Goal: Task Accomplishment & Management: Manage account settings

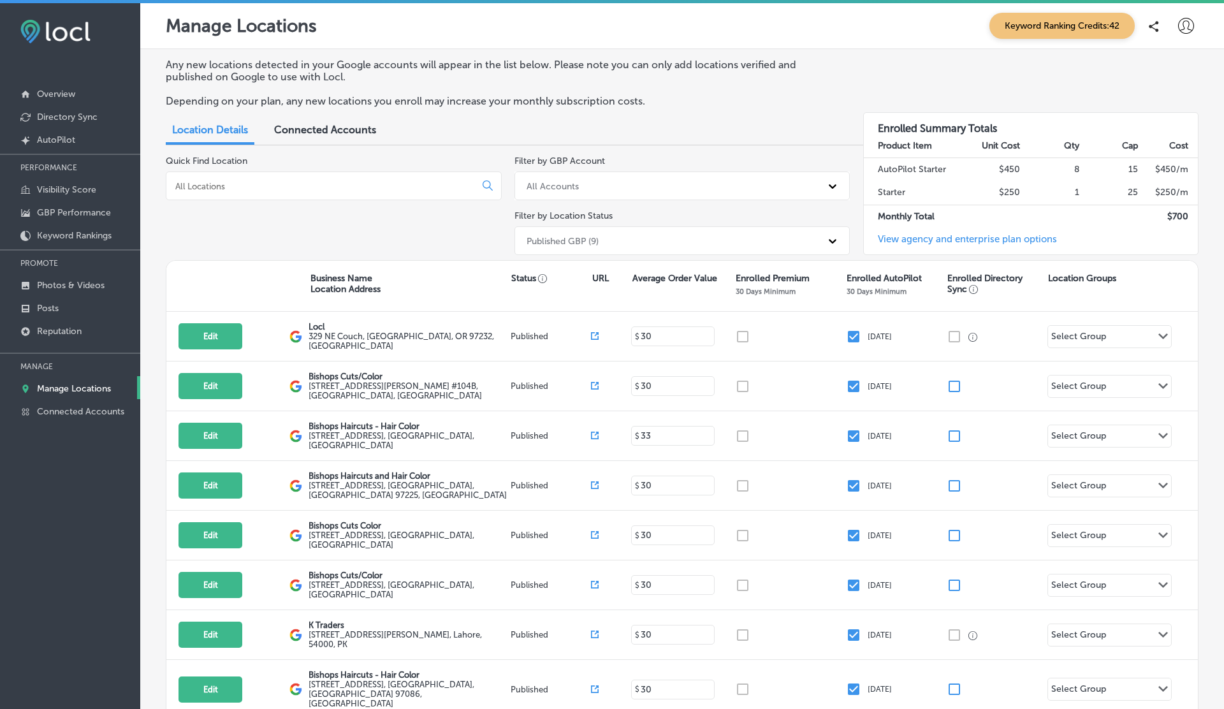
click at [1192, 26] on icon at bounding box center [1186, 26] width 16 height 16
click at [1157, 122] on li "Log Out" at bounding box center [1163, 136] width 88 height 29
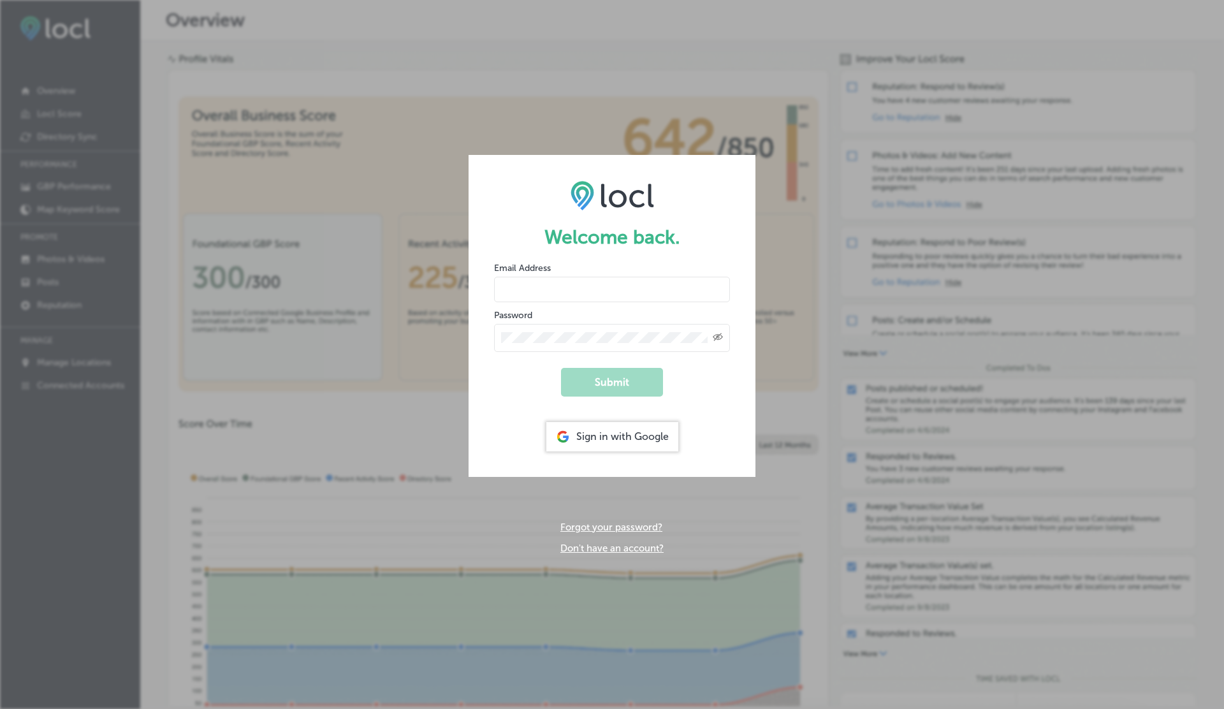
click at [603, 545] on link "Don't have an account?" at bounding box center [611, 548] width 103 height 11
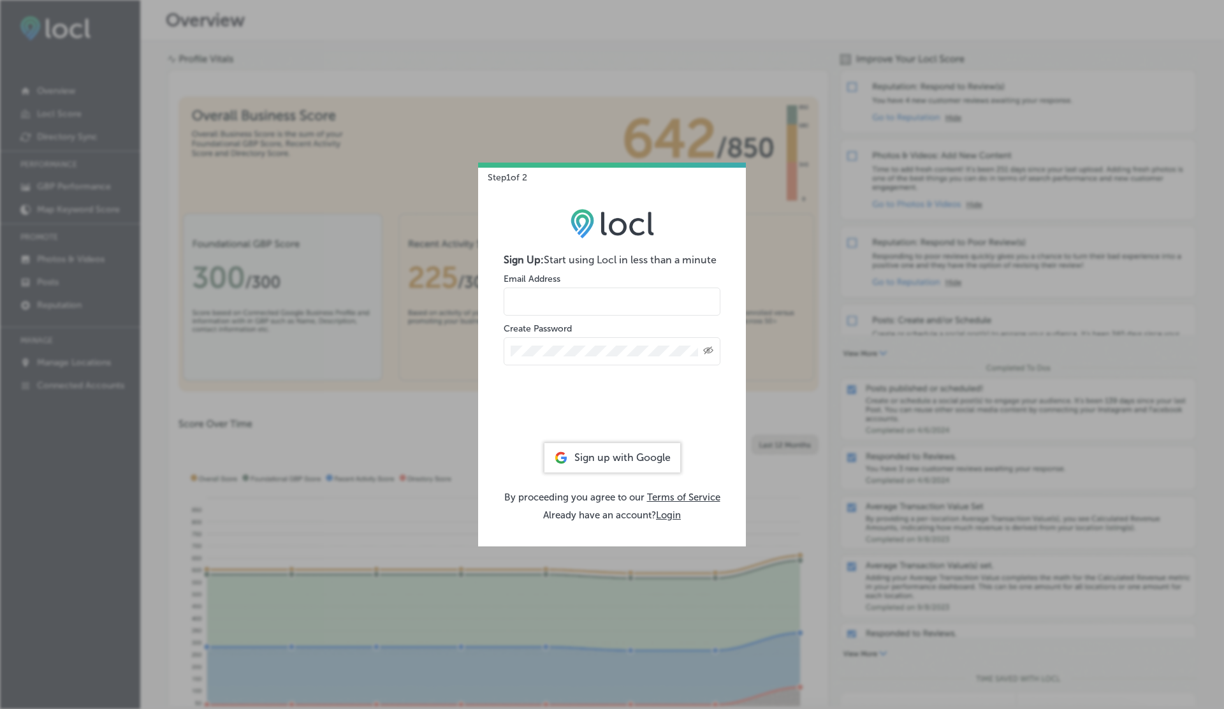
click at [538, 318] on form "Sign Up: Start using Locl in less than a minute Email Address Create Password C…" at bounding box center [612, 345] width 217 height 183
click at [532, 289] on input "email" at bounding box center [612, 302] width 217 height 28
type input "vasilikigreece69+testhgtg@gmail.com"
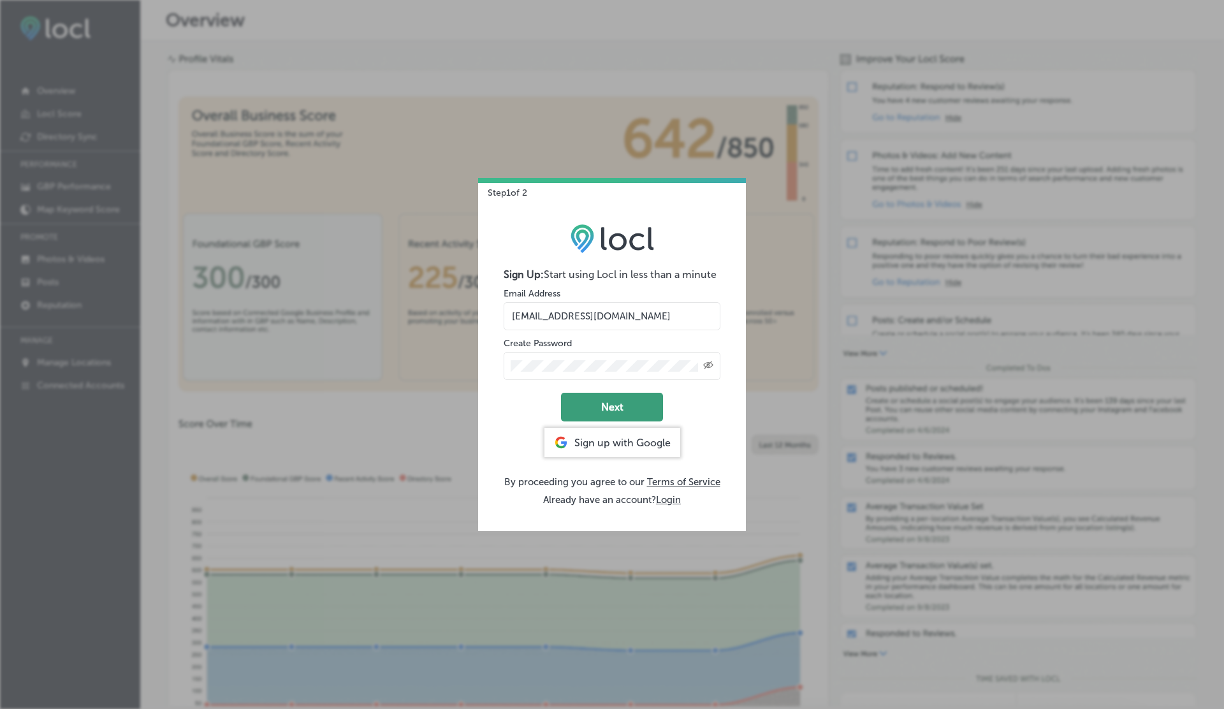
click at [608, 406] on button "Next" at bounding box center [612, 407] width 102 height 29
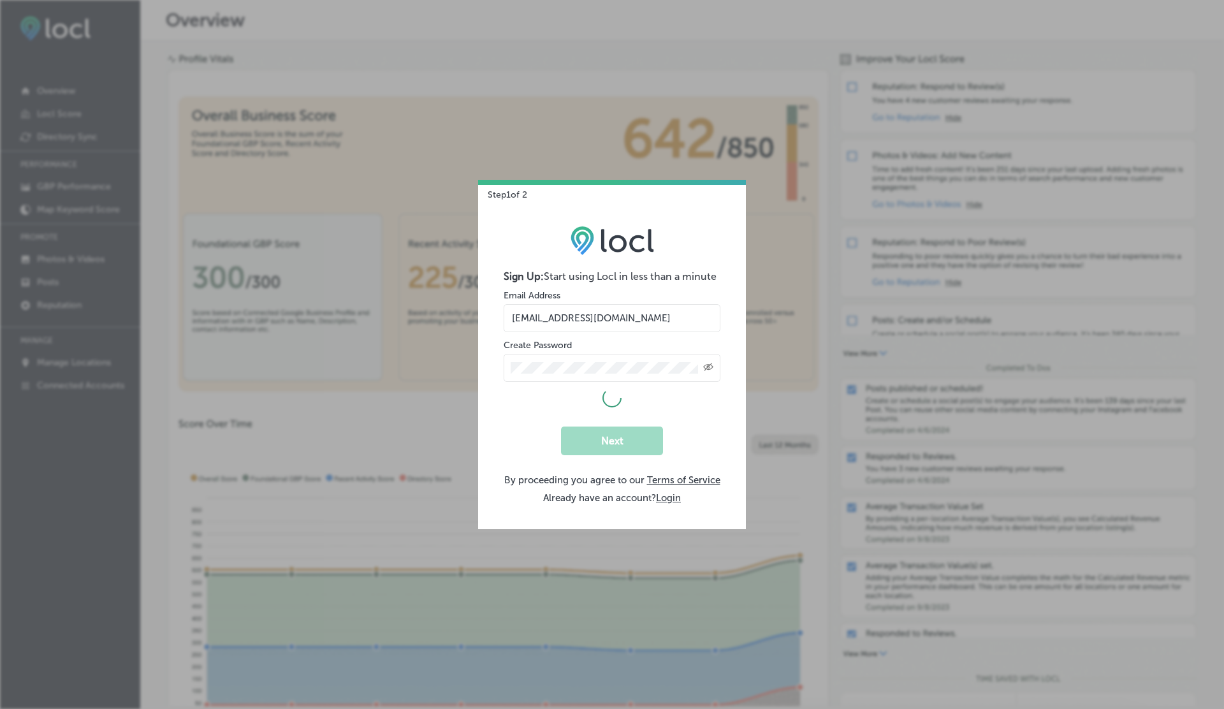
select select "US"
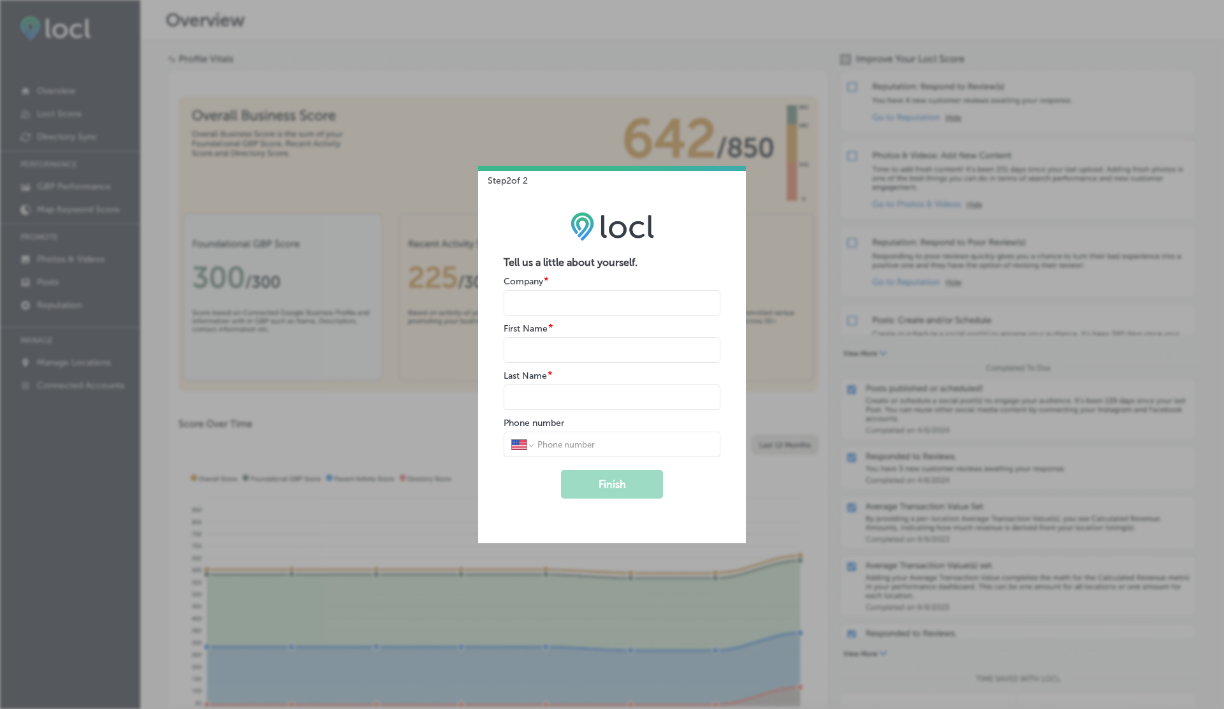
click at [565, 305] on input "name" at bounding box center [612, 303] width 217 height 26
type input "V"
type input "G"
click at [561, 470] on button "Finish" at bounding box center [612, 484] width 102 height 29
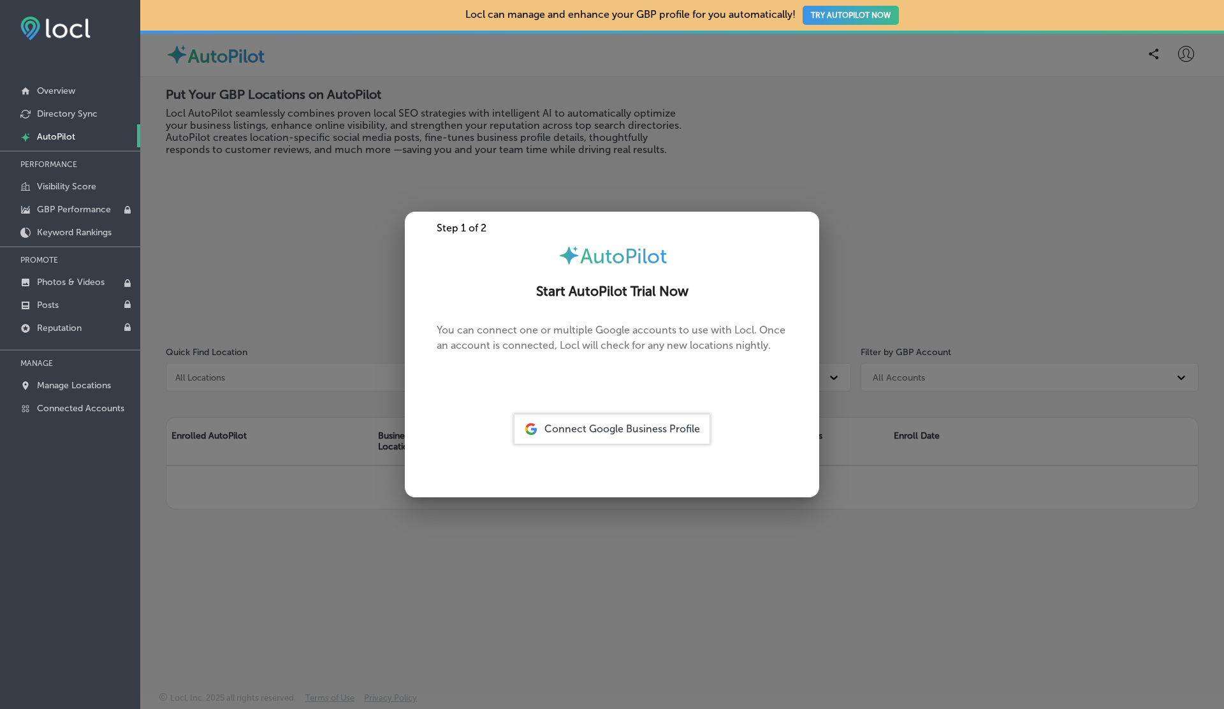
click at [608, 425] on span "Connect Google Business Profile" at bounding box center [623, 429] width 156 height 12
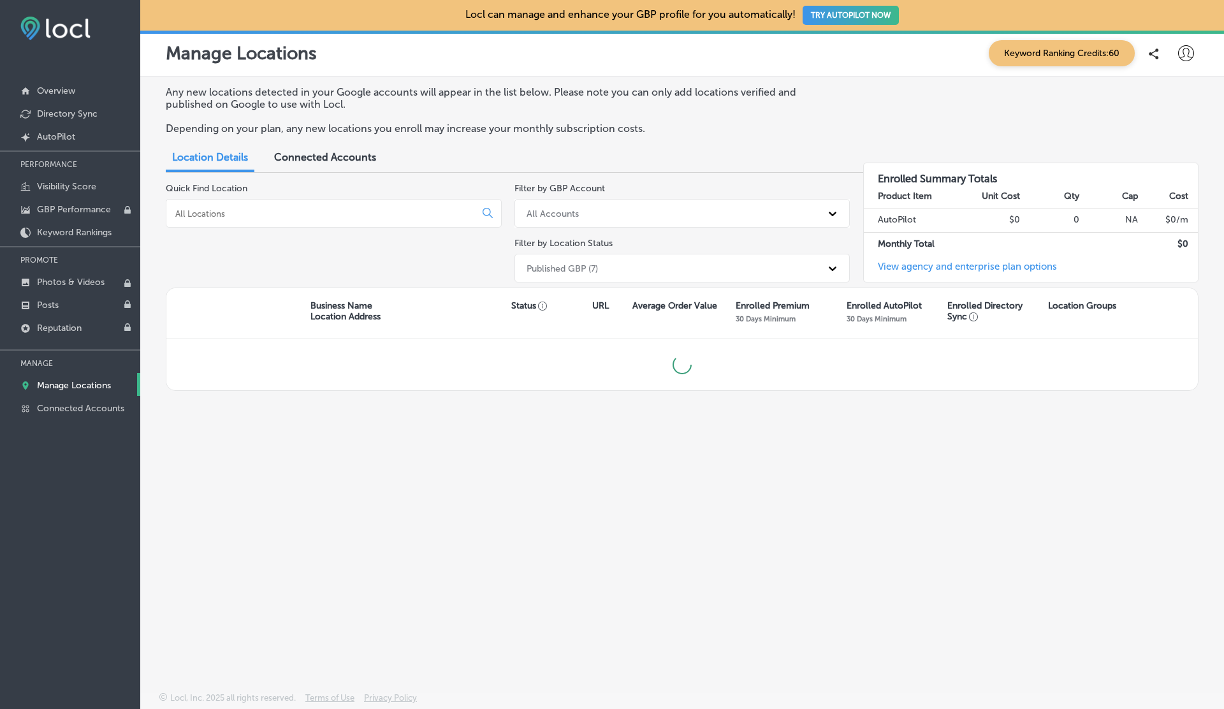
click at [1185, 55] on icon at bounding box center [1186, 53] width 16 height 16
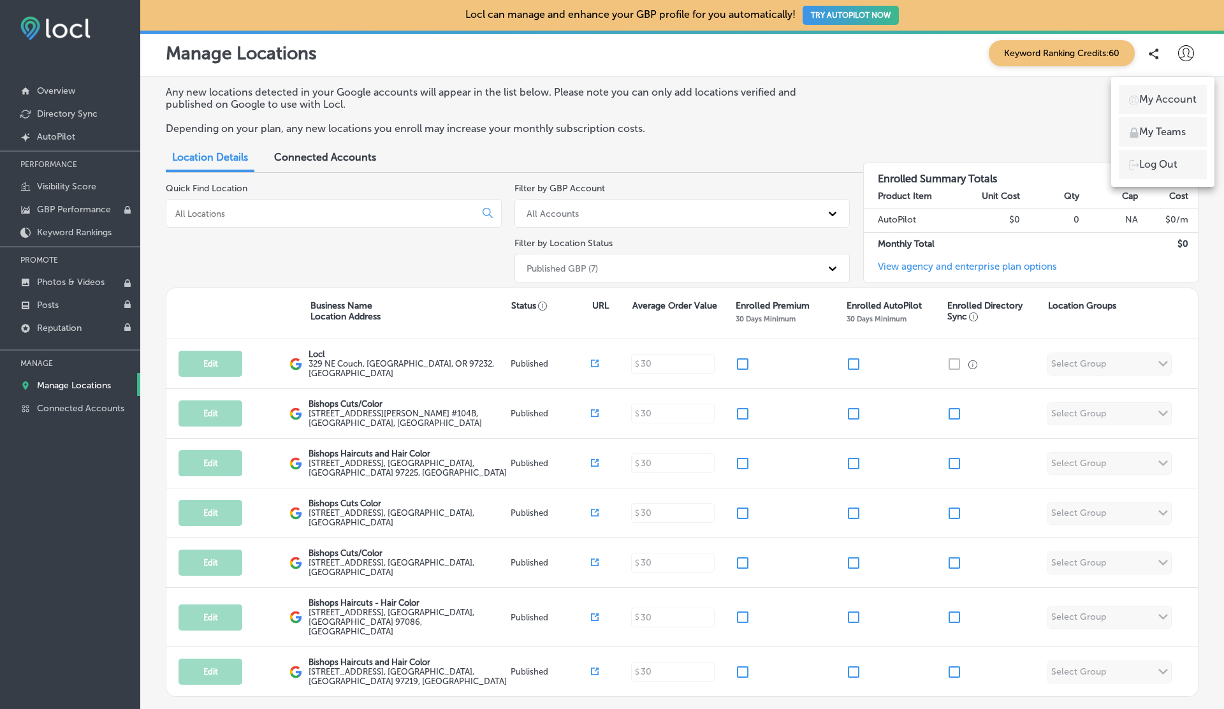
click at [1152, 172] on li "Log Out" at bounding box center [1163, 164] width 88 height 29
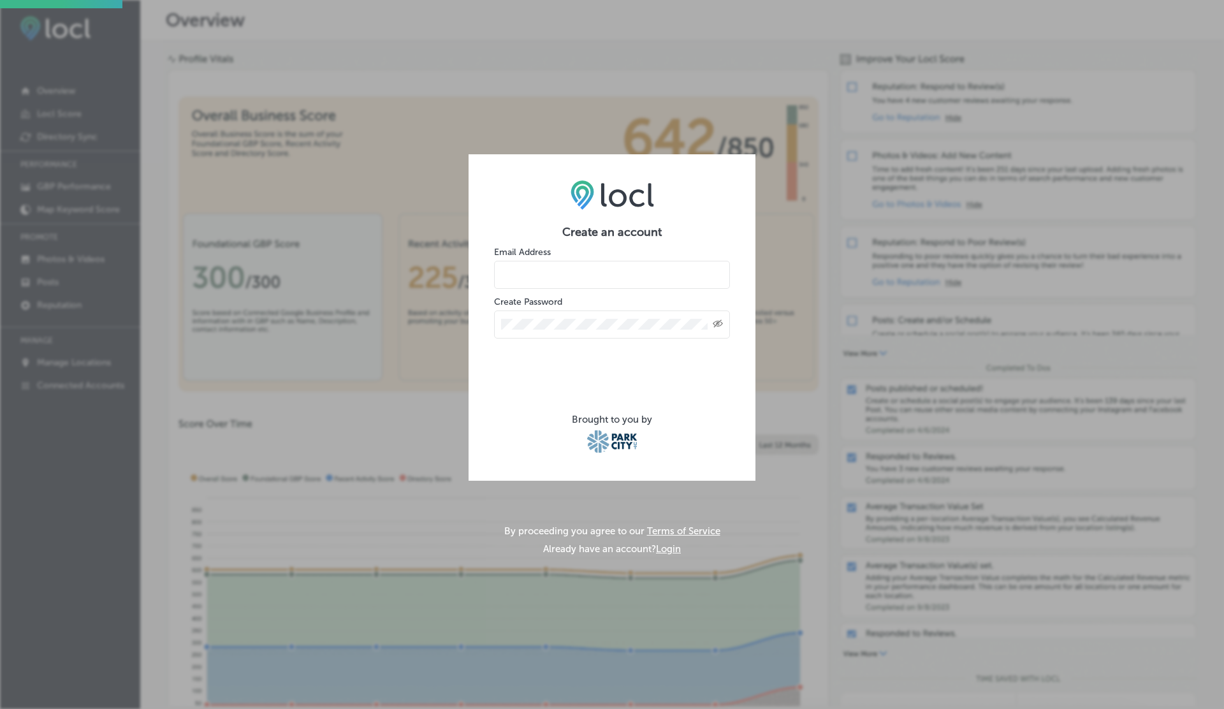
click at [522, 281] on input "email" at bounding box center [612, 275] width 236 height 28
type input "vasilikigreece69+testskjlhnap01@gmail.com"
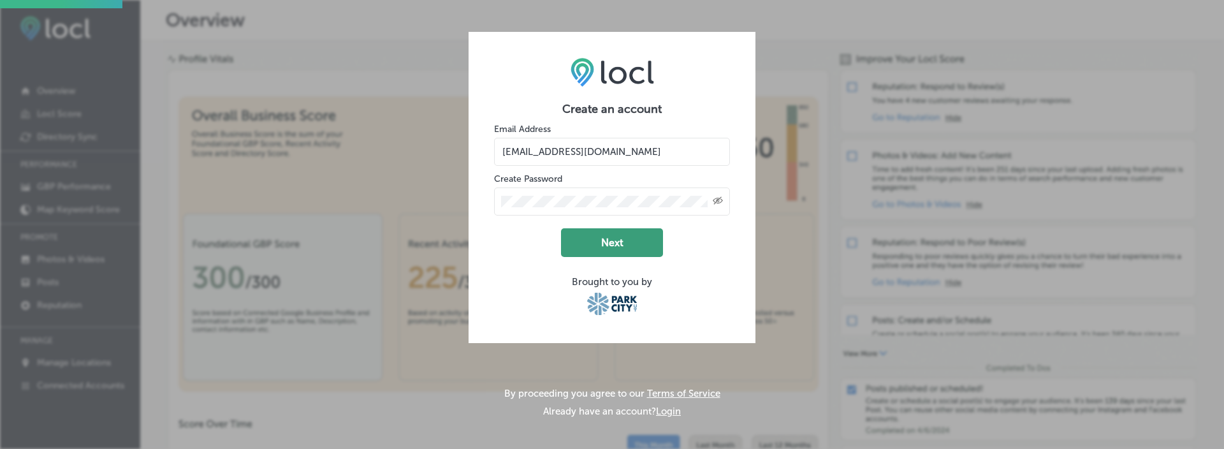
click at [628, 239] on button "Next" at bounding box center [612, 242] width 102 height 29
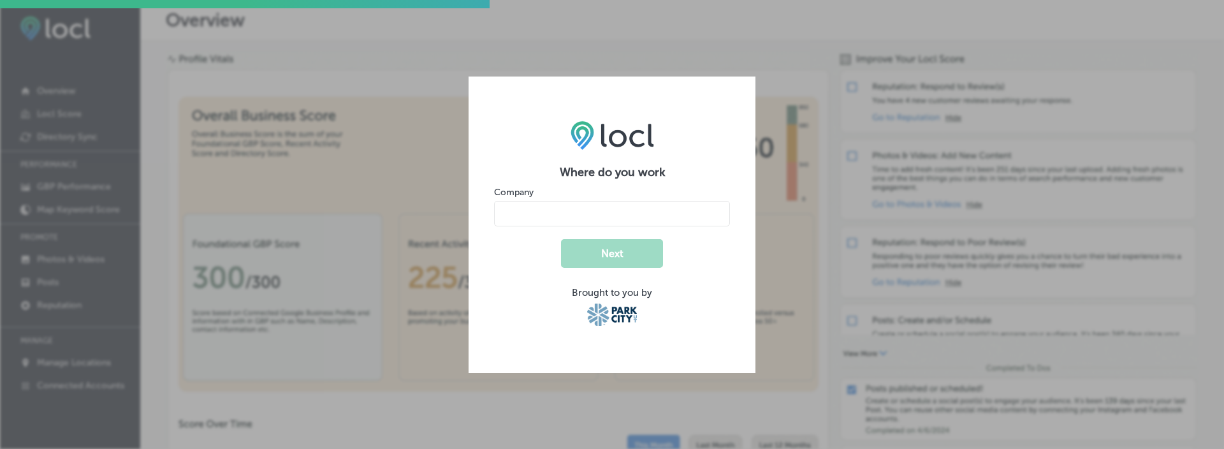
click at [525, 210] on input "name" at bounding box center [612, 214] width 236 height 26
type input "V"
click at [561, 239] on button "Next" at bounding box center [612, 253] width 102 height 29
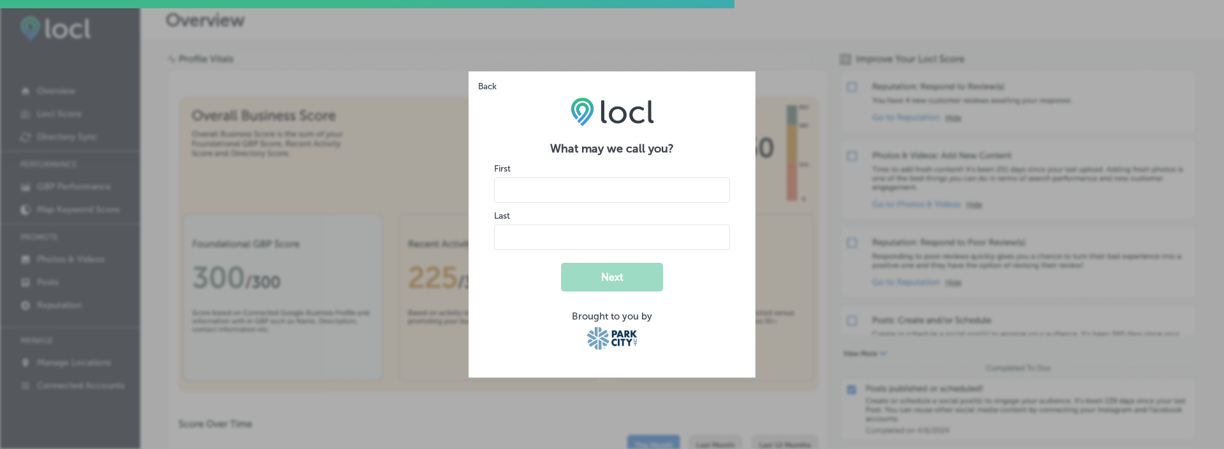
click at [527, 196] on input "name" at bounding box center [612, 190] width 236 height 26
type input "V"
type input "G"
click at [561, 263] on button "Next" at bounding box center [612, 277] width 102 height 29
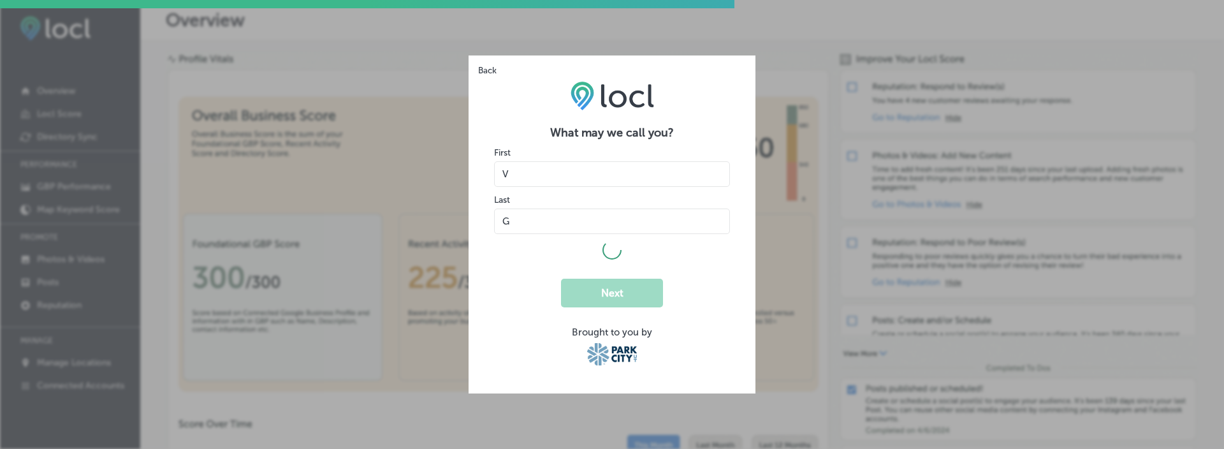
select select "US"
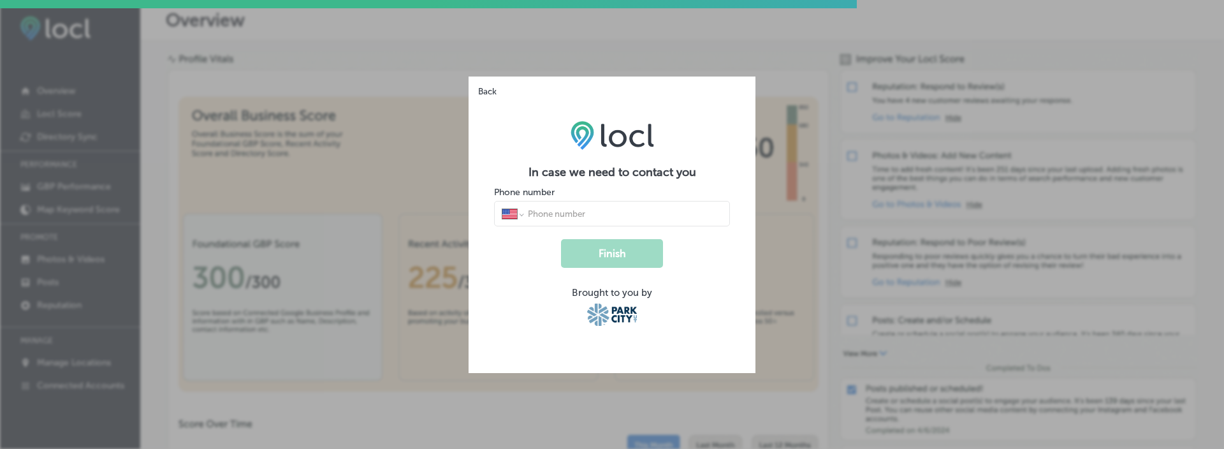
click at [538, 212] on input "tel" at bounding box center [625, 213] width 196 height 11
type input "1 (234) 567-8900"
click at [561, 239] on button "Finish" at bounding box center [612, 253] width 102 height 29
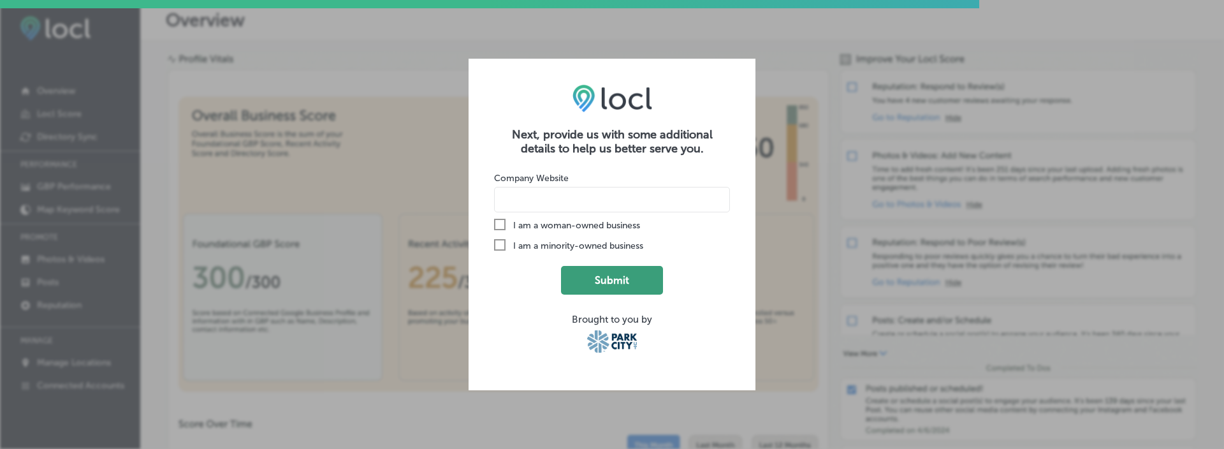
click at [595, 286] on button "Submit" at bounding box center [612, 280] width 102 height 29
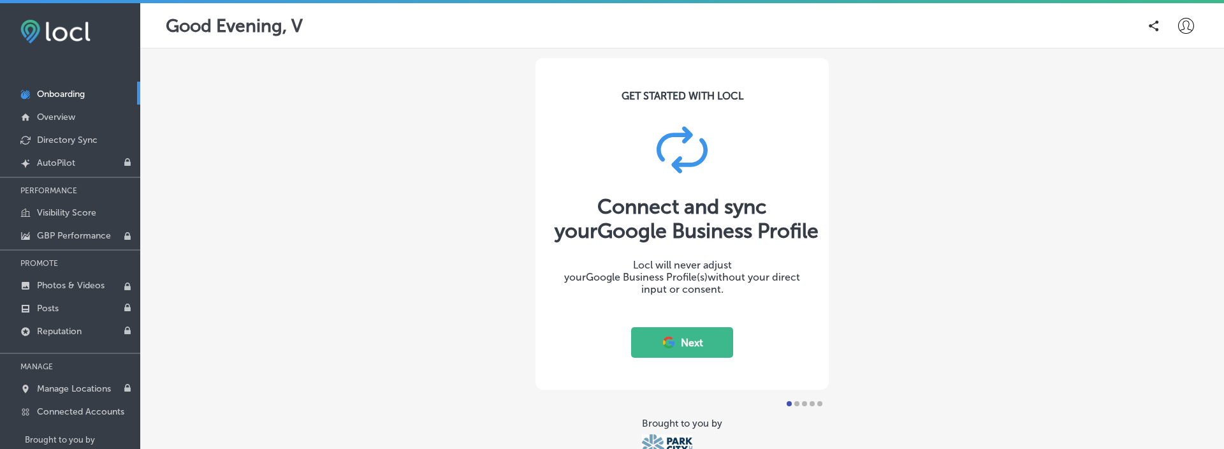
click at [677, 340] on button "Next" at bounding box center [682, 342] width 102 height 31
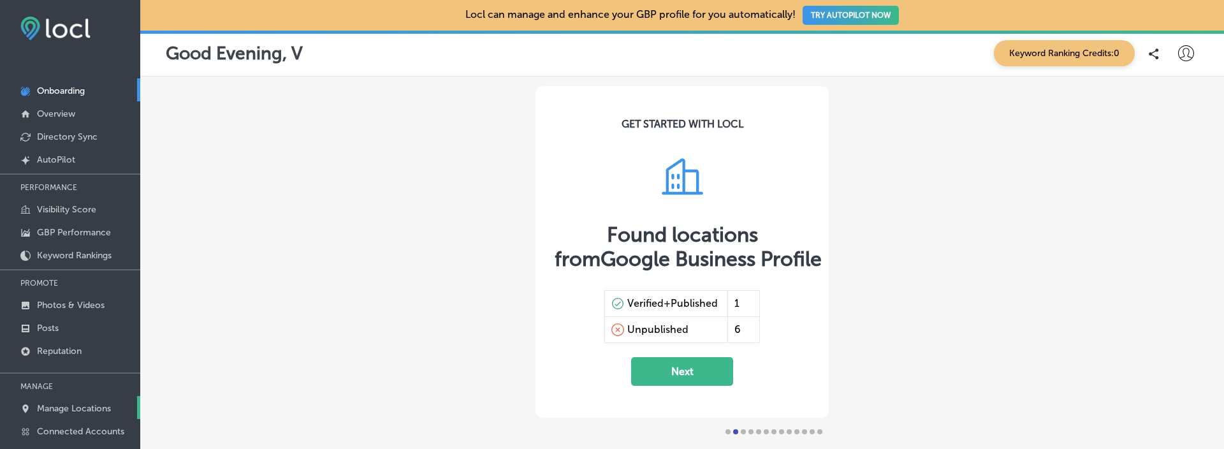
click at [67, 407] on p "Manage Locations" at bounding box center [74, 408] width 74 height 11
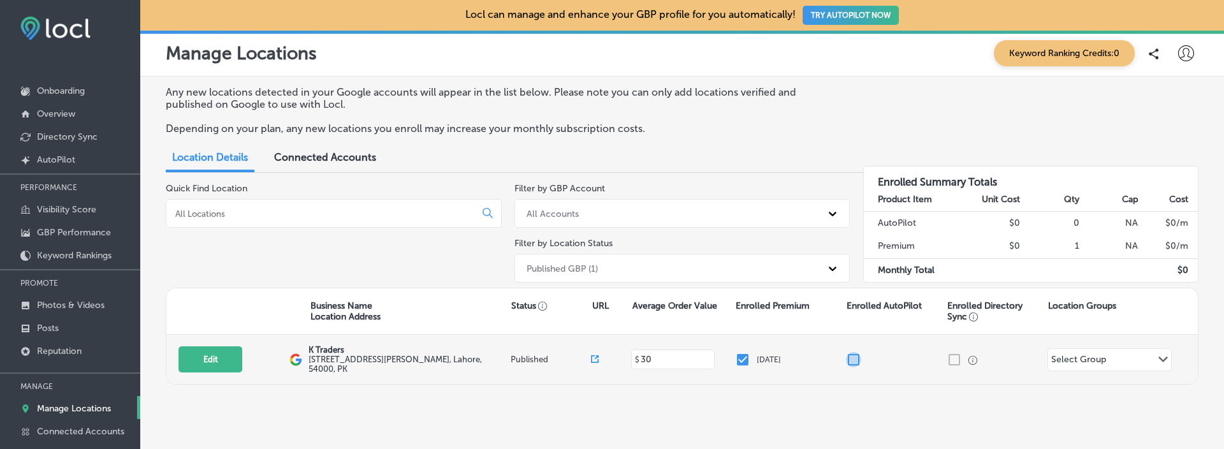
click at [854, 358] on input "checkbox" at bounding box center [853, 359] width 15 height 15
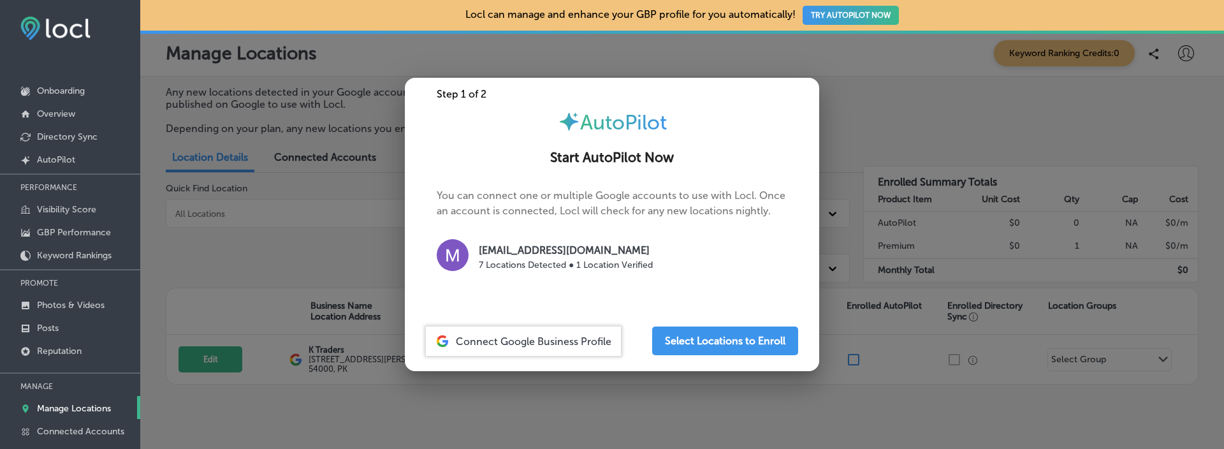
click at [888, 143] on div at bounding box center [612, 224] width 1224 height 449
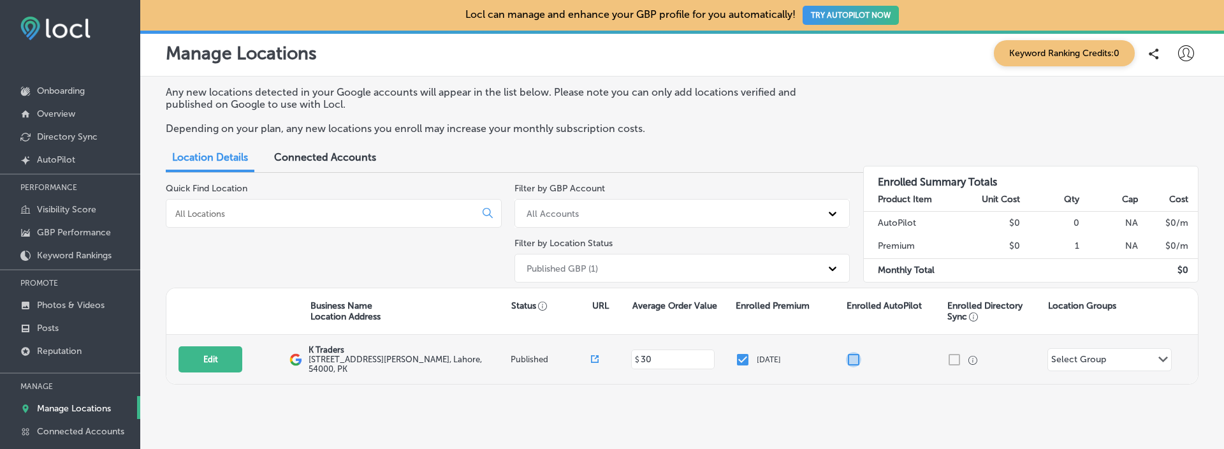
click at [851, 358] on input "checkbox" at bounding box center [853, 359] width 15 height 15
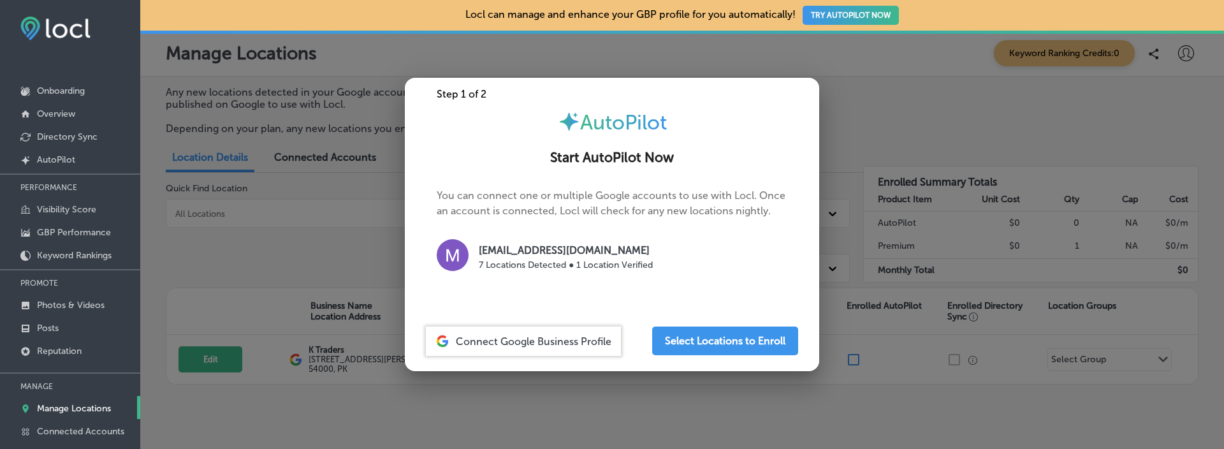
click at [881, 221] on div at bounding box center [612, 224] width 1224 height 449
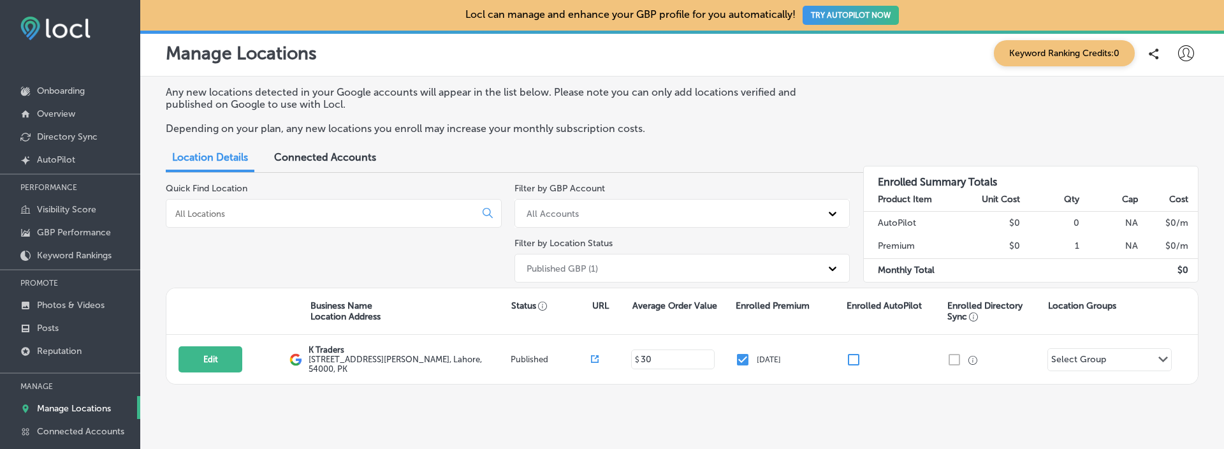
click at [847, 15] on button "TRY AUTOPILOT NOW" at bounding box center [851, 15] width 96 height 19
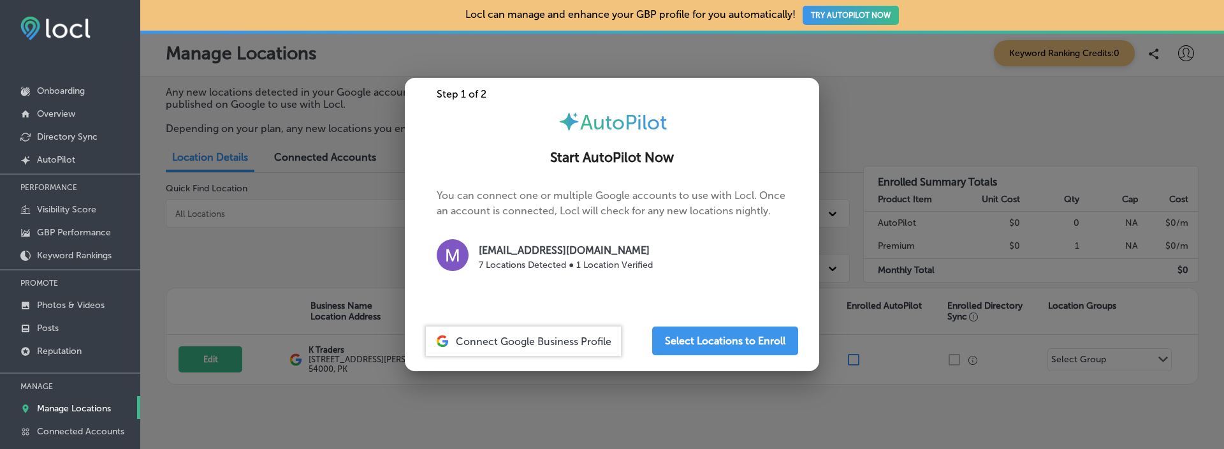
click at [874, 77] on div at bounding box center [612, 224] width 1224 height 449
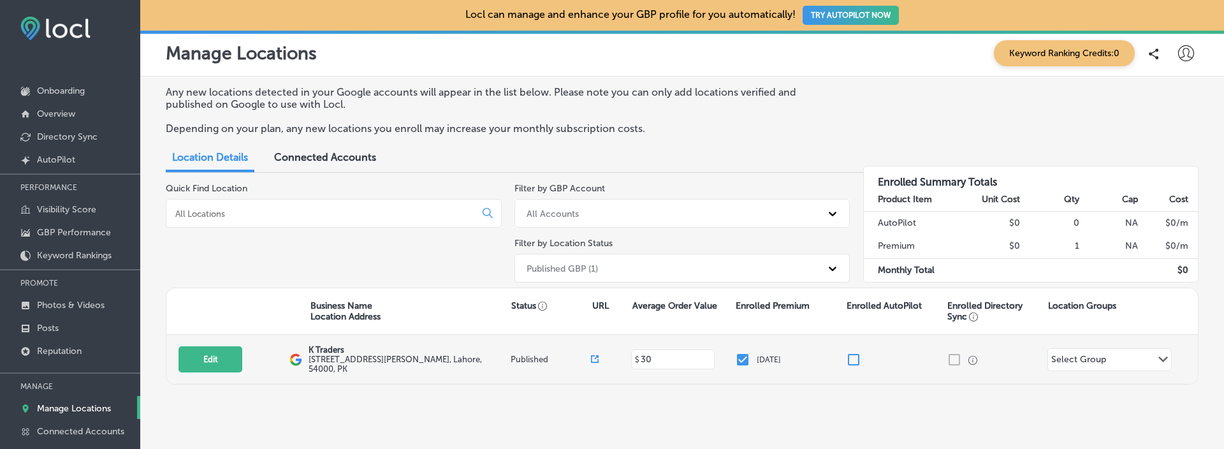
click at [853, 358] on input "checkbox" at bounding box center [853, 359] width 15 height 15
checkbox input "false"
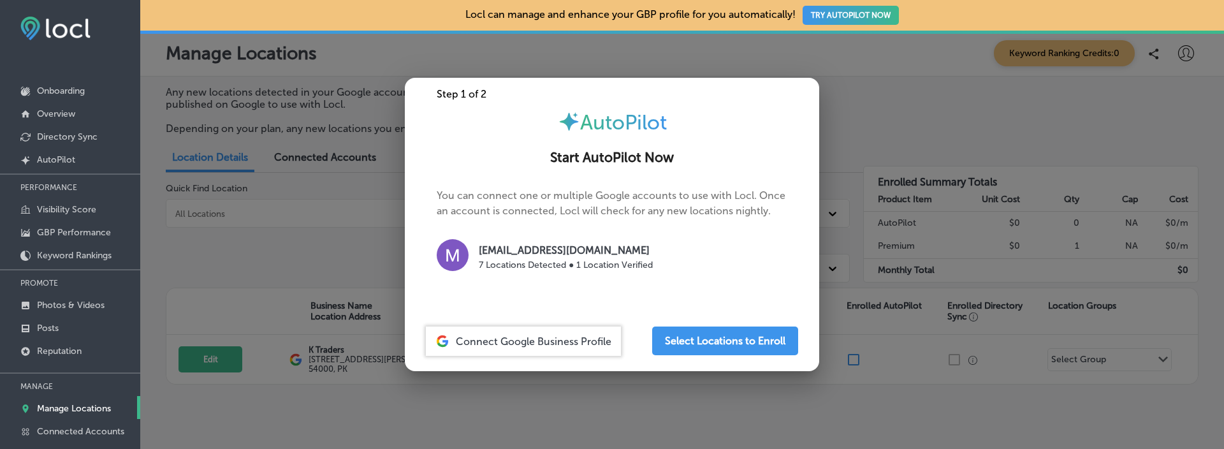
click at [890, 85] on div at bounding box center [612, 224] width 1224 height 449
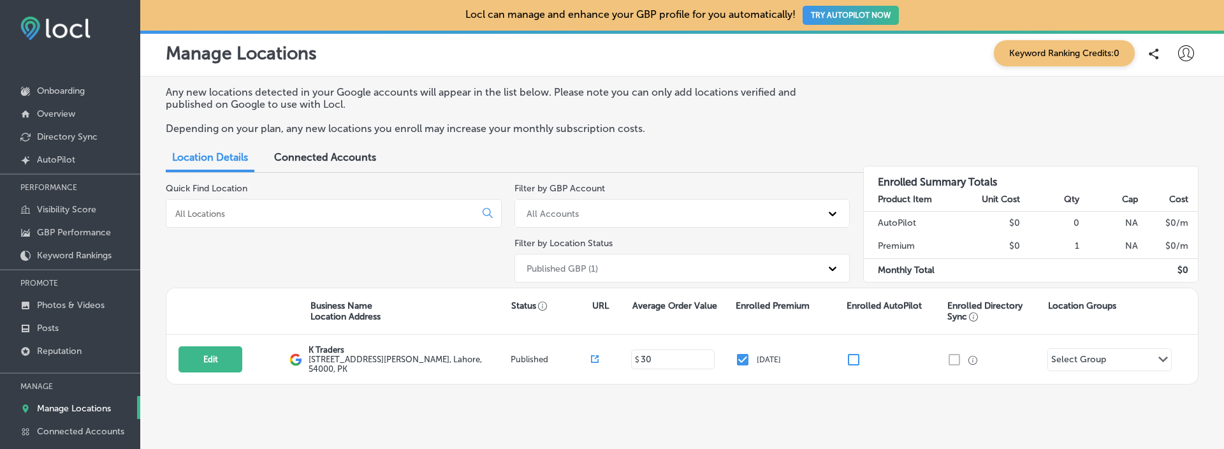
click at [858, 15] on button "TRY AUTOPILOT NOW" at bounding box center [851, 15] width 96 height 19
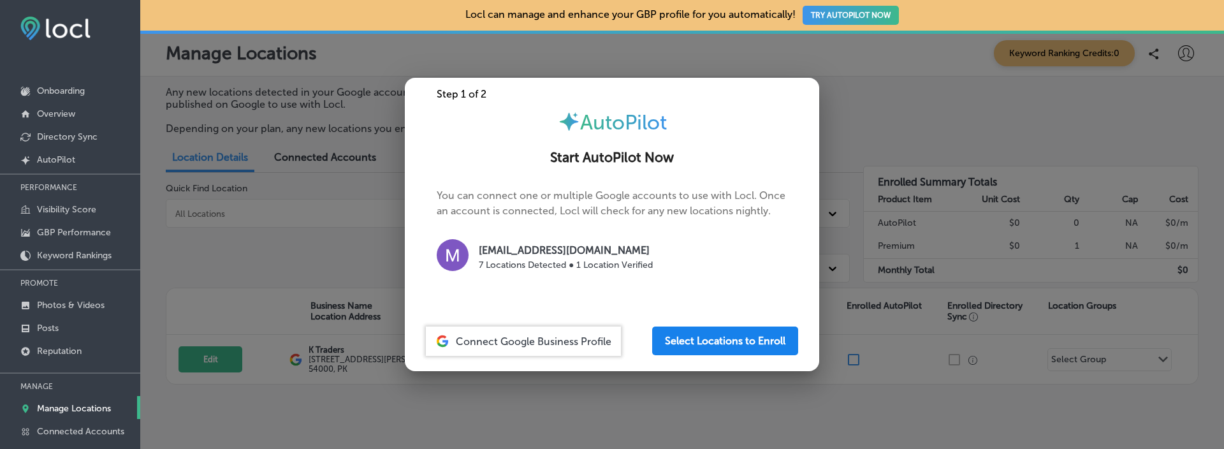
click at [724, 337] on button "Select Locations to Enroll" at bounding box center [725, 340] width 146 height 29
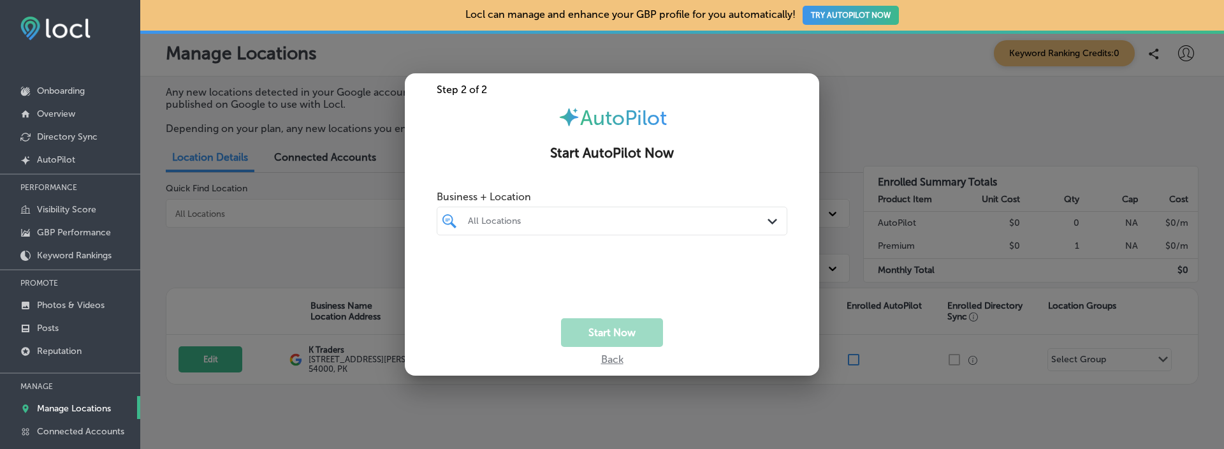
click at [516, 223] on div "All Locations" at bounding box center [618, 221] width 301 height 11
click at [479, 267] on label "K Traders" at bounding box center [517, 267] width 103 height 11
click at [514, 203] on div "Business + Location option 505 A1 Block Johar Town, selected. option 505 A1 Blo…" at bounding box center [612, 209] width 351 height 51
click at [592, 338] on button "Start Now" at bounding box center [612, 332] width 102 height 29
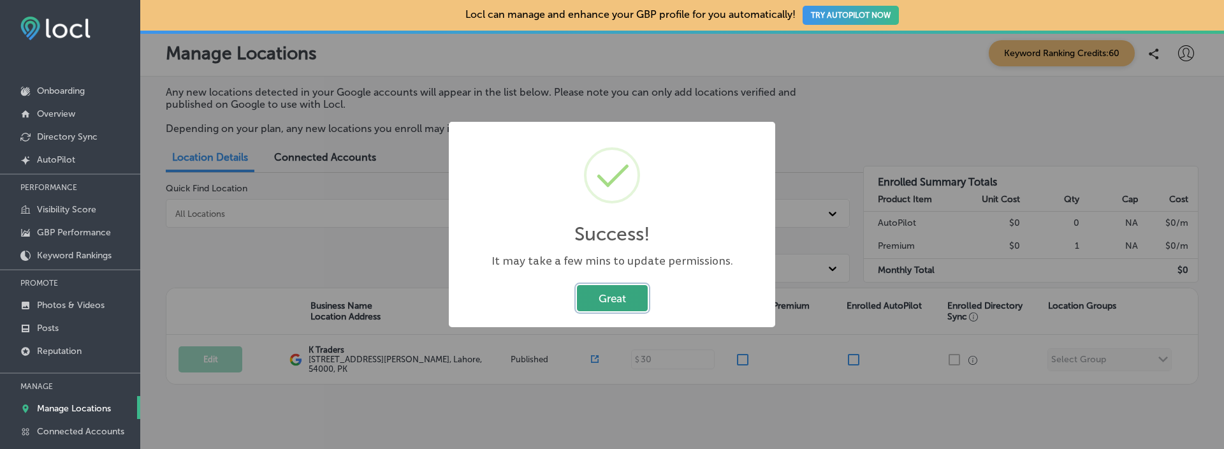
click at [609, 286] on button "Great" at bounding box center [612, 298] width 71 height 26
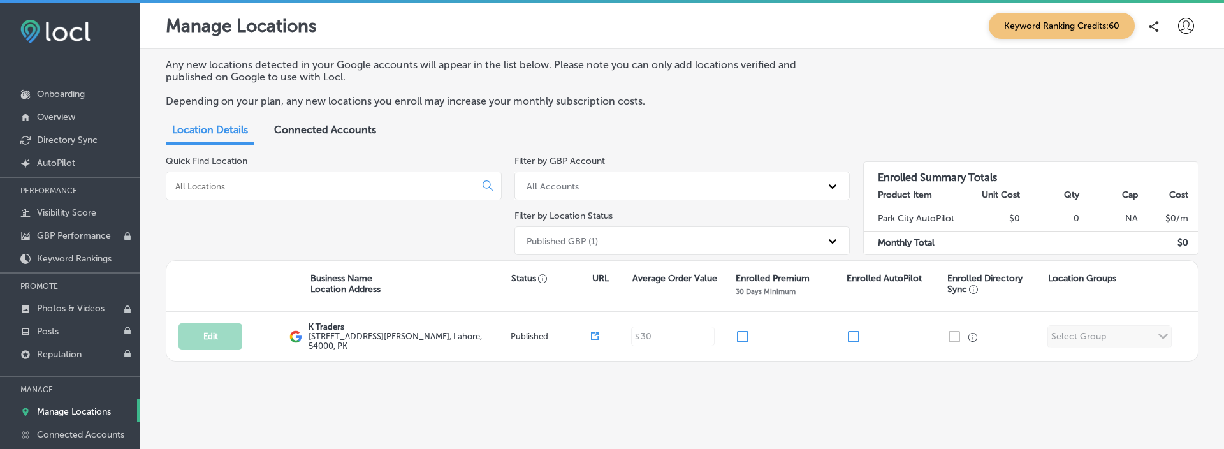
scroll to position [3, 0]
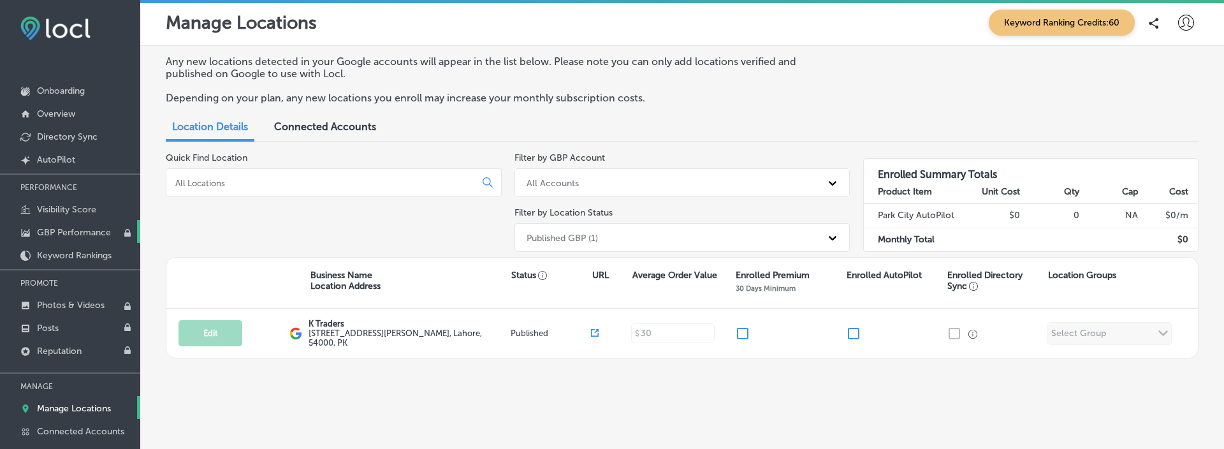
click at [68, 229] on p "GBP Performance" at bounding box center [74, 232] width 74 height 11
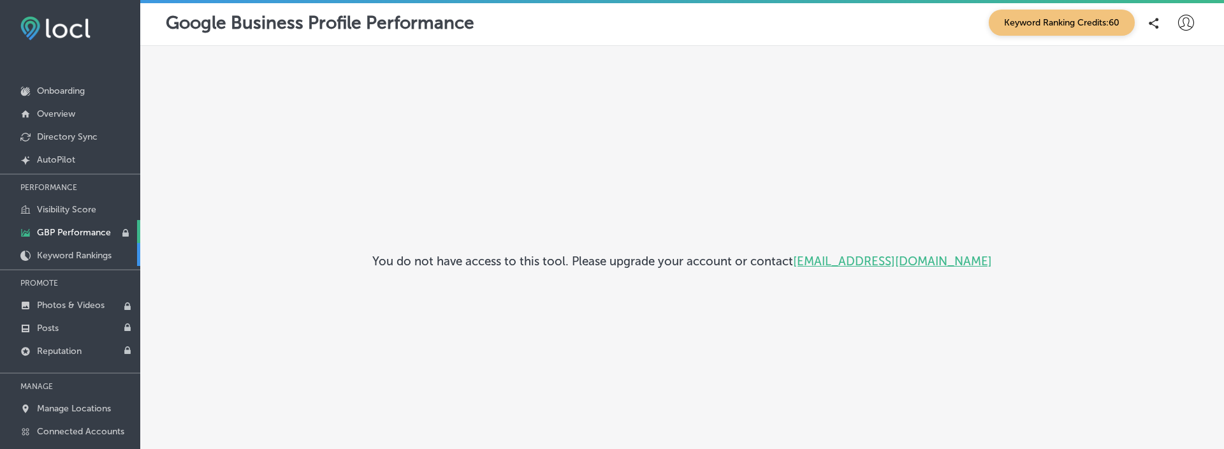
click at [70, 258] on p "Keyword Rankings" at bounding box center [74, 255] width 75 height 11
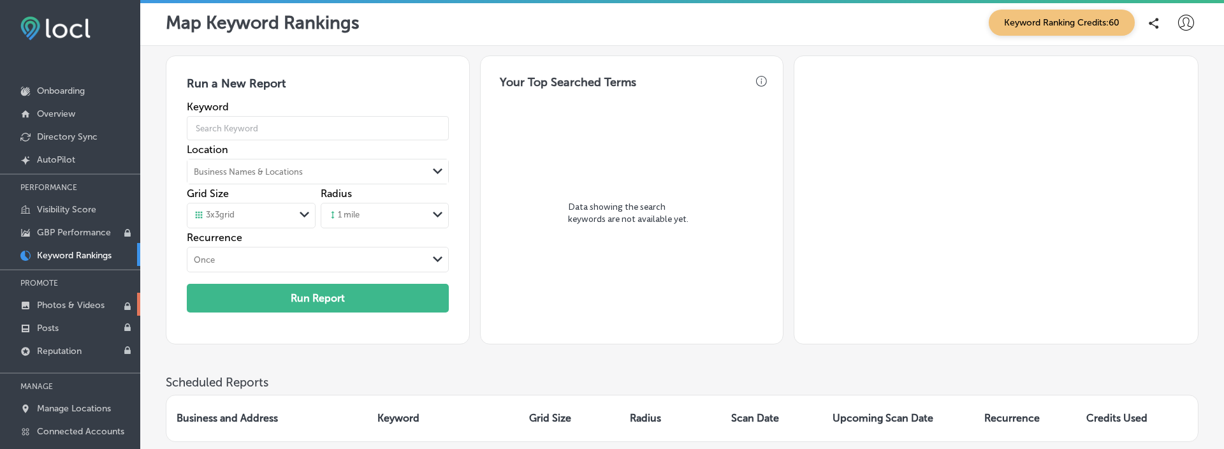
click at [78, 301] on p "Photos & Videos" at bounding box center [71, 305] width 68 height 11
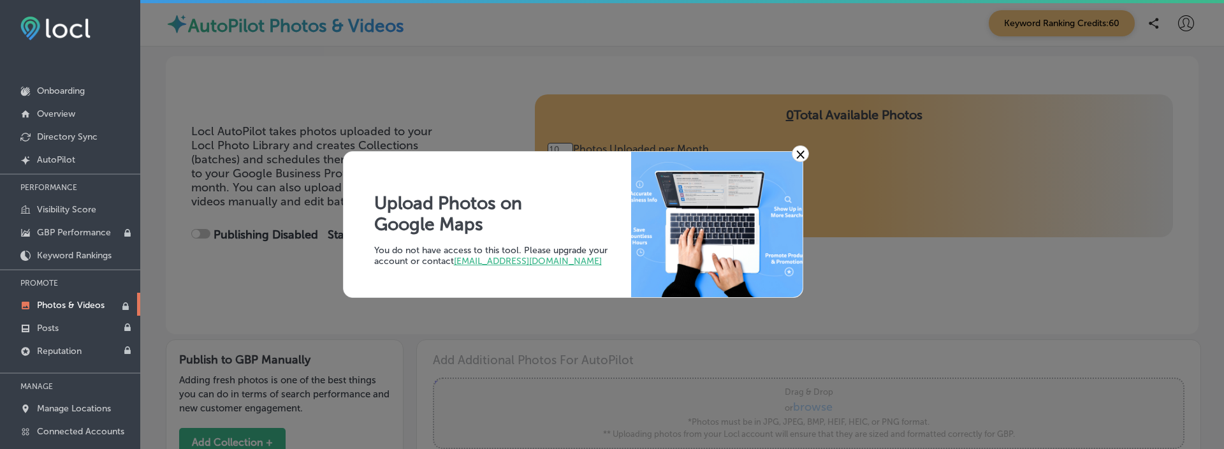
type input "0"
click at [70, 398] on link "Manage Locations" at bounding box center [70, 407] width 140 height 23
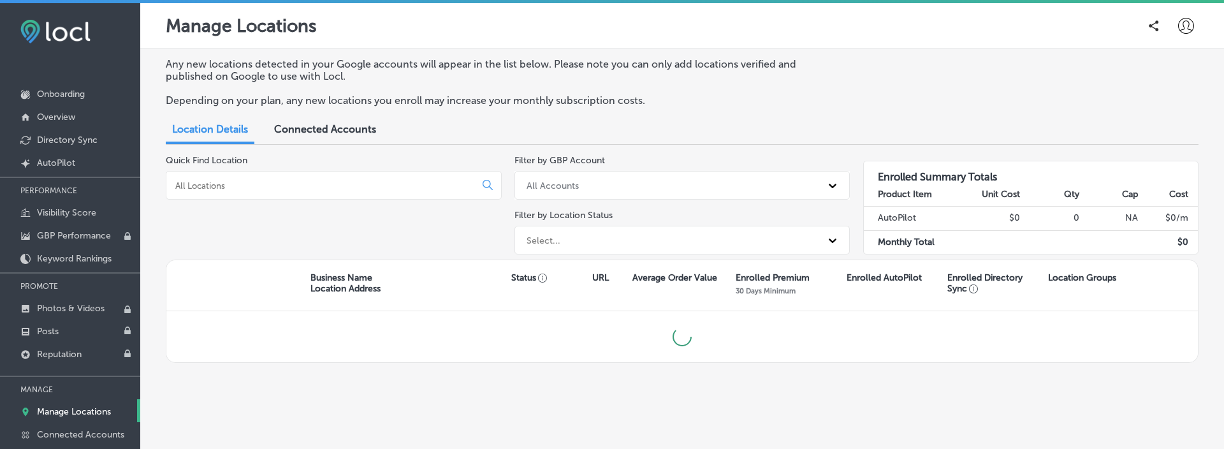
scroll to position [3, 0]
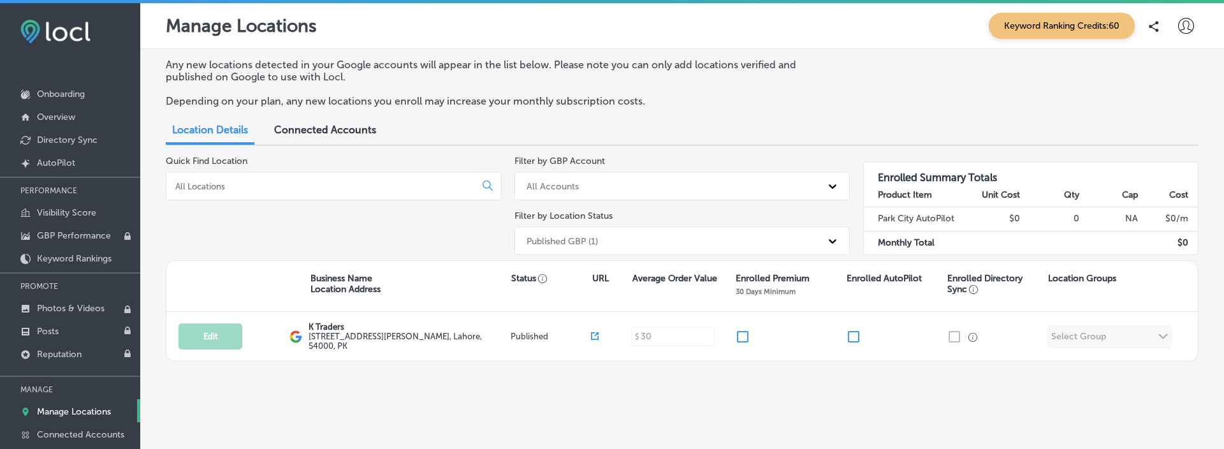
click at [1186, 31] on icon at bounding box center [1186, 26] width 16 height 16
click at [1159, 78] on p "My Account" at bounding box center [1167, 71] width 57 height 15
select select "US"
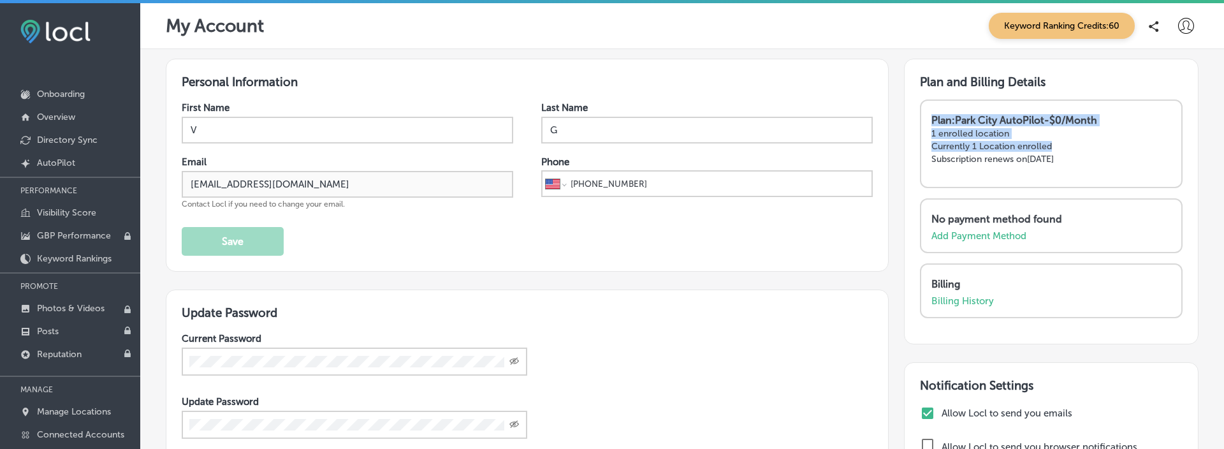
drag, startPoint x: 928, startPoint y: 121, endPoint x: 1060, endPoint y: 168, distance: 139.6
click at [1060, 168] on div "Plan: Park City AutoPilot - $0/Month 1 enrolled location Currently 1 Location e…" at bounding box center [1051, 143] width 263 height 89
click at [89, 413] on p "Manage Locations" at bounding box center [74, 411] width 74 height 11
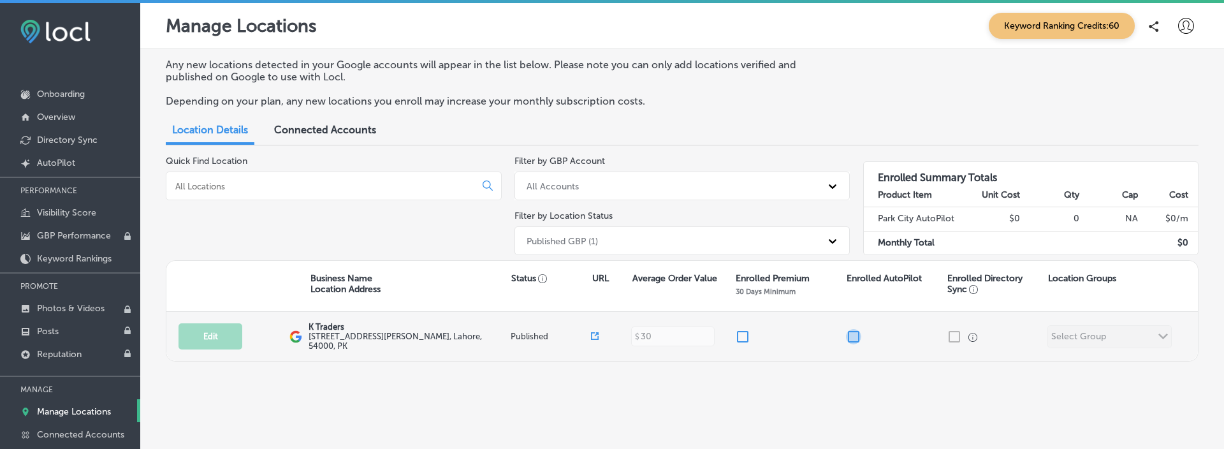
click at [849, 332] on input "checkbox" at bounding box center [853, 336] width 15 height 15
checkbox input "false"
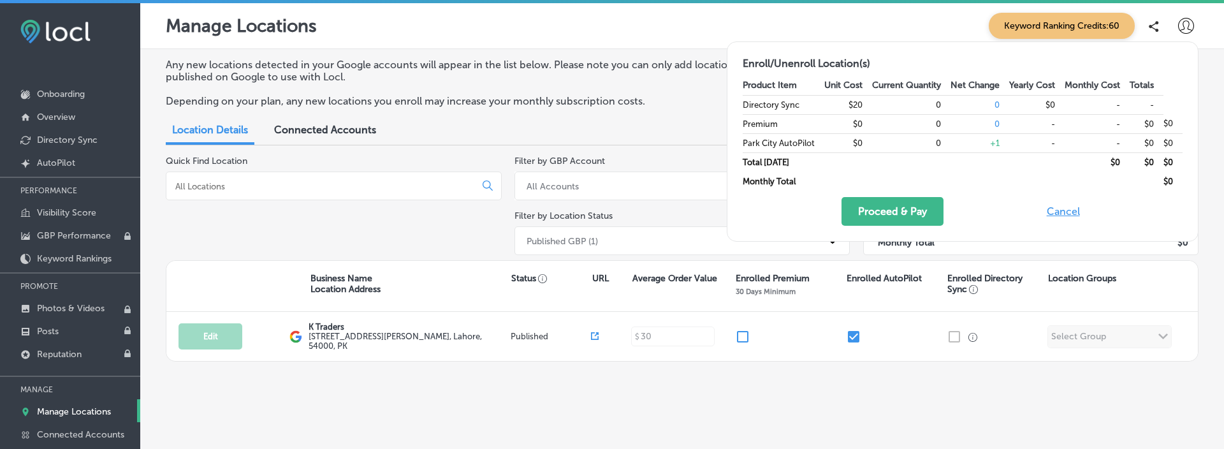
click at [953, 379] on div "Any new locations detected in your Google accounts will appear in the list belo…" at bounding box center [682, 264] width 1084 height 430
click at [1061, 209] on button "Cancel" at bounding box center [1063, 211] width 41 height 29
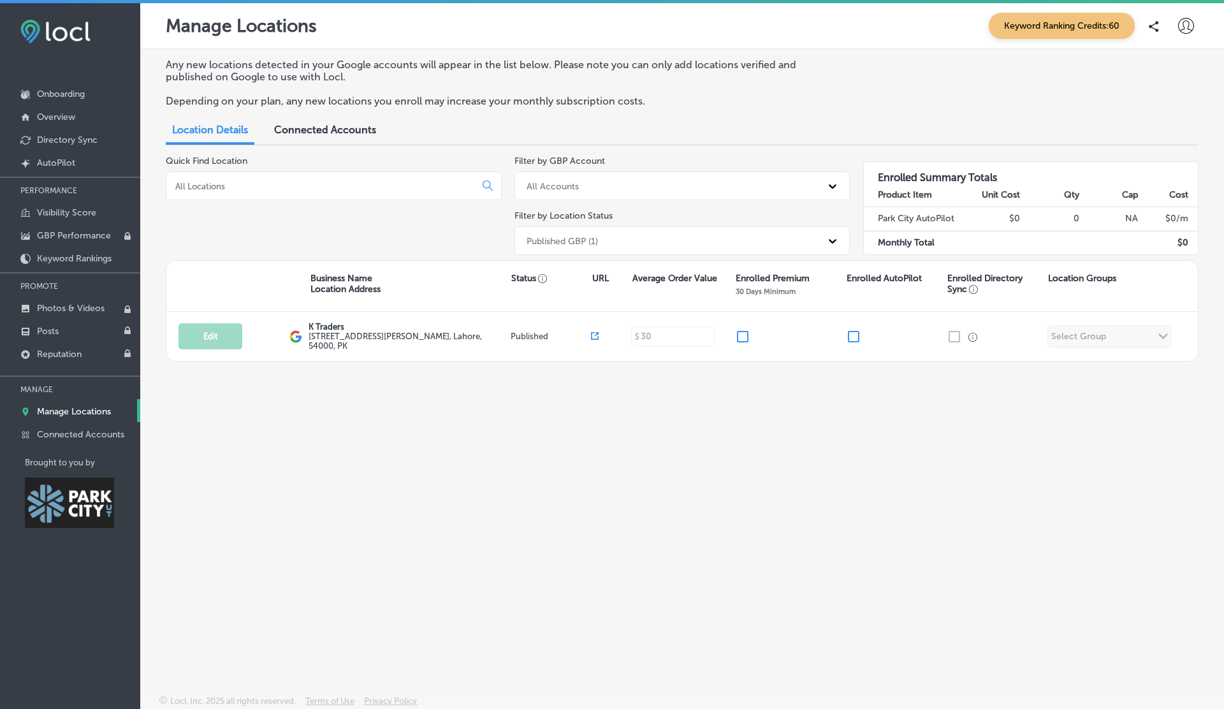
click at [1183, 27] on icon at bounding box center [1186, 26] width 16 height 16
click at [1158, 140] on p "Log Out" at bounding box center [1158, 136] width 38 height 15
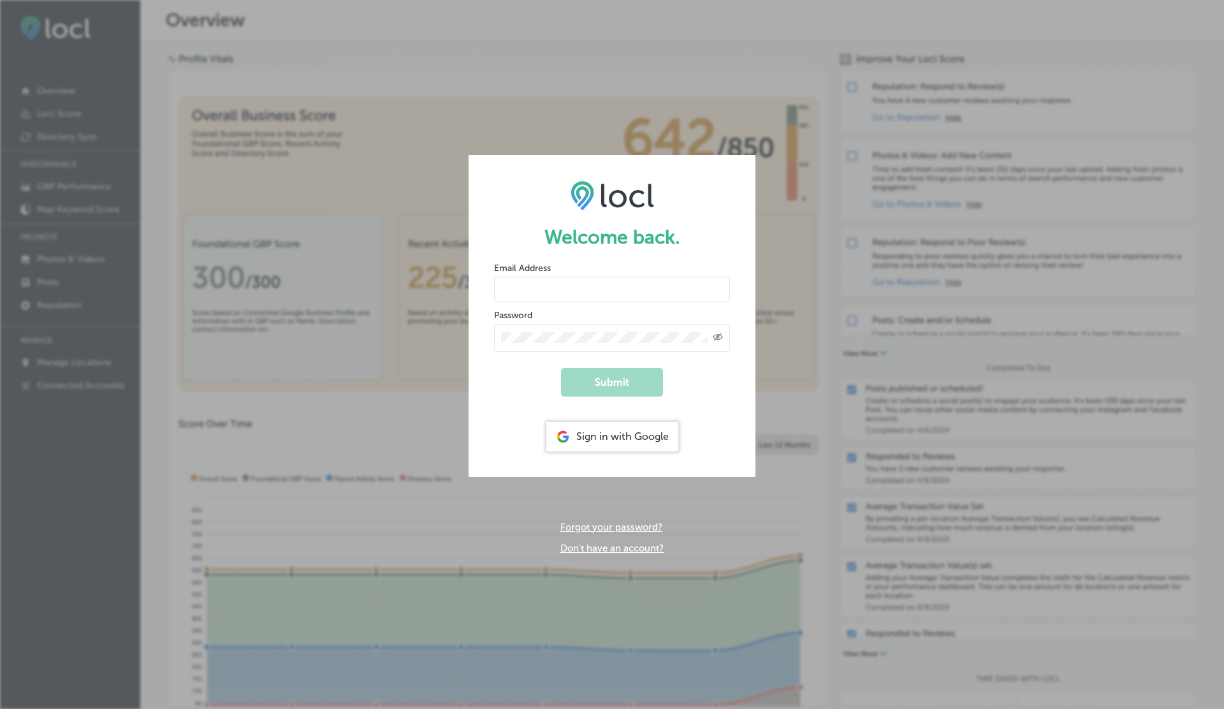
click at [605, 448] on link "Don't have an account?" at bounding box center [611, 548] width 103 height 11
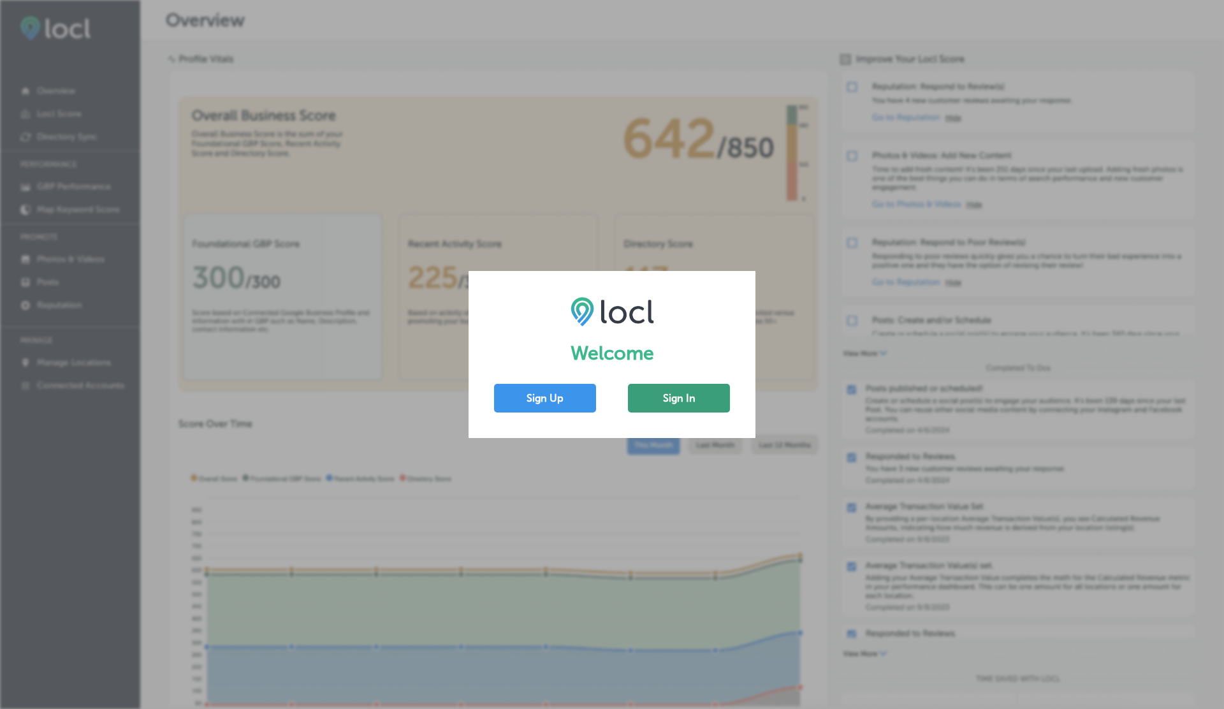
click at [688, 401] on button "Sign In" at bounding box center [679, 398] width 102 height 29
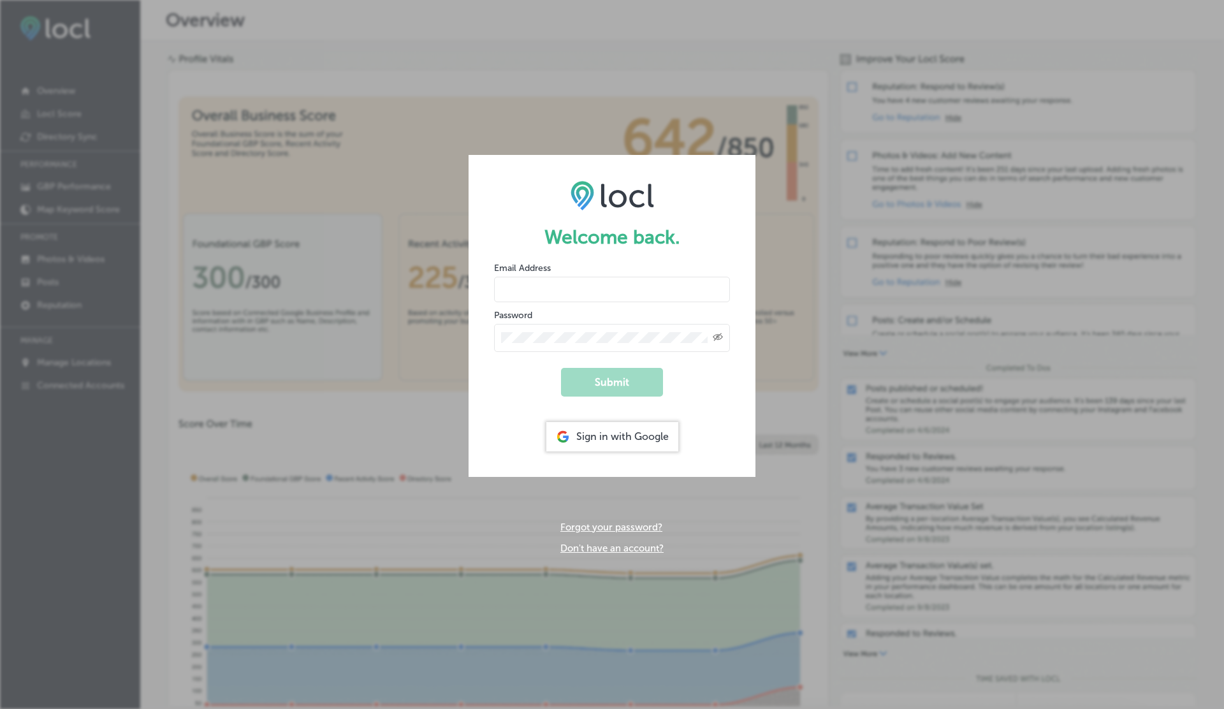
click at [525, 288] on input "email" at bounding box center [612, 290] width 236 height 26
paste input "vasilikigreece69+testskjlhnap01@gmail.com"
type input "vasilikigreece69+testskjlhnap01@gmail.com"
click at [561, 368] on button "Submit" at bounding box center [612, 382] width 102 height 29
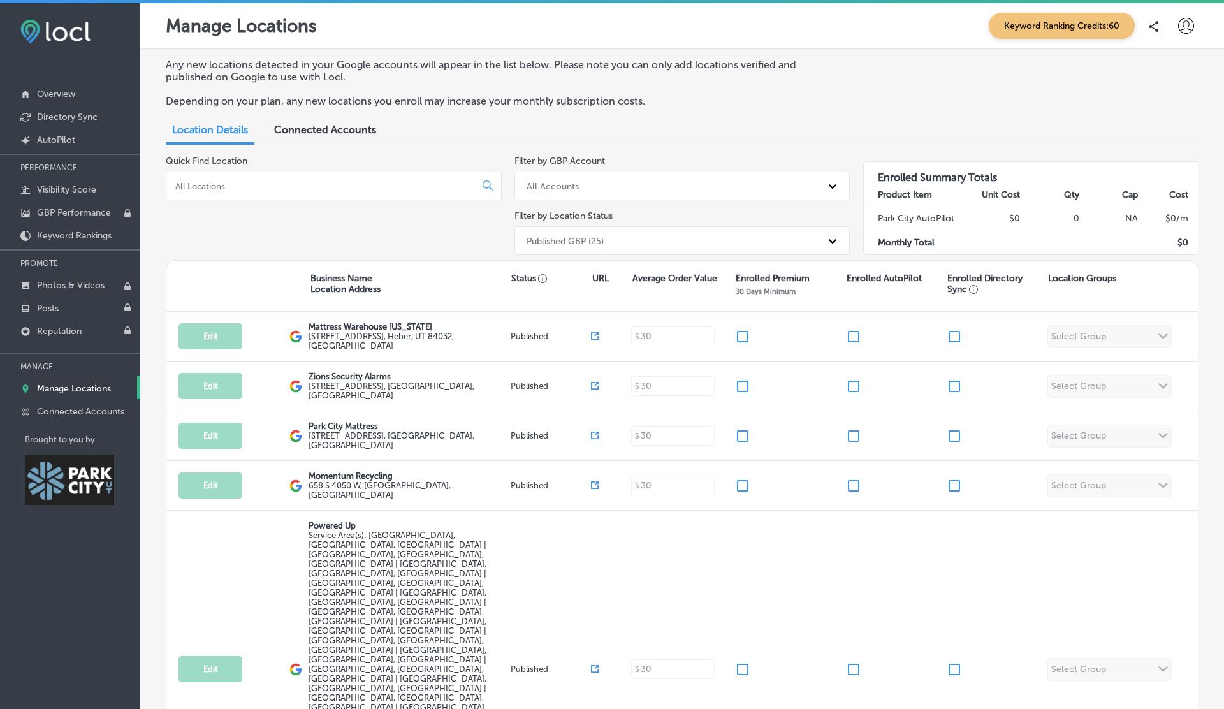
click at [1185, 27] on icon at bounding box center [1186, 26] width 16 height 16
click at [1143, 80] on li "My Account" at bounding box center [1163, 71] width 88 height 29
select select "US"
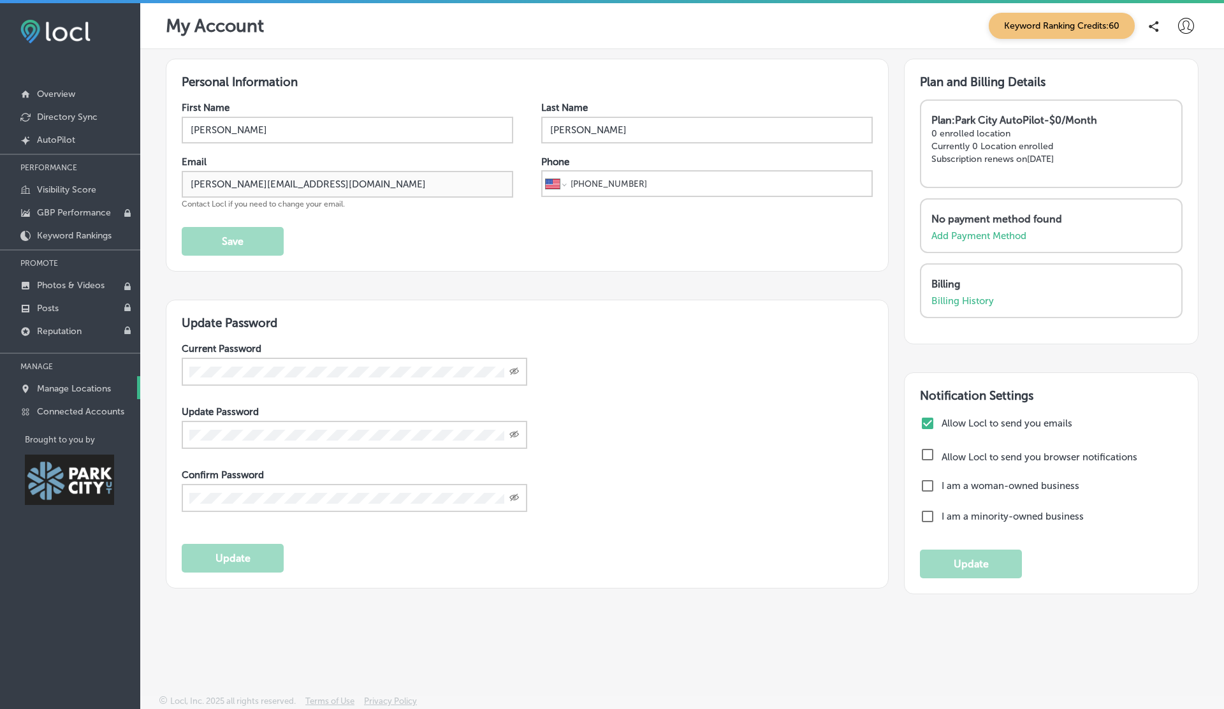
click at [71, 390] on p "Manage Locations" at bounding box center [74, 388] width 74 height 11
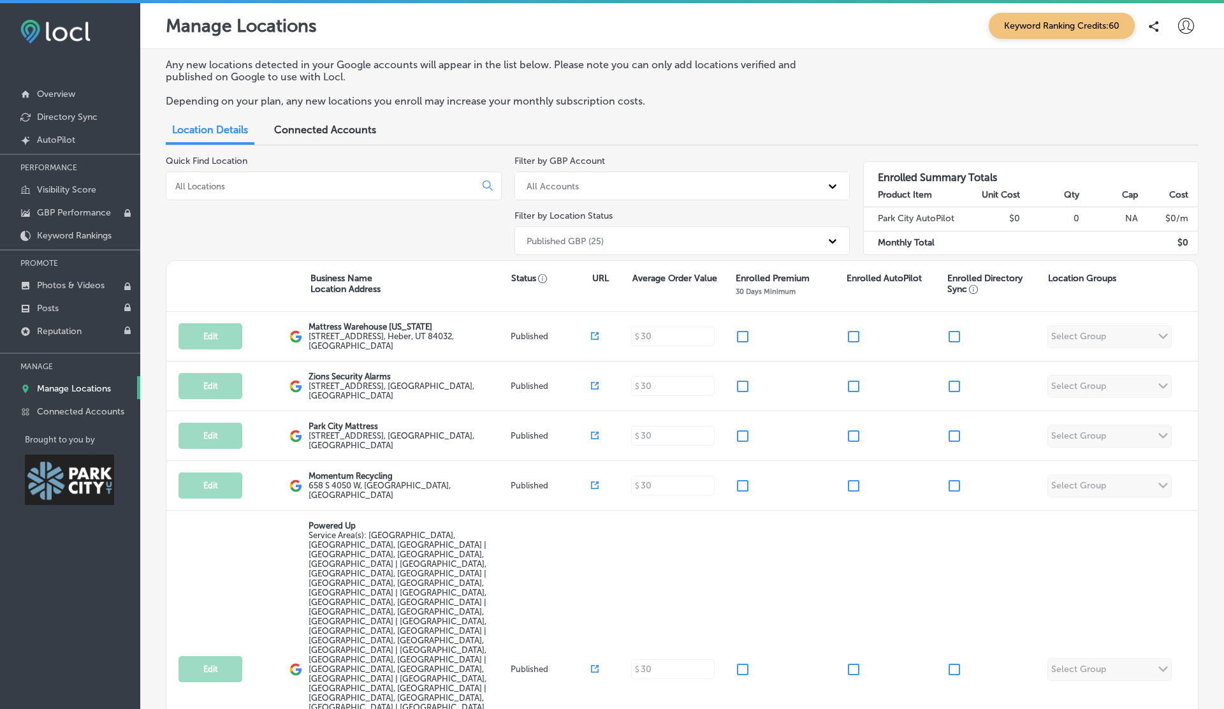
click at [1195, 19] on div at bounding box center [1186, 26] width 26 height 26
click at [1164, 63] on li "My Account" at bounding box center [1163, 71] width 88 height 29
select select "US"
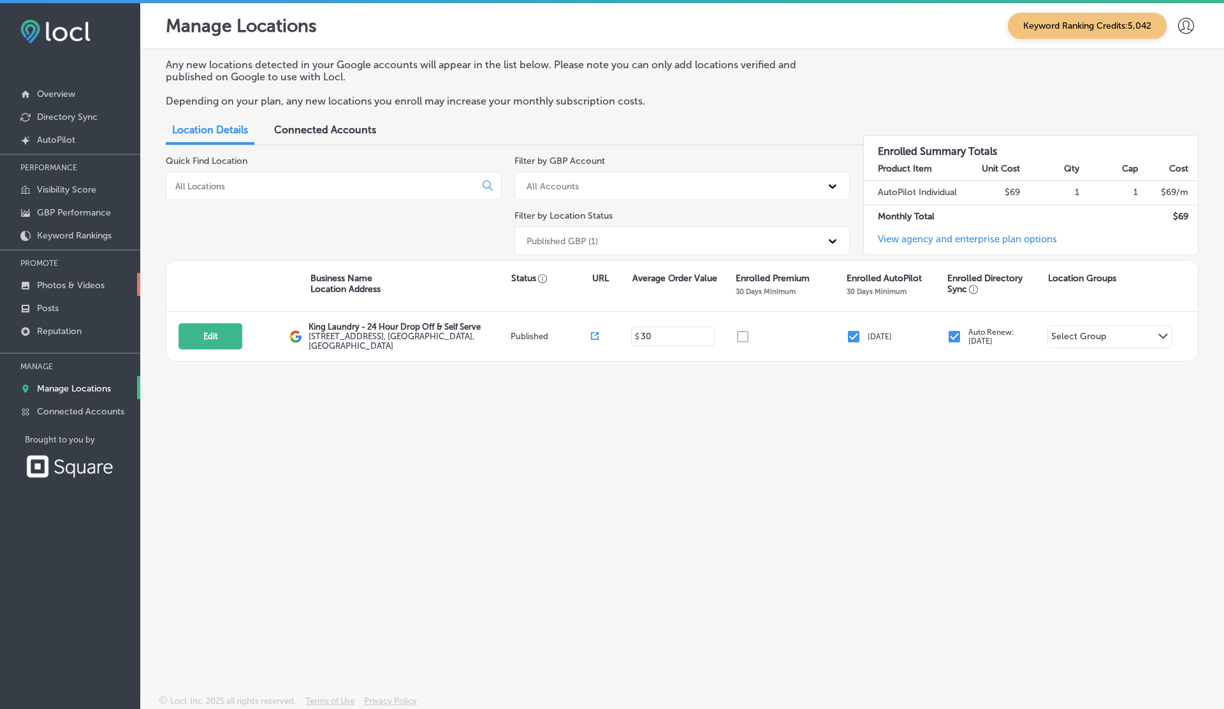
click at [82, 281] on p "Photos & Videos" at bounding box center [71, 285] width 68 height 11
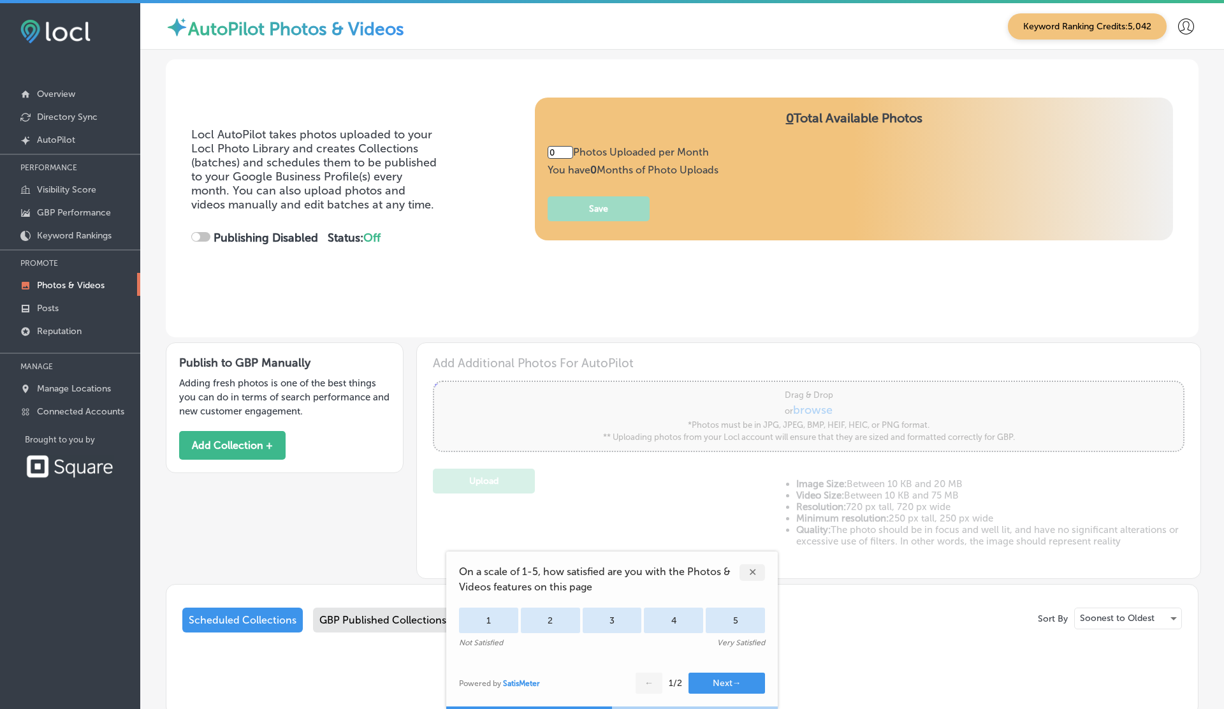
type input "5"
checkbox input "true"
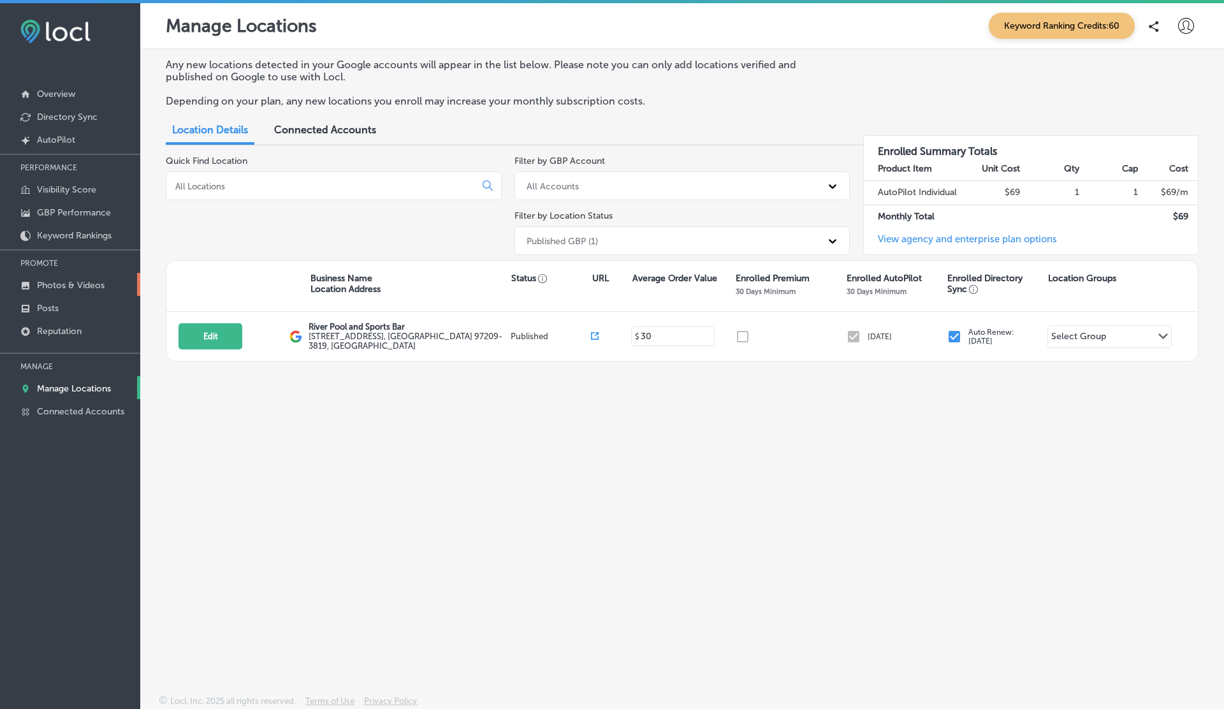
click at [77, 273] on link "Photos & Videos" at bounding box center [70, 284] width 140 height 23
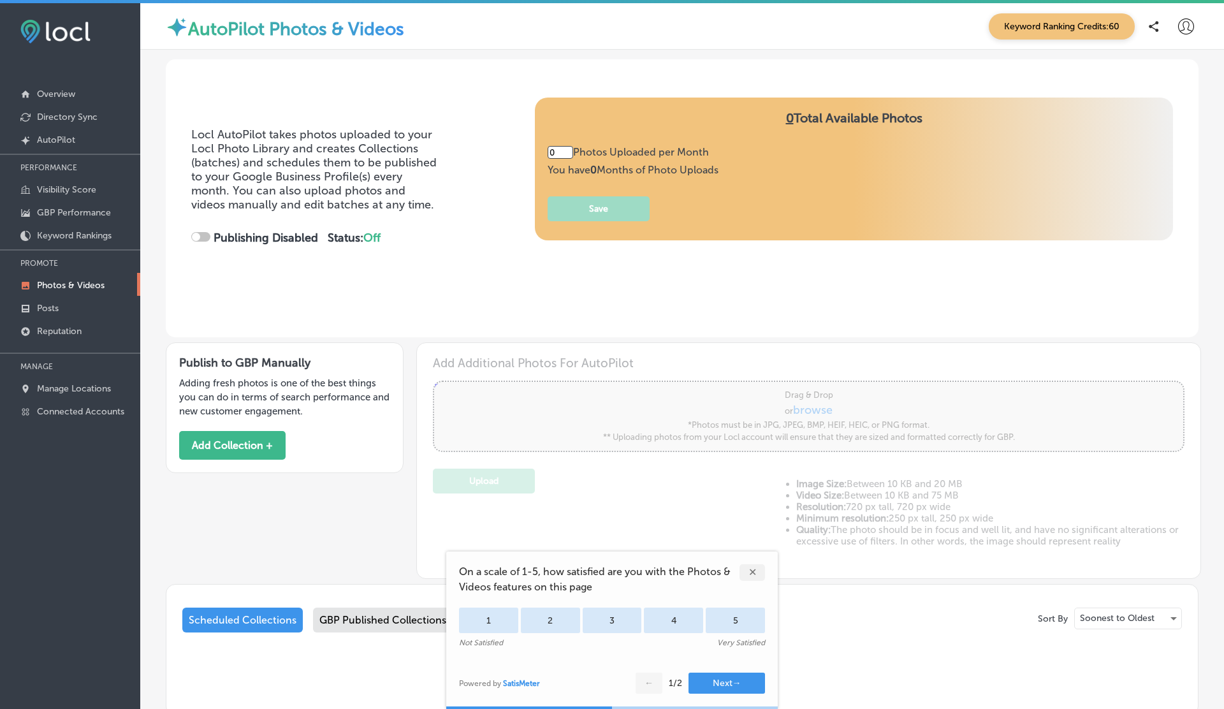
type input "5"
checkbox input "true"
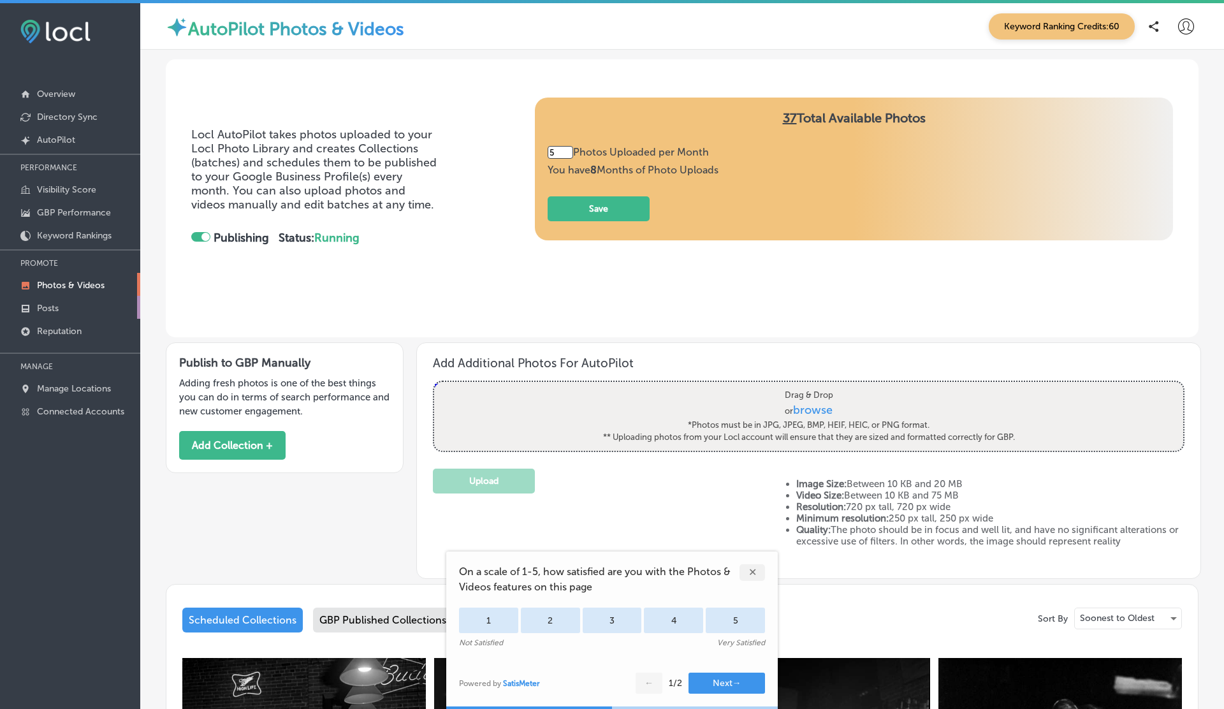
click at [59, 304] on p "Posts" at bounding box center [48, 308] width 22 height 11
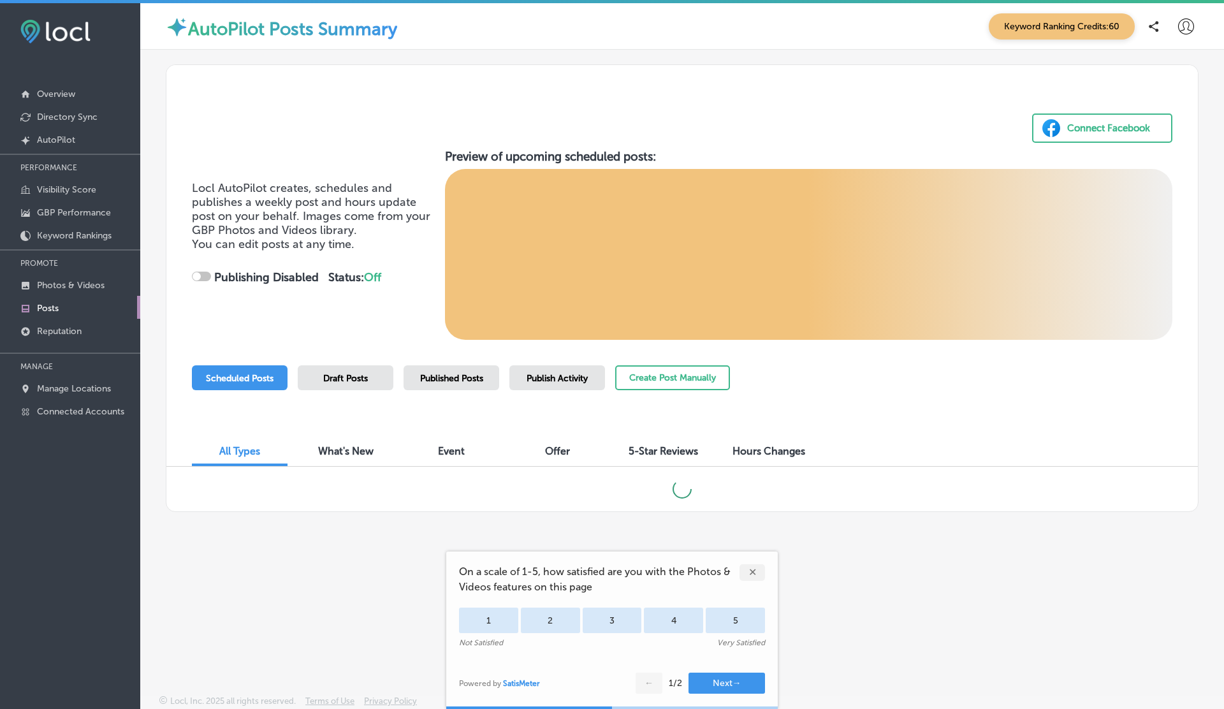
checkbox input "true"
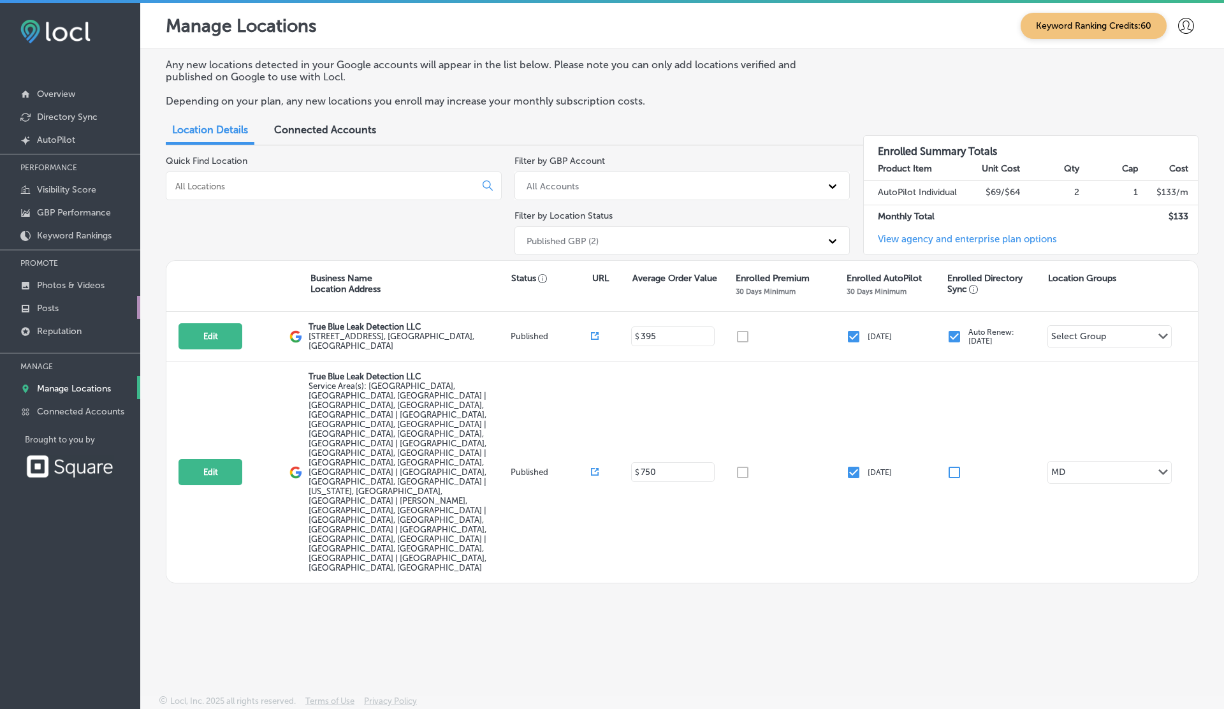
click at [65, 304] on link "Posts" at bounding box center [70, 307] width 140 height 23
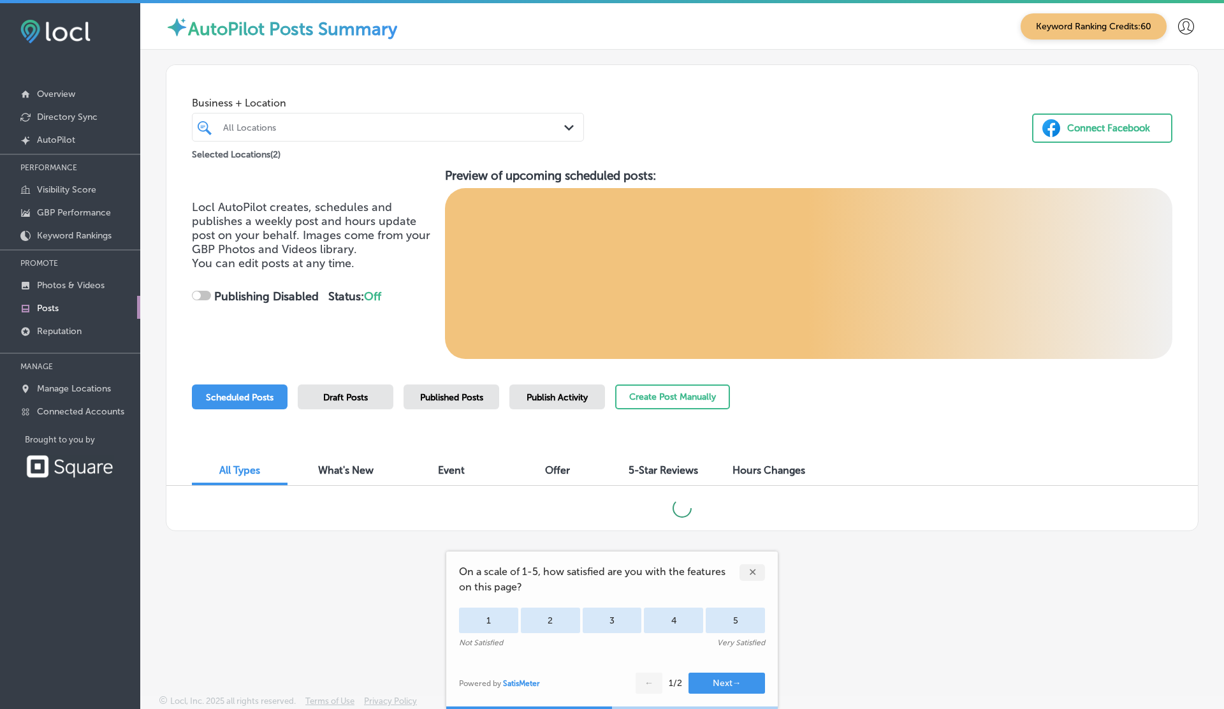
click at [382, 120] on div at bounding box center [371, 127] width 299 height 17
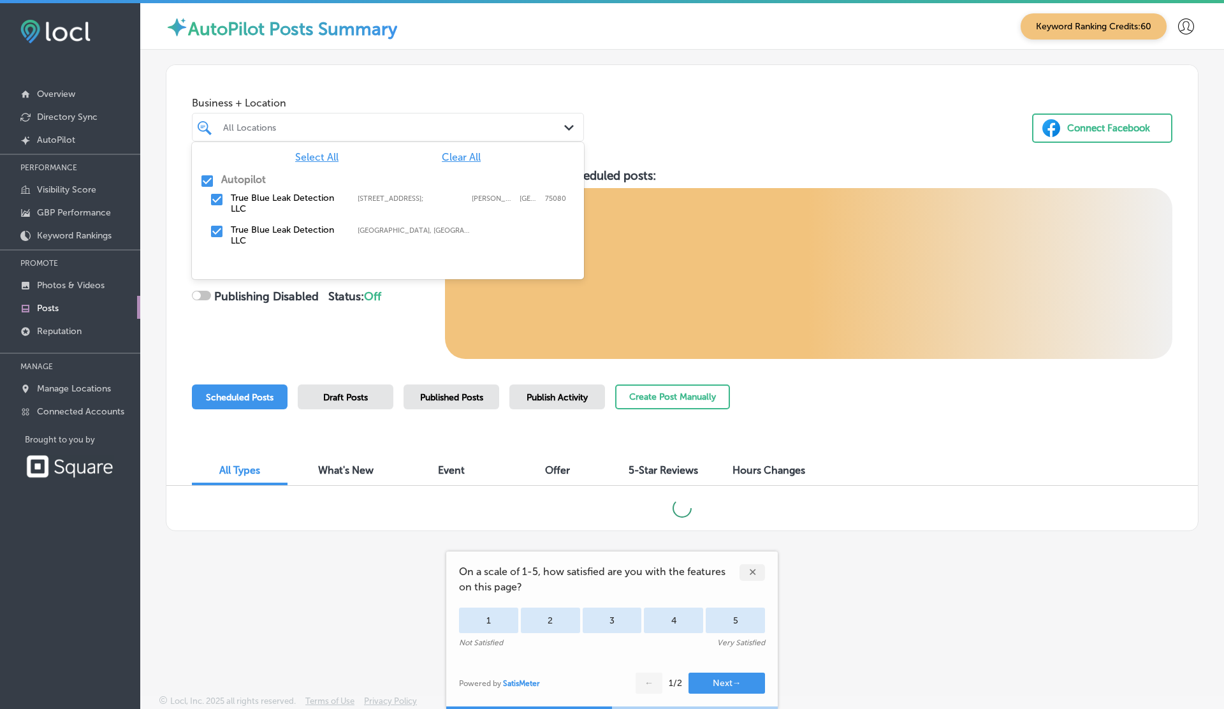
checkbox input "true"
click at [795, 136] on div "Business + Location option focused, 1 of 2. 3 results available. Use Up and Dow…" at bounding box center [682, 113] width 1032 height 97
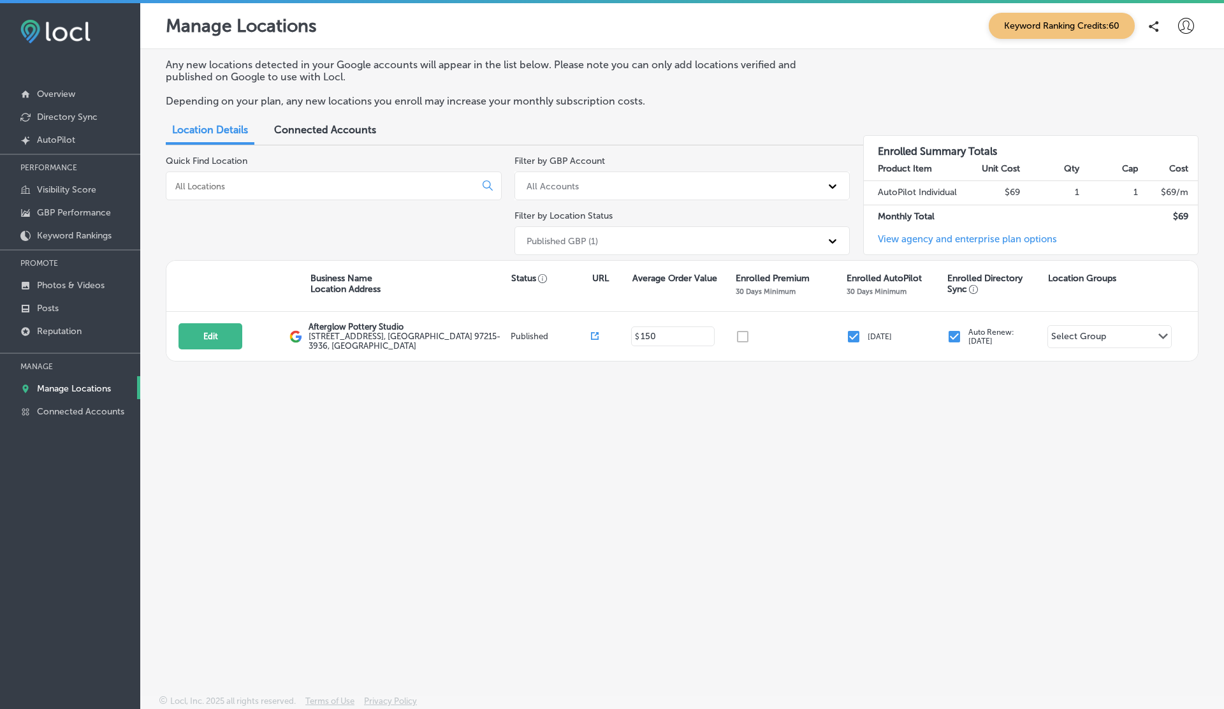
select select "US"
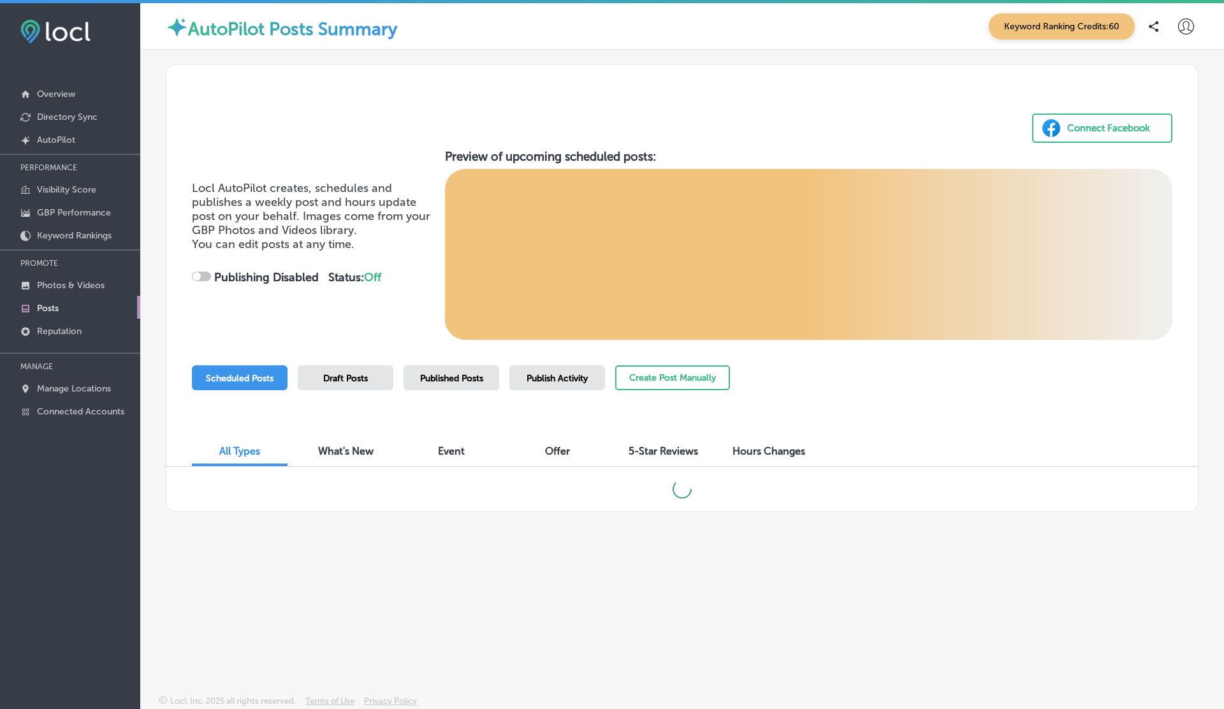
select select "US"
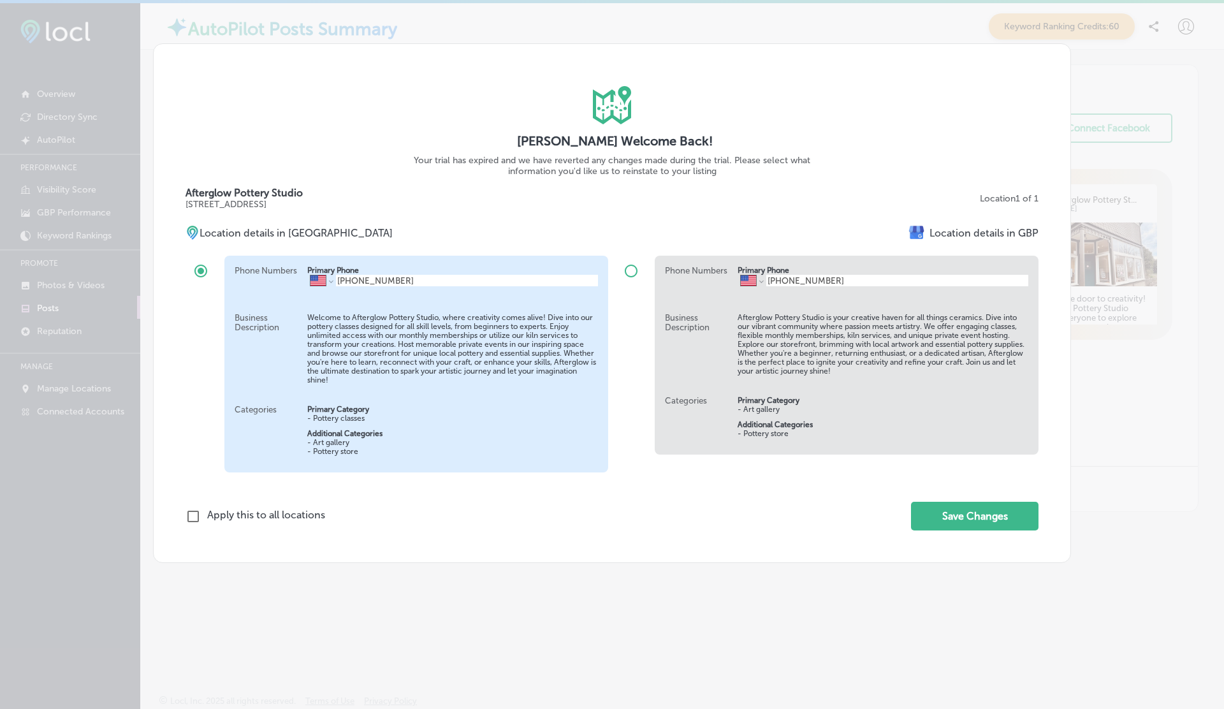
checkbox input "true"
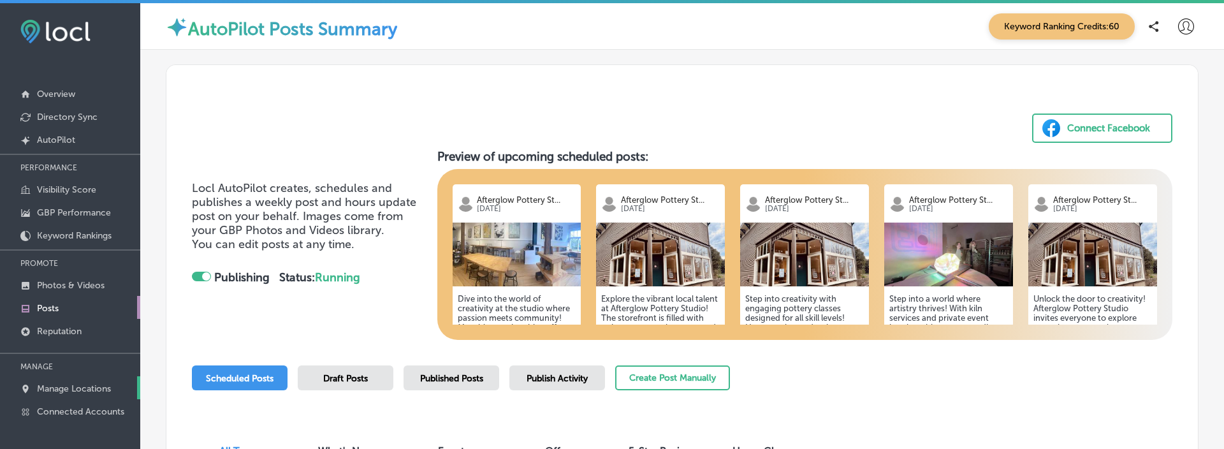
click at [68, 379] on link "Manage Locations" at bounding box center [70, 387] width 140 height 23
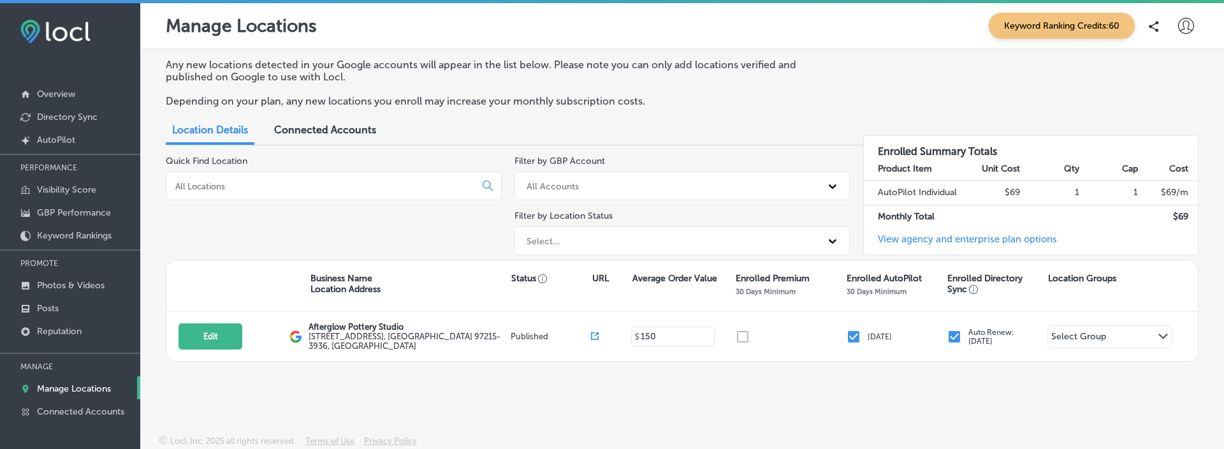
select select "US"
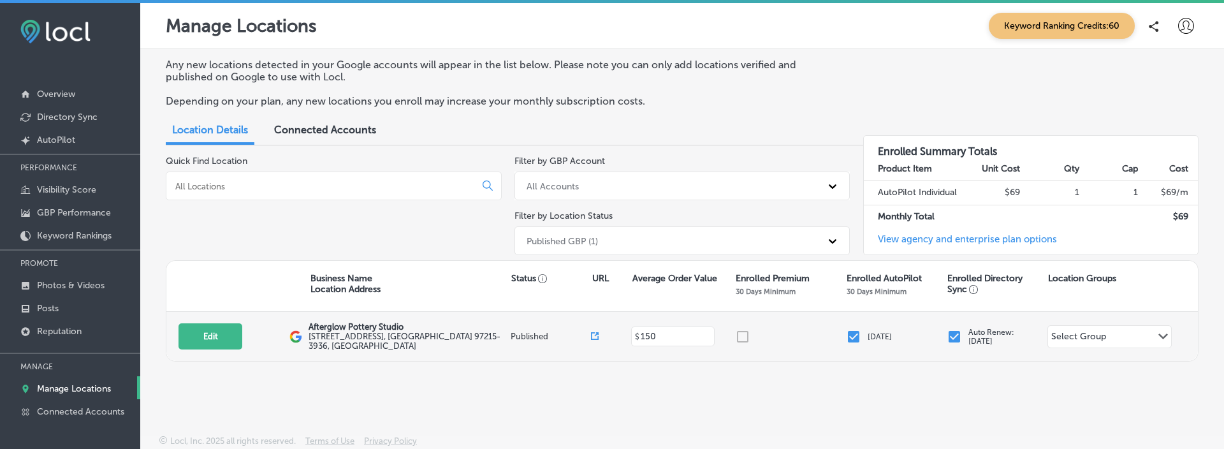
click at [852, 339] on input "checkbox" at bounding box center [853, 336] width 15 height 15
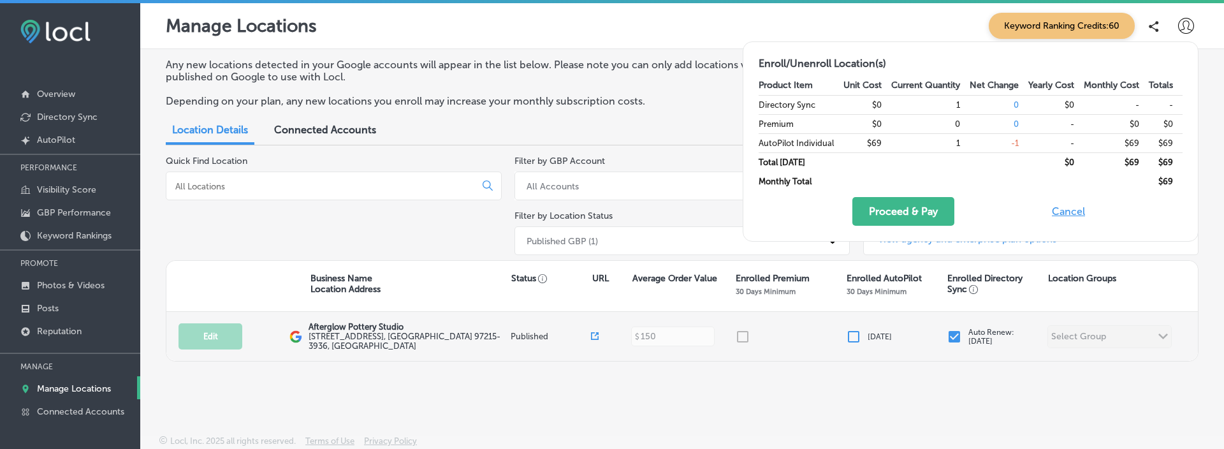
click at [852, 339] on input "checkbox" at bounding box center [853, 336] width 15 height 15
click at [854, 330] on input "checkbox" at bounding box center [853, 336] width 15 height 15
checkbox input "true"
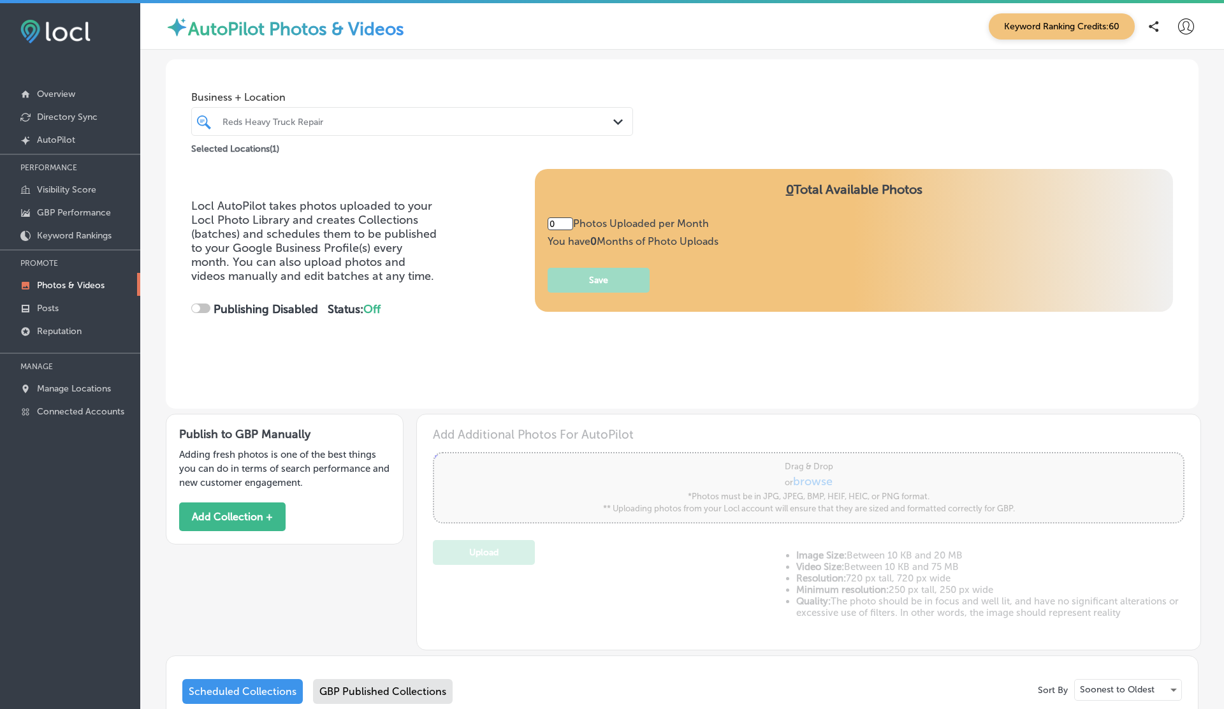
click at [335, 128] on div at bounding box center [393, 121] width 344 height 17
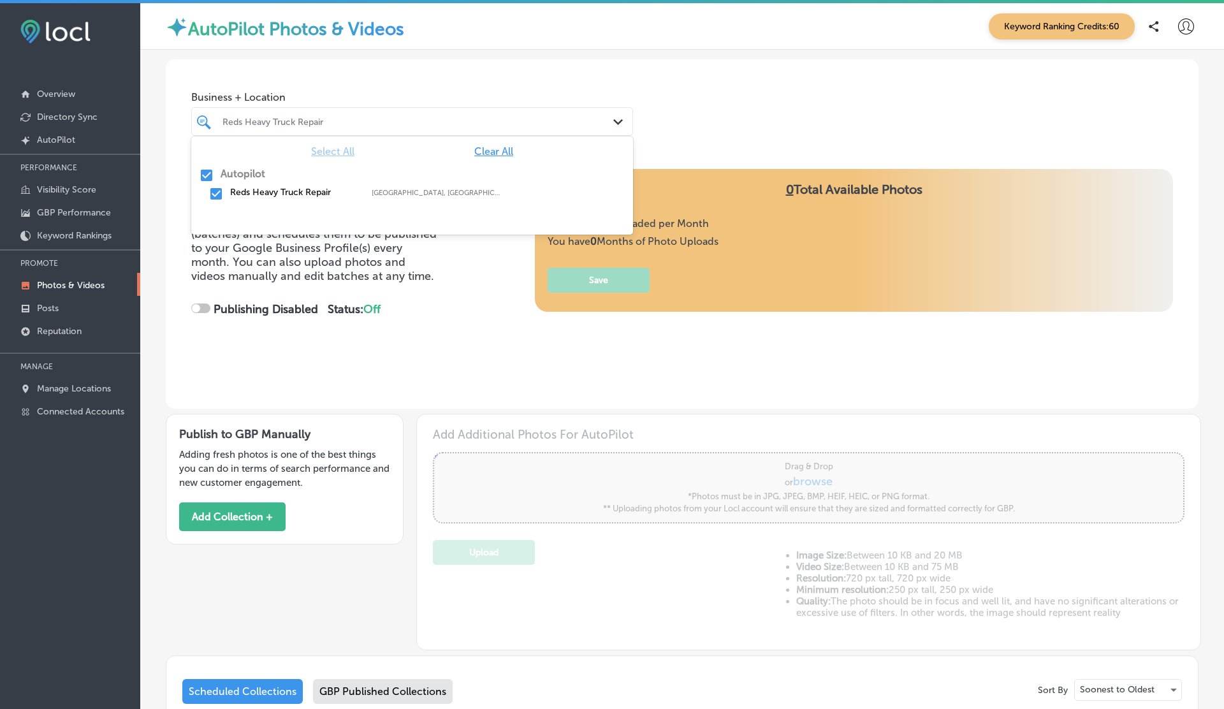
type input "5"
checkbox input "true"
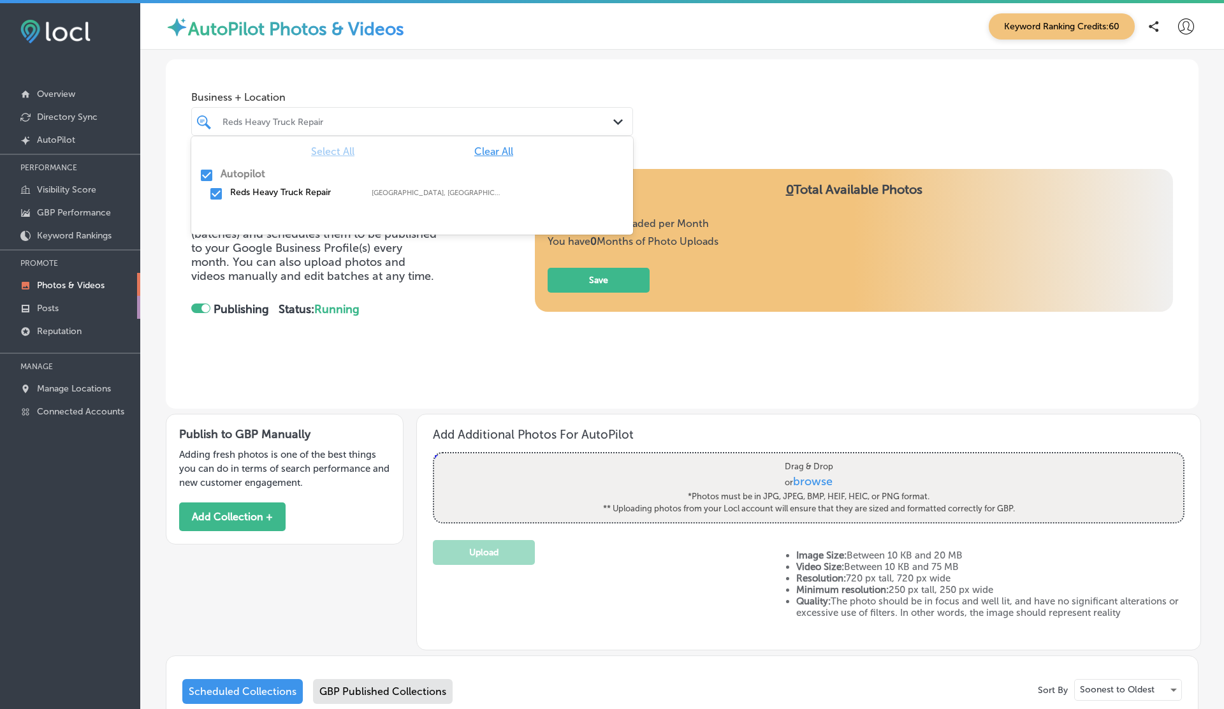
click at [57, 296] on link "Posts" at bounding box center [70, 307] width 140 height 23
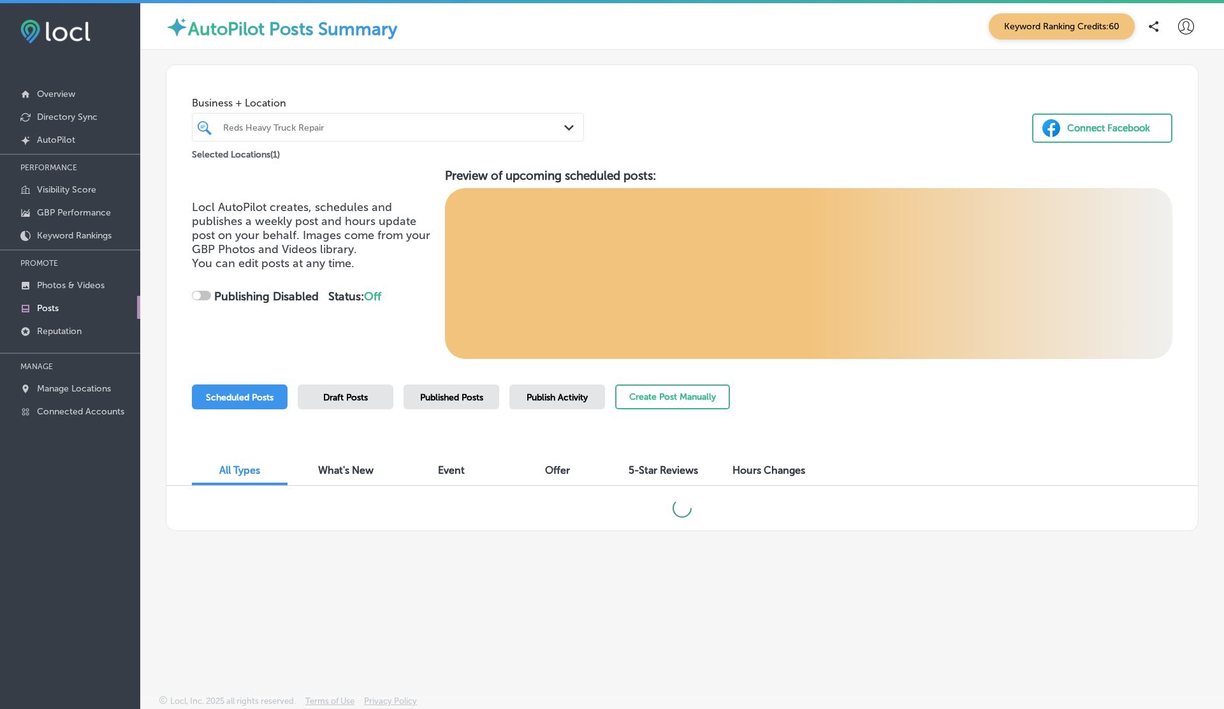
checkbox input "true"
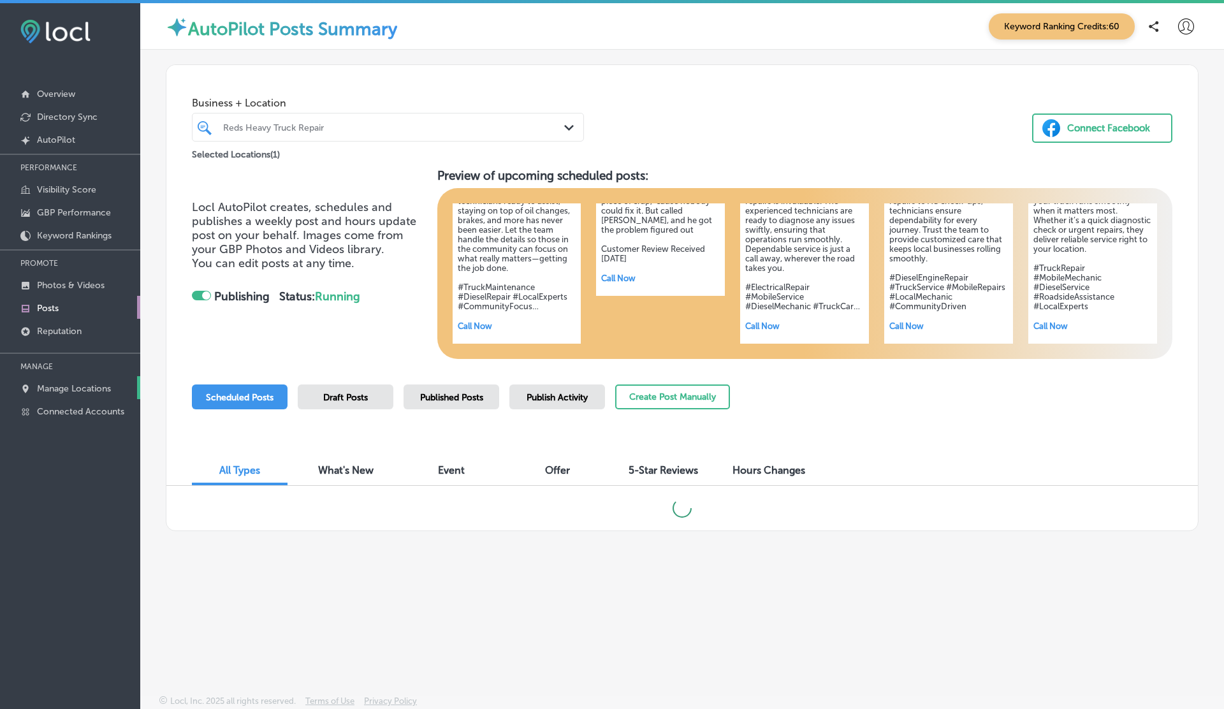
click at [63, 380] on link "Manage Locations" at bounding box center [70, 387] width 140 height 23
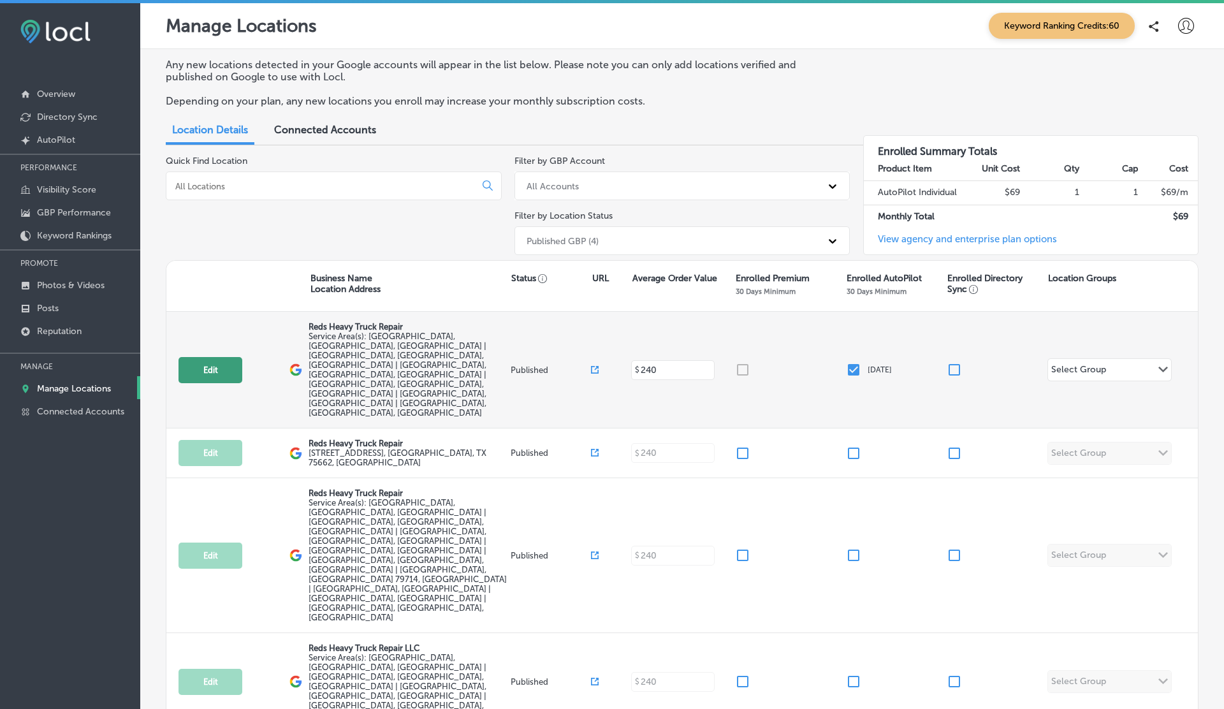
click at [221, 357] on button "Edit" at bounding box center [211, 370] width 64 height 26
select select "US"
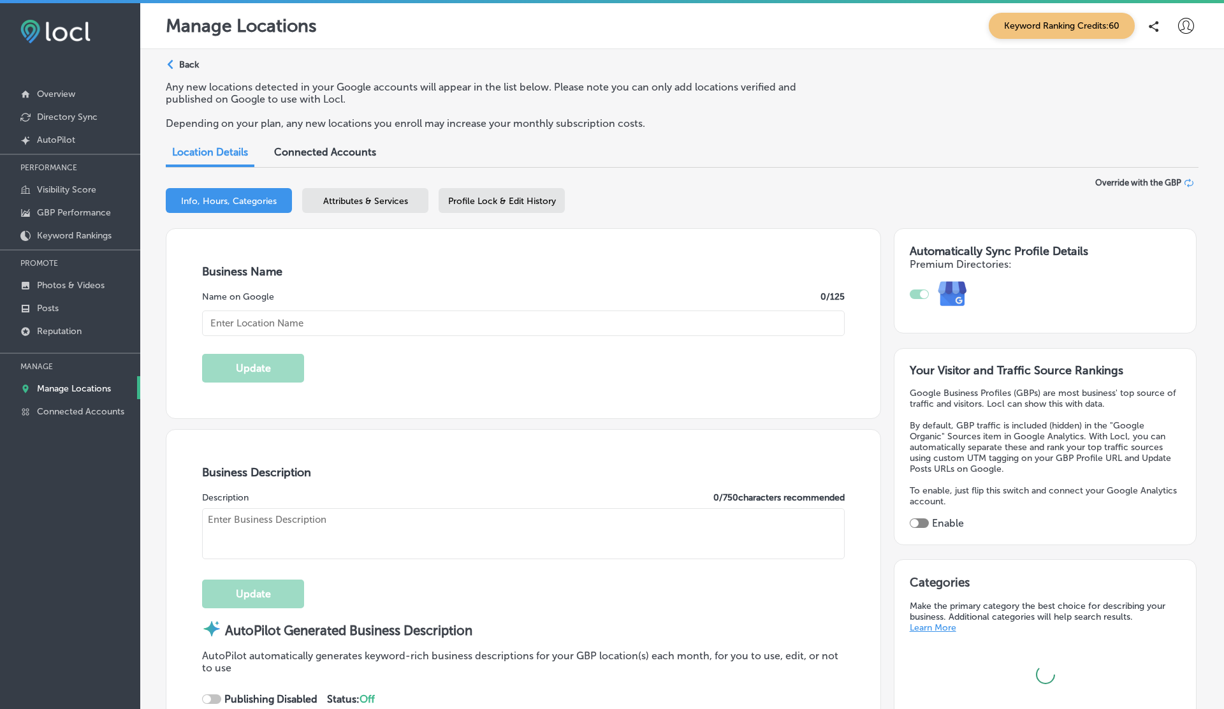
checkbox input "true"
type input "Reds Heavy Truck Repair"
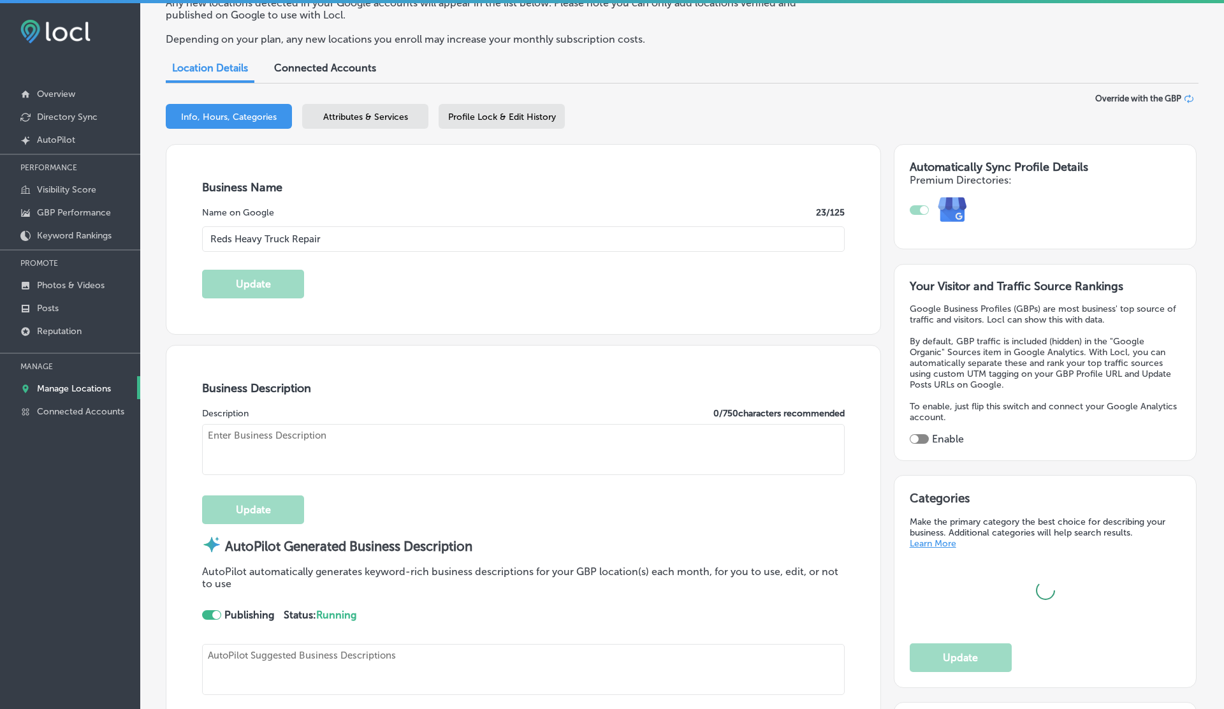
type textarea "Reds Heavy Truck Repair delivers expert truck repair backed by seasoned diesel …"
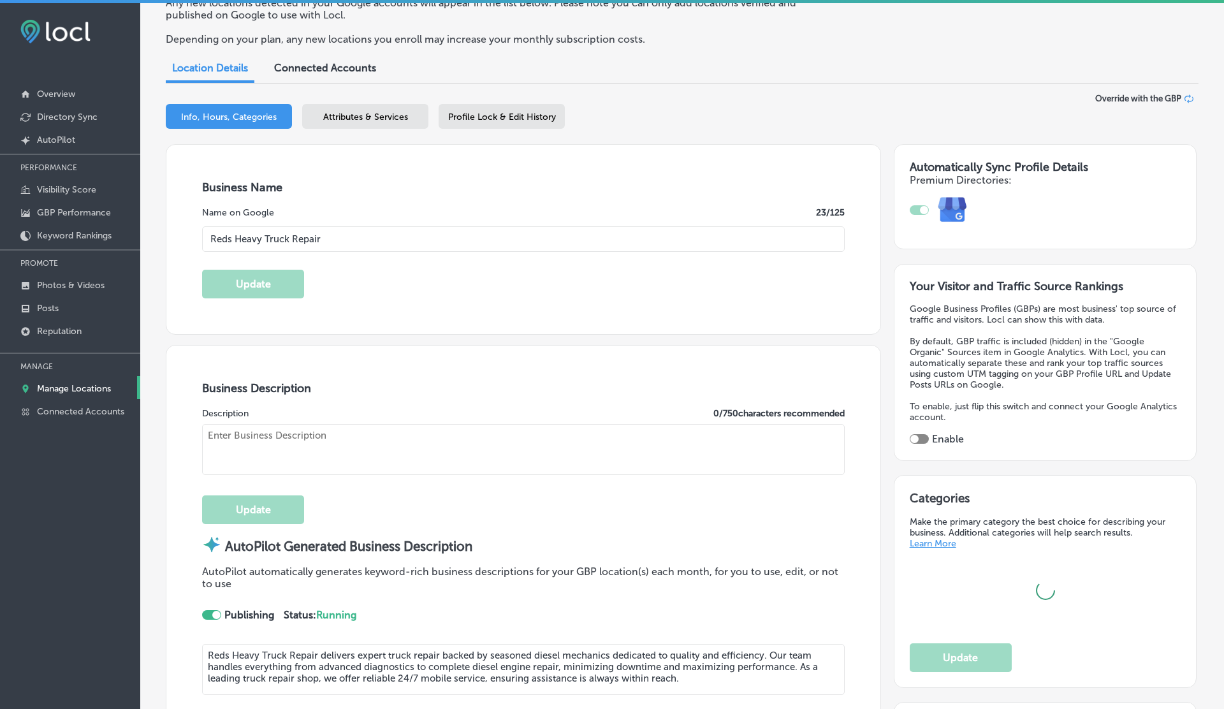
type input "US"
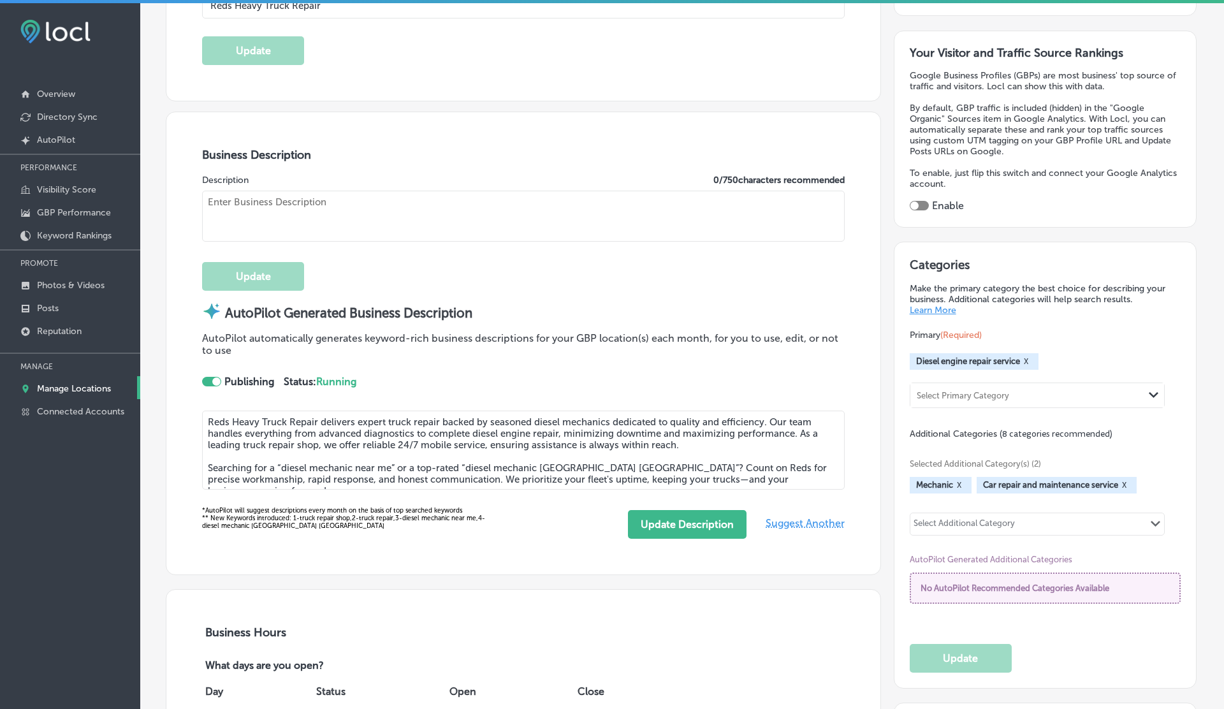
type input "http://redsheavyrepair.com/"
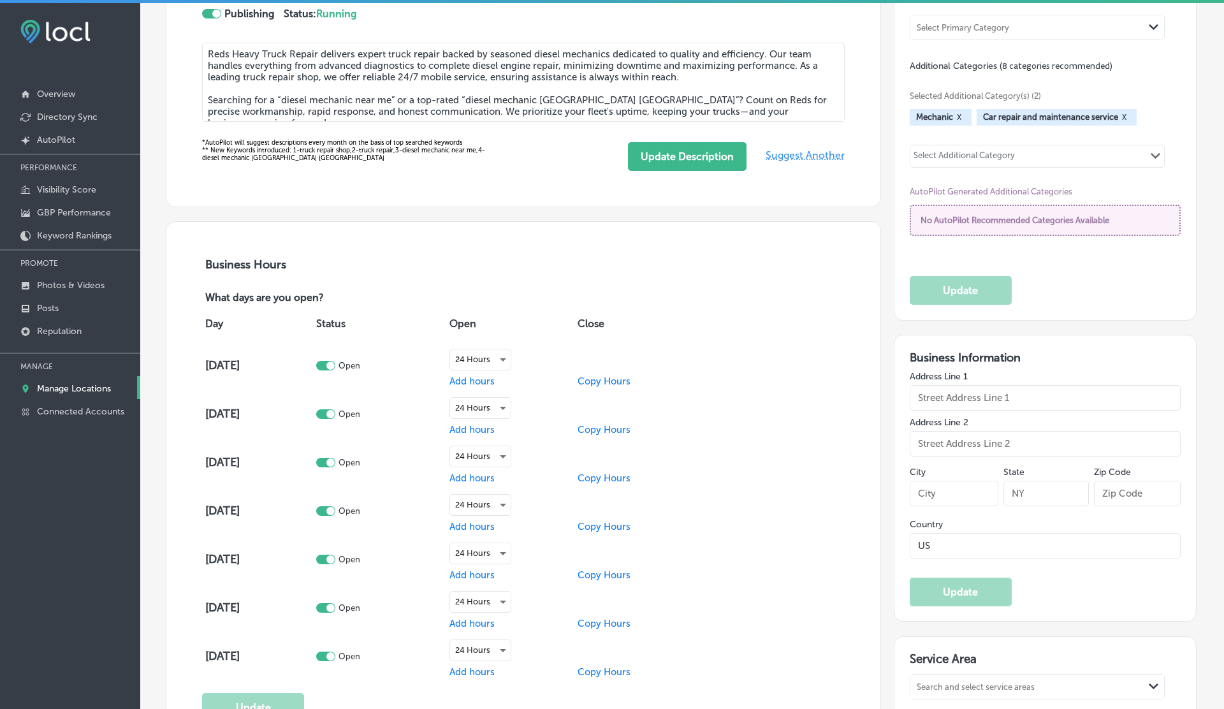
type textarea "Reds Heavy Truck Repair delivers expert truck repair backed by seasoned diesel …"
type input "+1 903 360 8655"
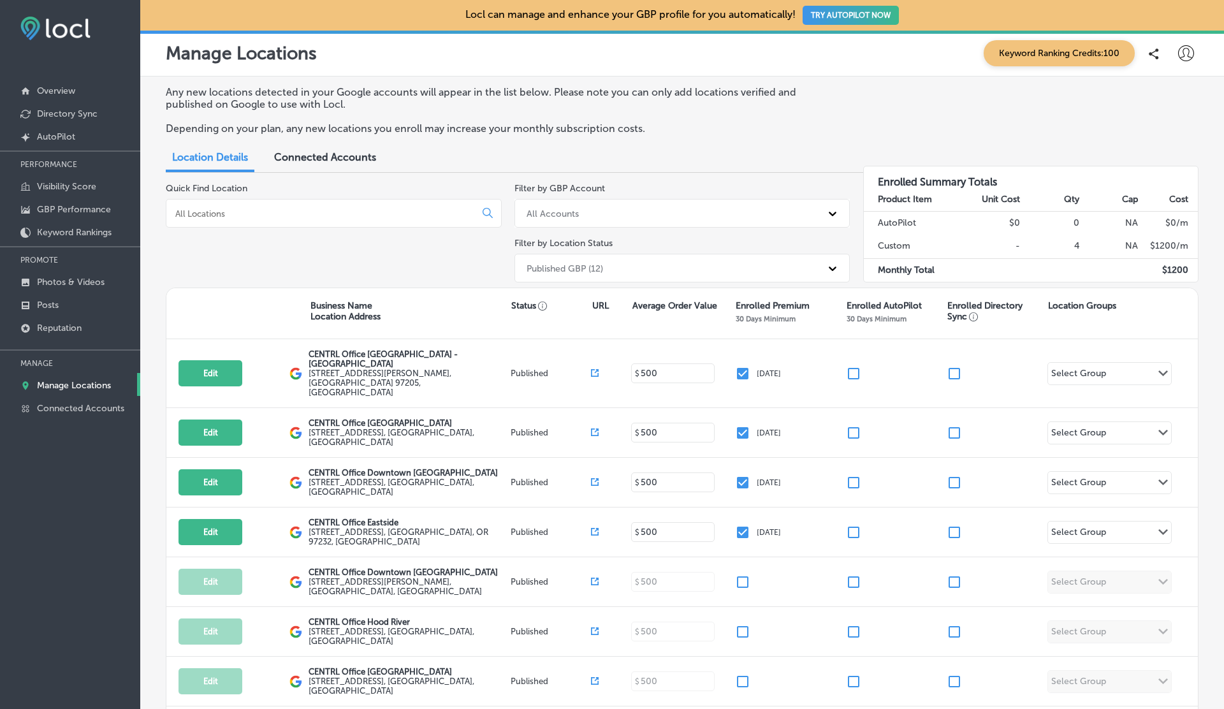
click at [1191, 55] on icon at bounding box center [1186, 53] width 16 height 16
click at [1182, 180] on div "My Account My Teams Log Out" at bounding box center [1162, 132] width 103 height 110
click at [1176, 174] on li "Log Out" at bounding box center [1163, 164] width 88 height 29
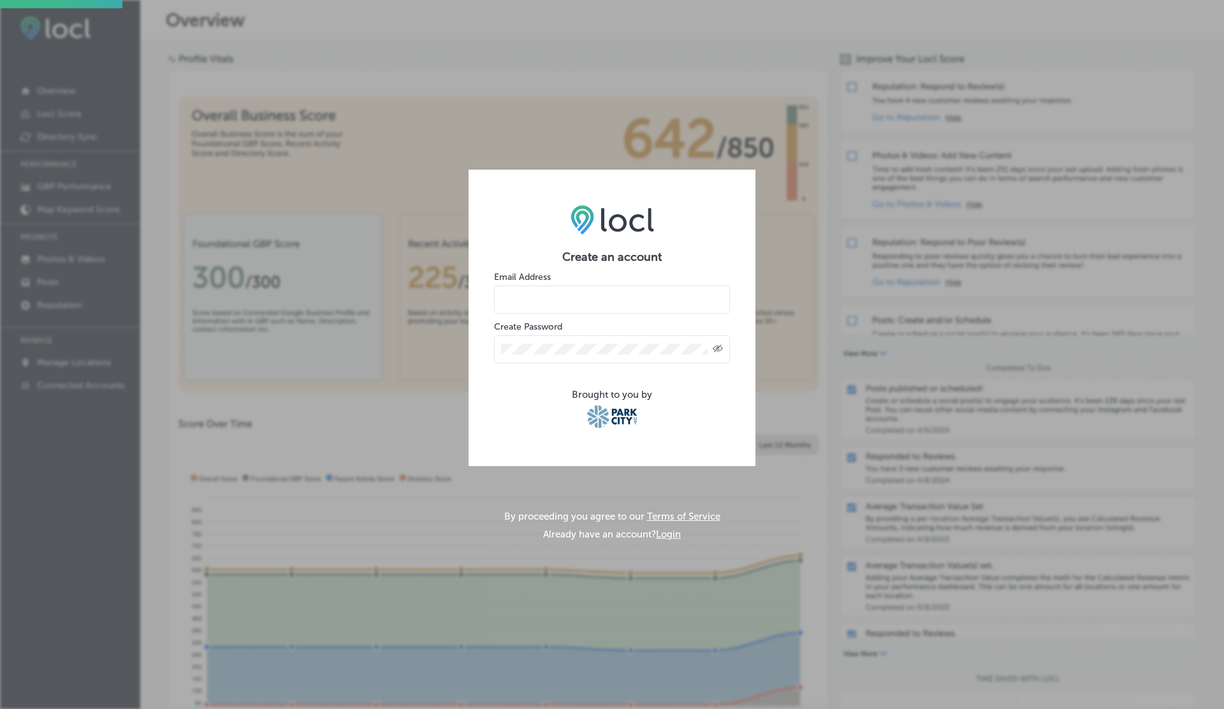
click at [544, 295] on input "email" at bounding box center [612, 300] width 236 height 28
type input "[EMAIL_ADDRESS][DOMAIN_NAME]"
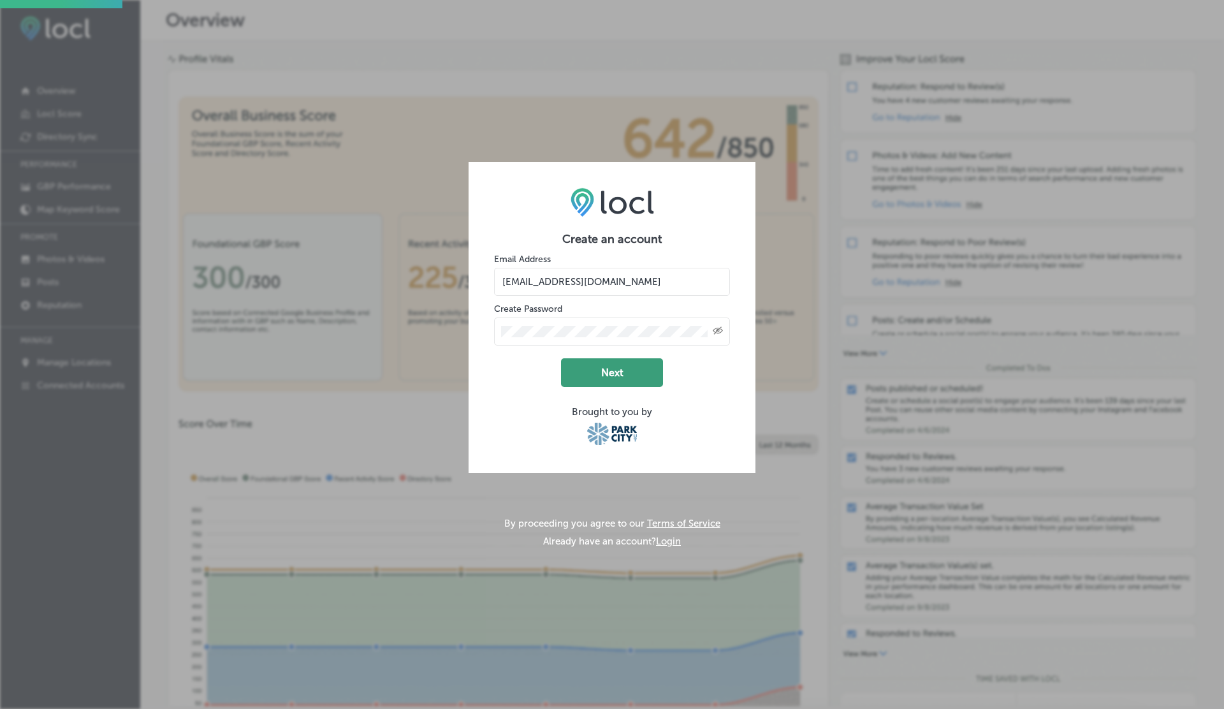
click at [610, 380] on button "Next" at bounding box center [612, 372] width 102 height 29
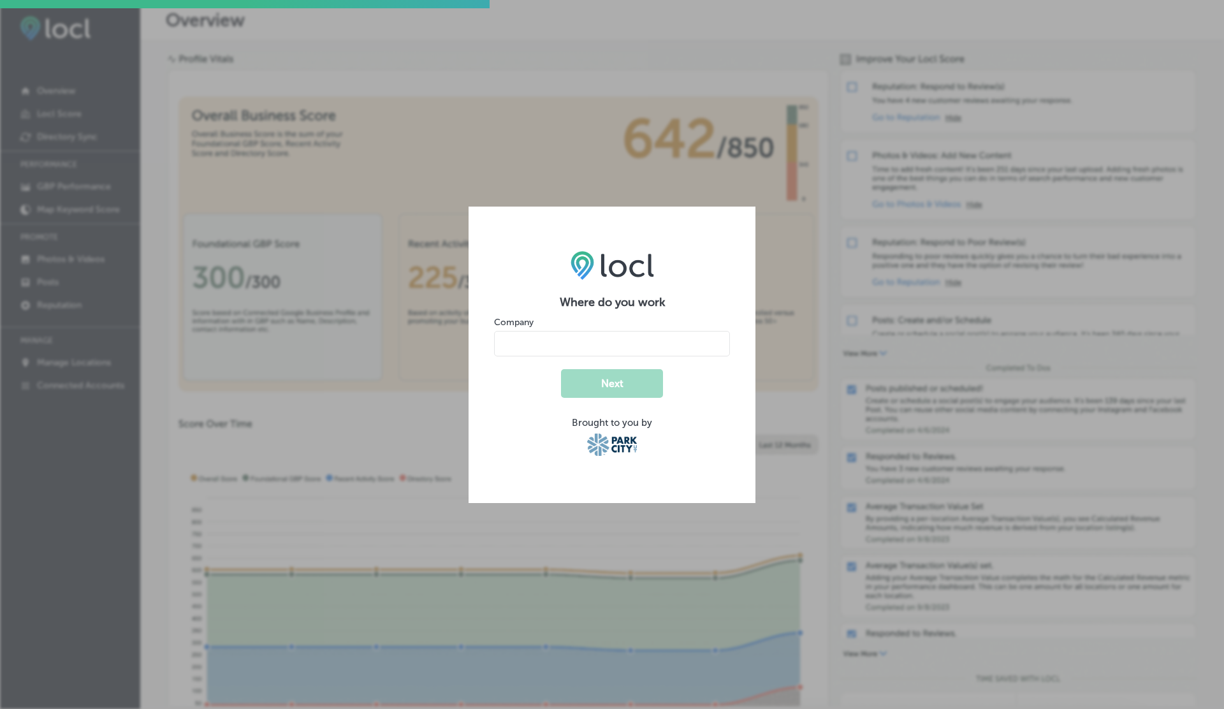
click at [569, 344] on input "name" at bounding box center [612, 344] width 236 height 26
type input "V"
click at [561, 369] on button "Next" at bounding box center [612, 383] width 102 height 29
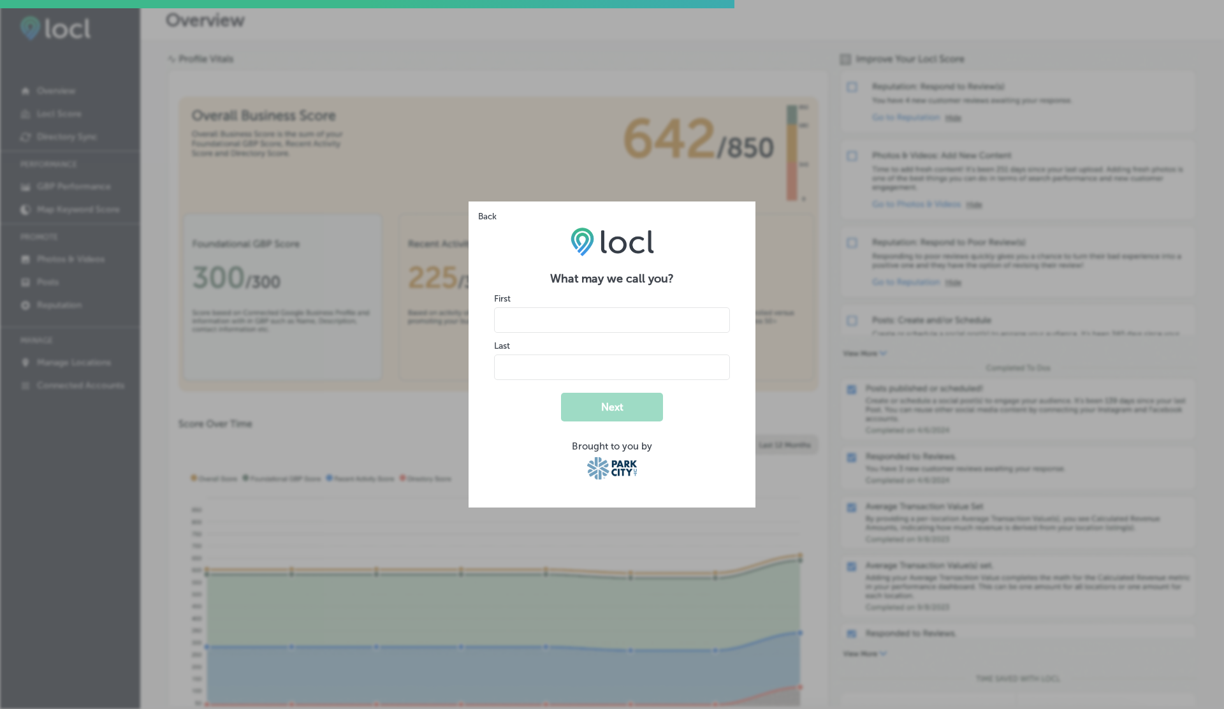
click at [562, 319] on input "name" at bounding box center [612, 320] width 236 height 26
type input "V"
type input "G"
click at [561, 393] on button "Next" at bounding box center [612, 407] width 102 height 29
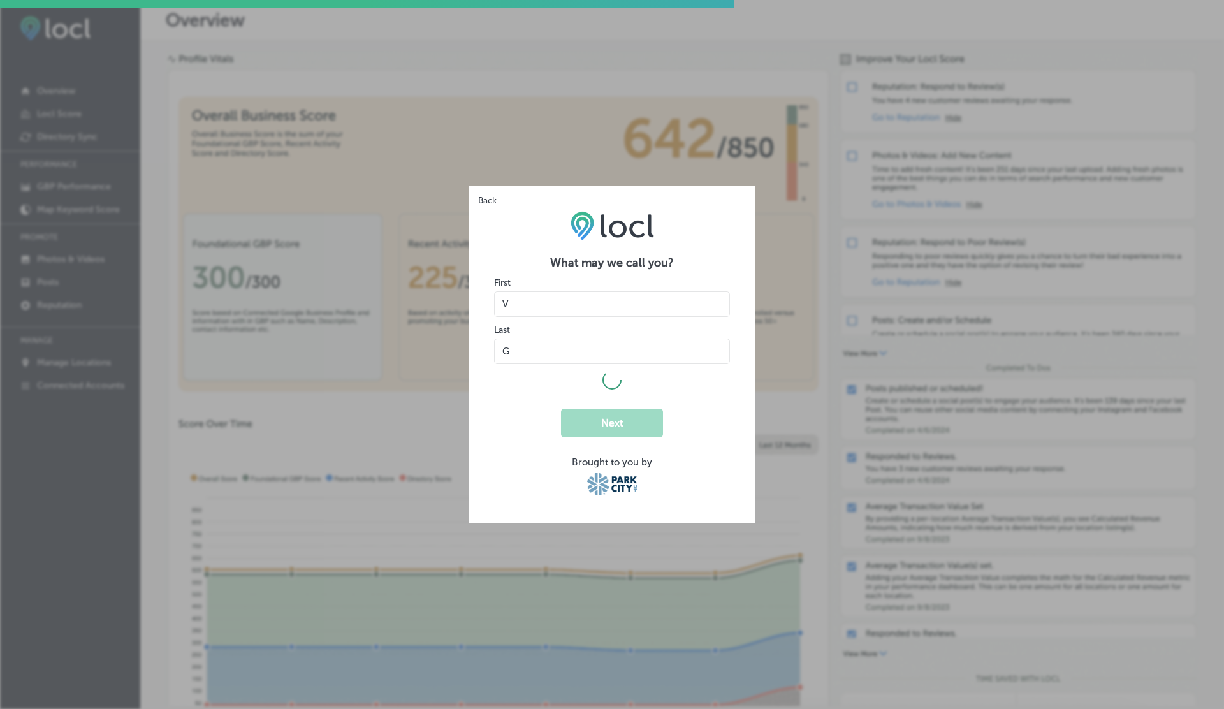
select select "US"
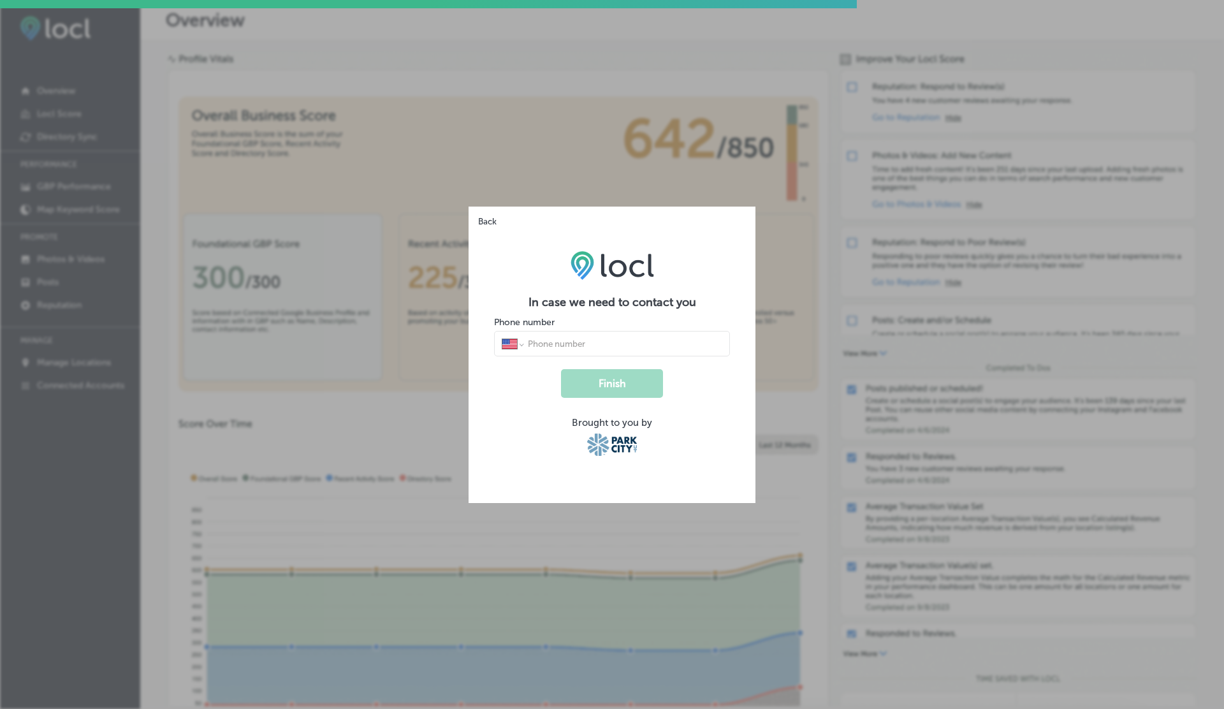
click at [557, 338] on input "tel" at bounding box center [625, 343] width 196 height 11
type input "1 (234) 567-8900"
click at [561, 369] on button "Finish" at bounding box center [612, 383] width 102 height 29
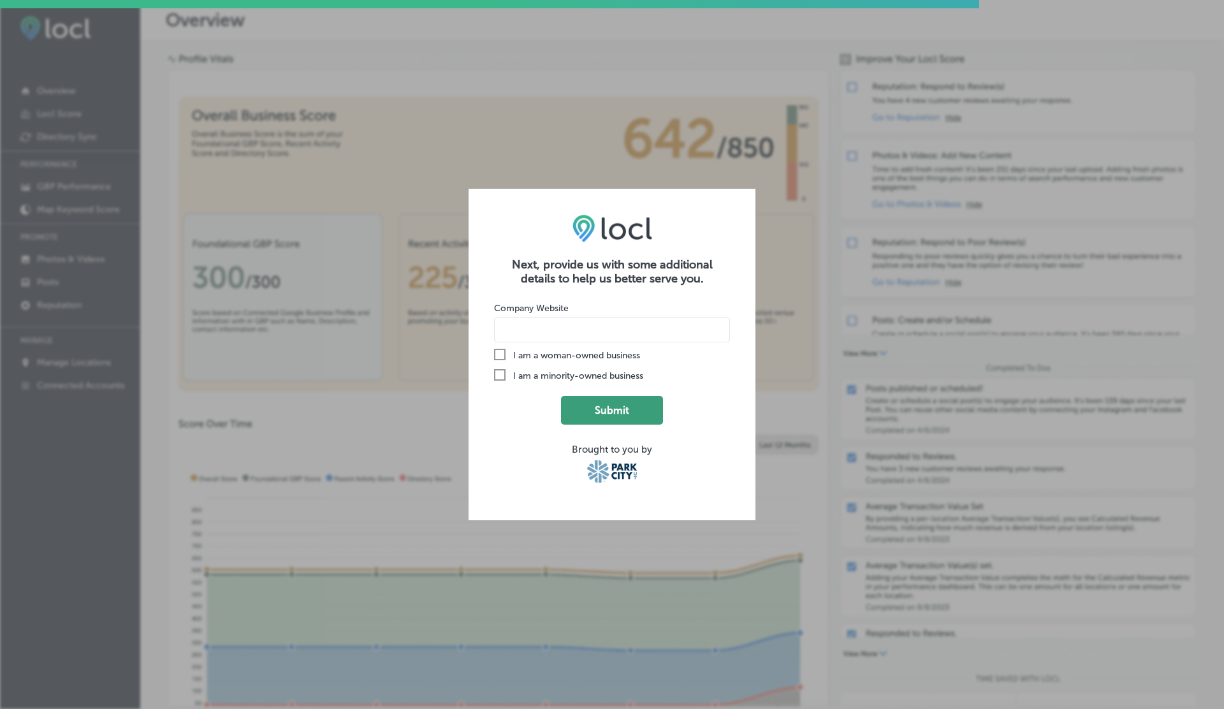
click at [615, 414] on button "Submit" at bounding box center [612, 410] width 102 height 29
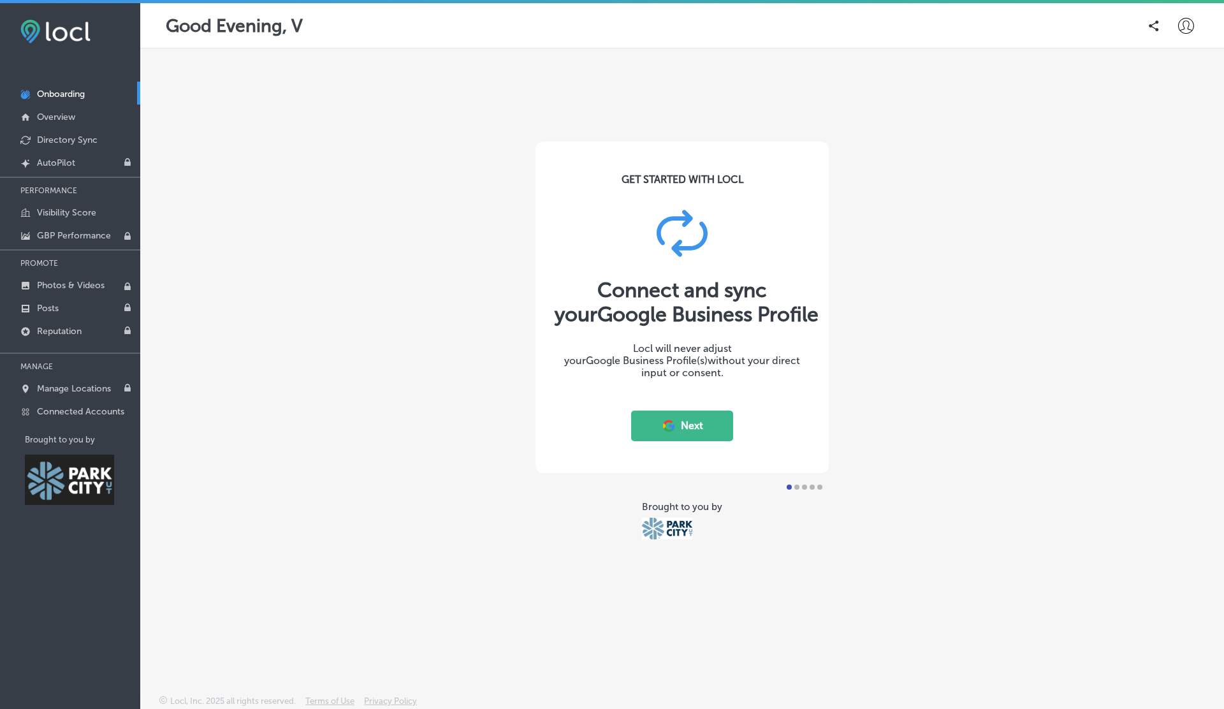
click at [697, 422] on button "Next" at bounding box center [682, 426] width 102 height 31
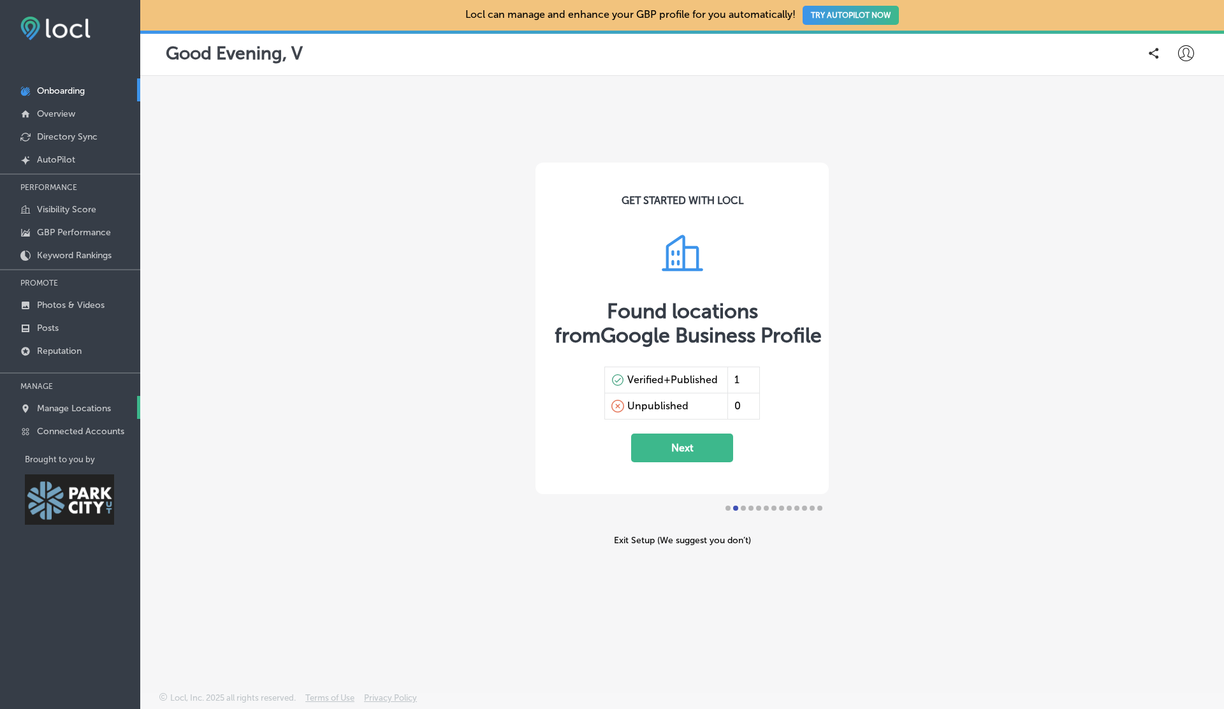
click at [74, 408] on p "Manage Locations" at bounding box center [74, 408] width 74 height 11
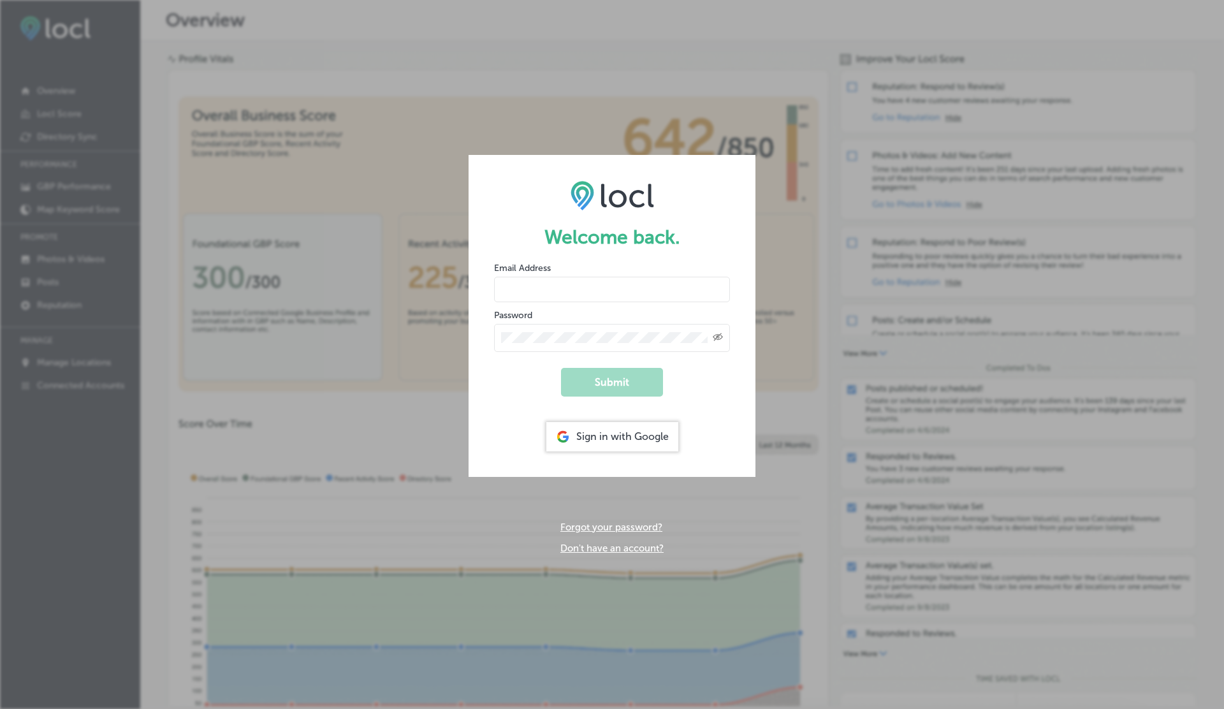
click at [536, 282] on input "email" at bounding box center [612, 290] width 236 height 26
paste input "[EMAIL_ADDRESS][DOMAIN_NAME]"
type input "[EMAIL_ADDRESS][DOMAIN_NAME]"
click at [561, 368] on button "Submit" at bounding box center [612, 382] width 102 height 29
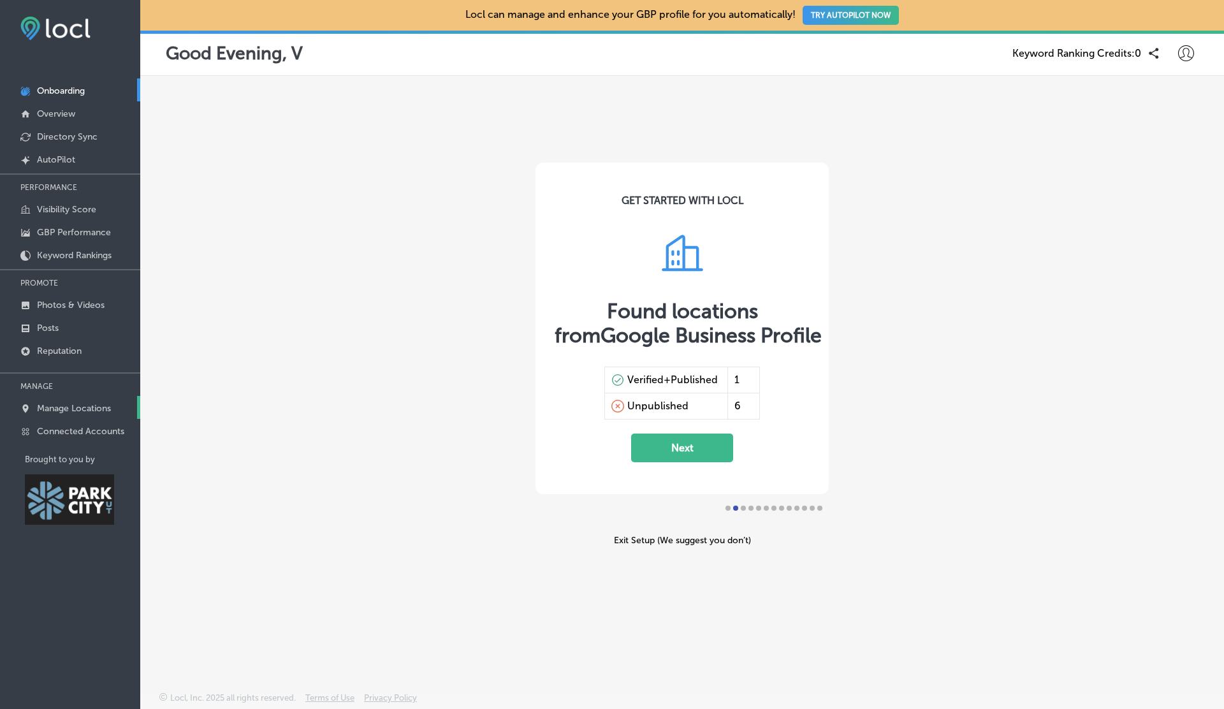
click at [84, 403] on p "Manage Locations" at bounding box center [74, 408] width 74 height 11
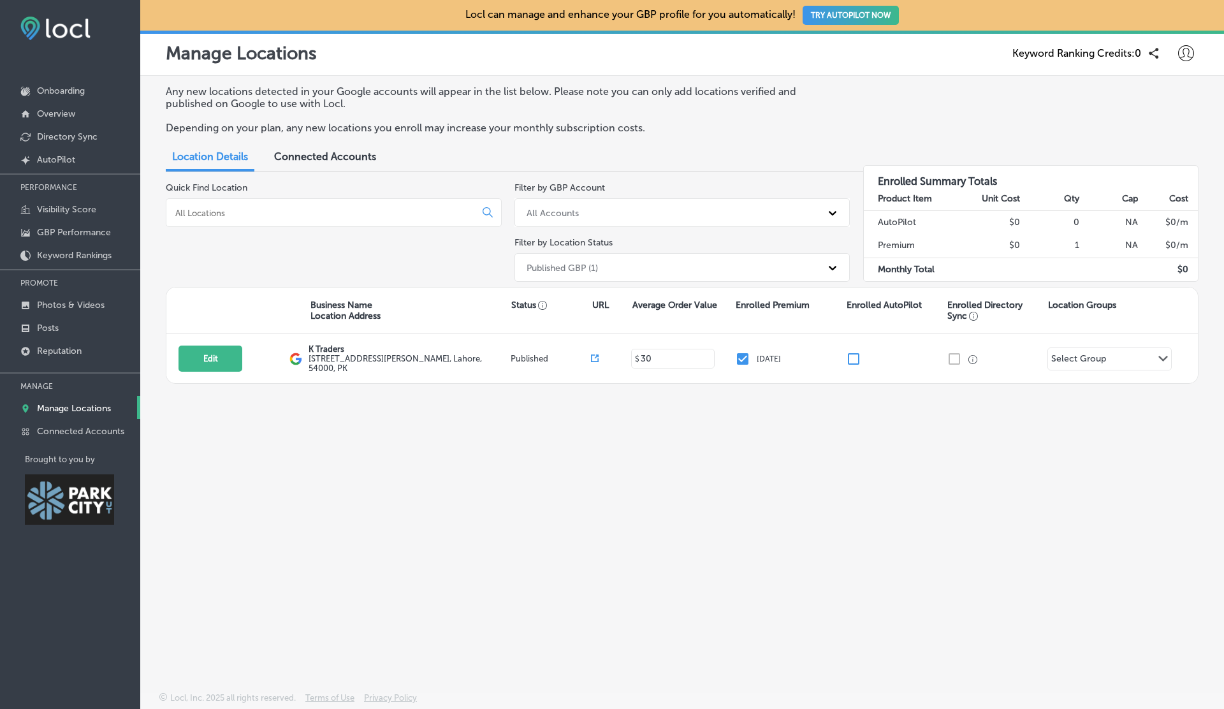
click at [864, 16] on button "TRY AUTOPILOT NOW" at bounding box center [851, 15] width 96 height 19
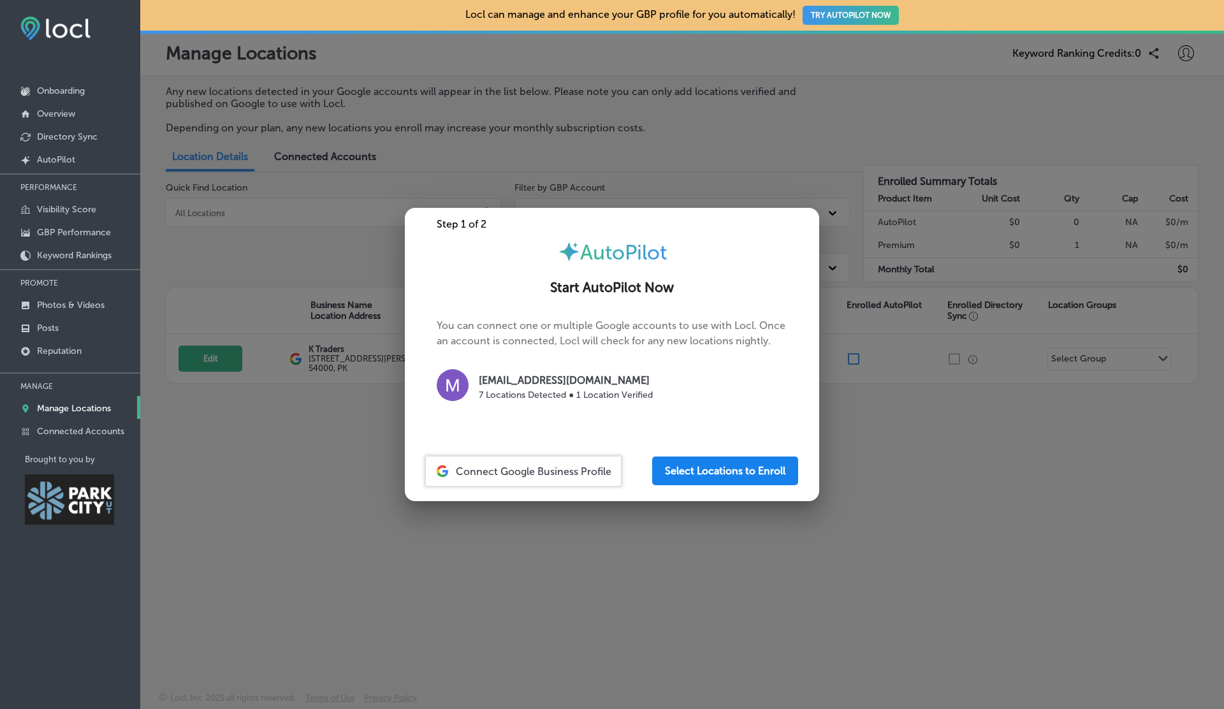
click at [714, 471] on button "Select Locations to Enroll" at bounding box center [725, 471] width 146 height 29
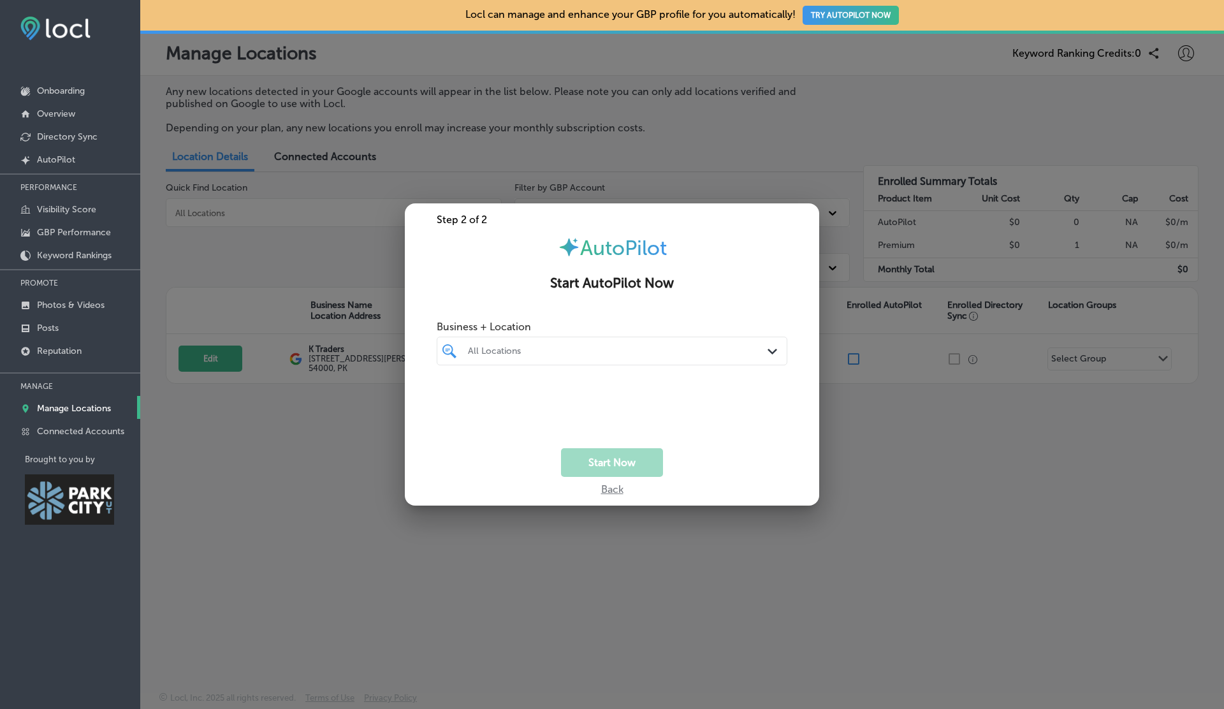
click at [570, 361] on div "All Locations Path Created with Sketch." at bounding box center [612, 351] width 351 height 29
click at [467, 399] on label "K Traders" at bounding box center [517, 397] width 103 height 11
click at [596, 284] on h2 "Start AutoPilot Now" at bounding box center [612, 283] width 384 height 16
click at [599, 464] on button "Start Now" at bounding box center [612, 462] width 102 height 29
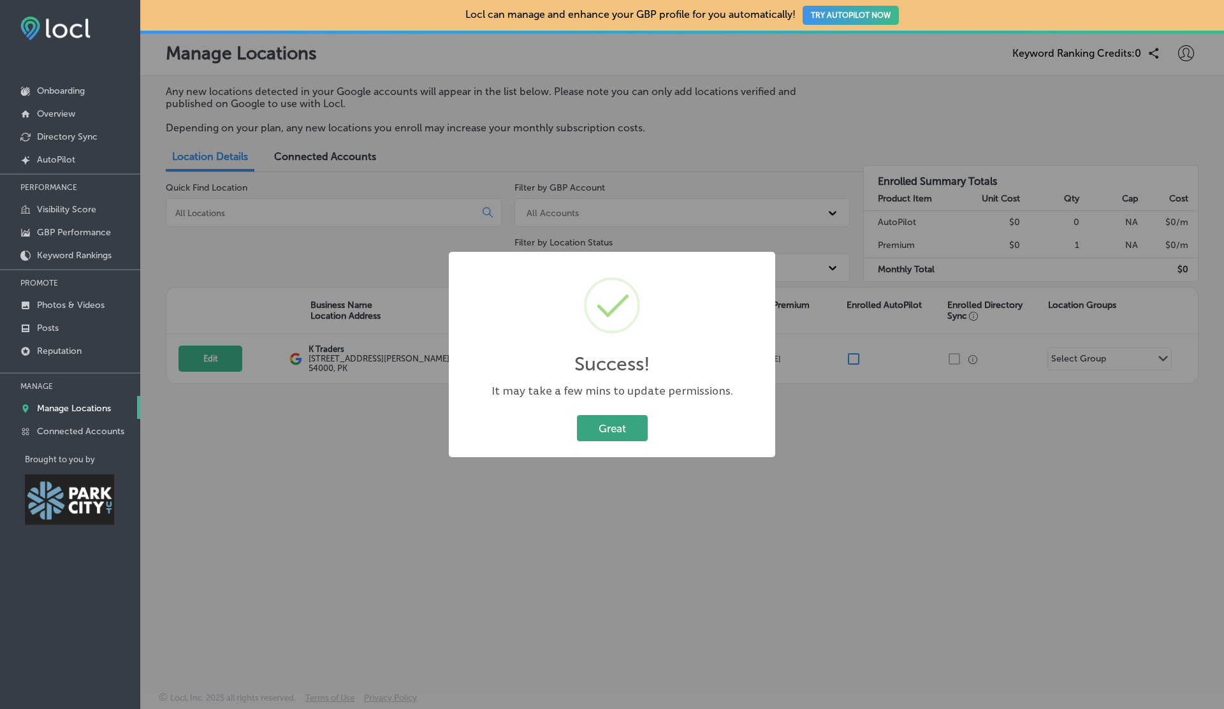
click at [615, 430] on button "Great" at bounding box center [612, 428] width 71 height 26
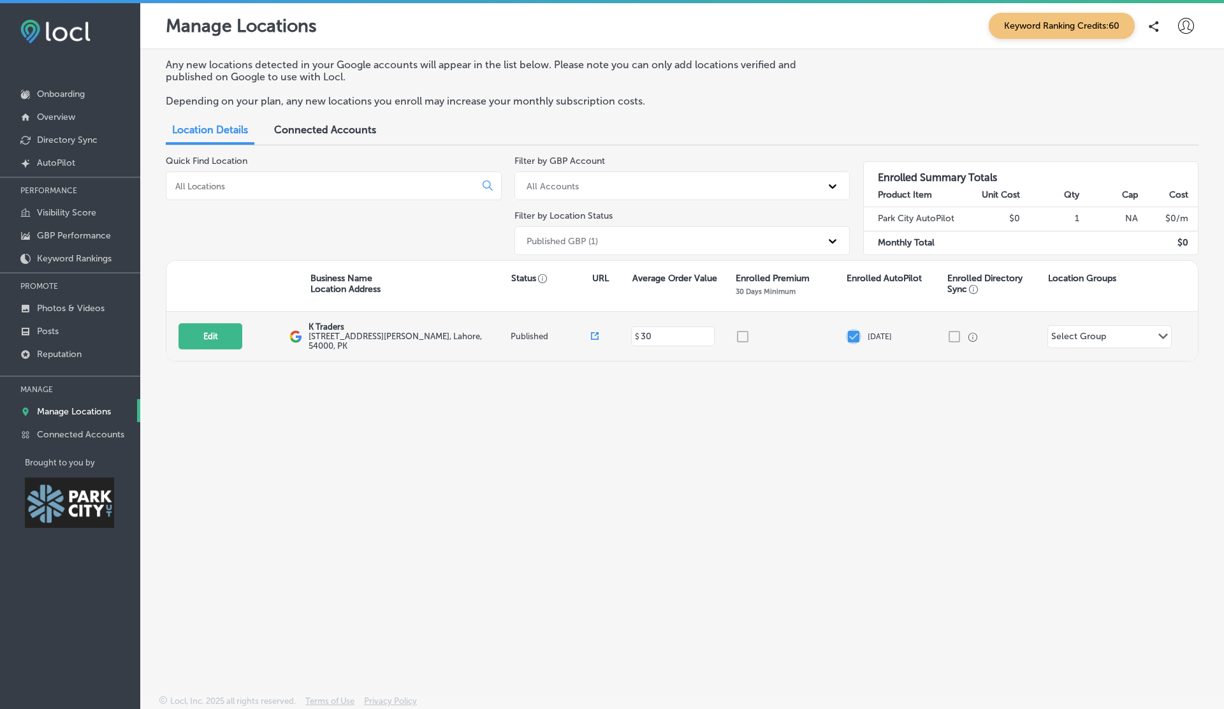
click at [852, 336] on input "checkbox" at bounding box center [853, 336] width 15 height 15
checkbox input "true"
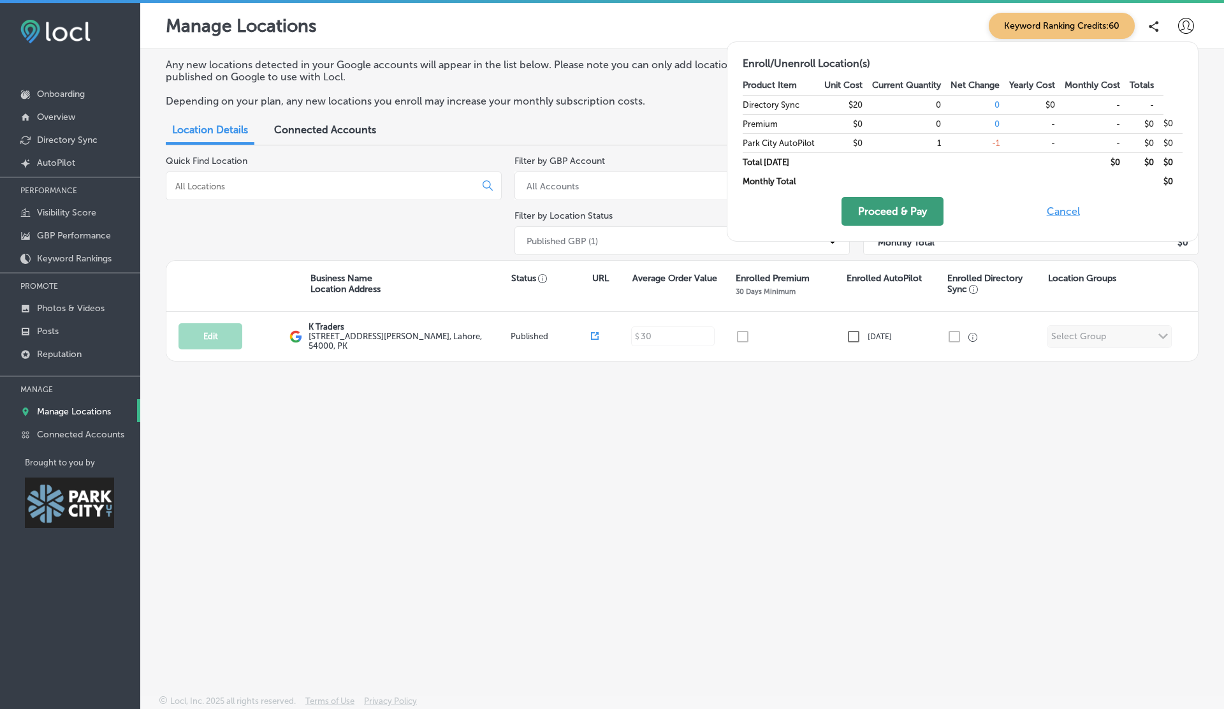
click at [879, 220] on button "Proceed & Pay" at bounding box center [893, 211] width 102 height 29
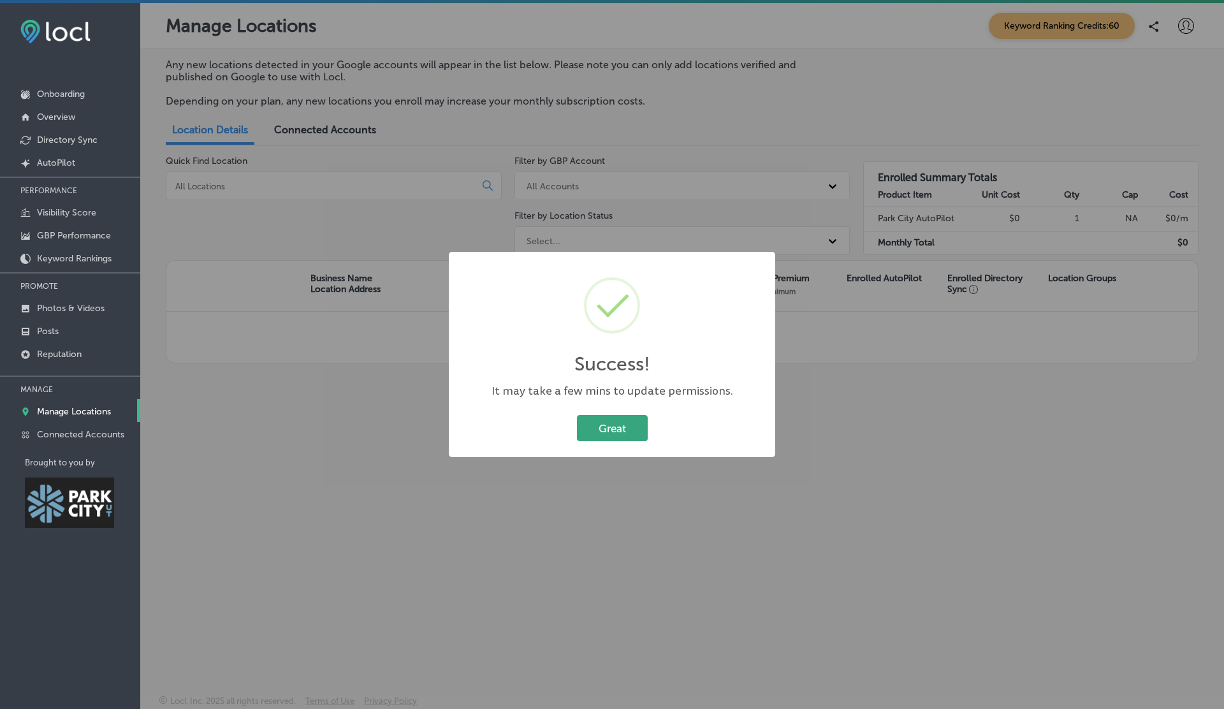
click at [592, 418] on button "Great" at bounding box center [612, 428] width 71 height 26
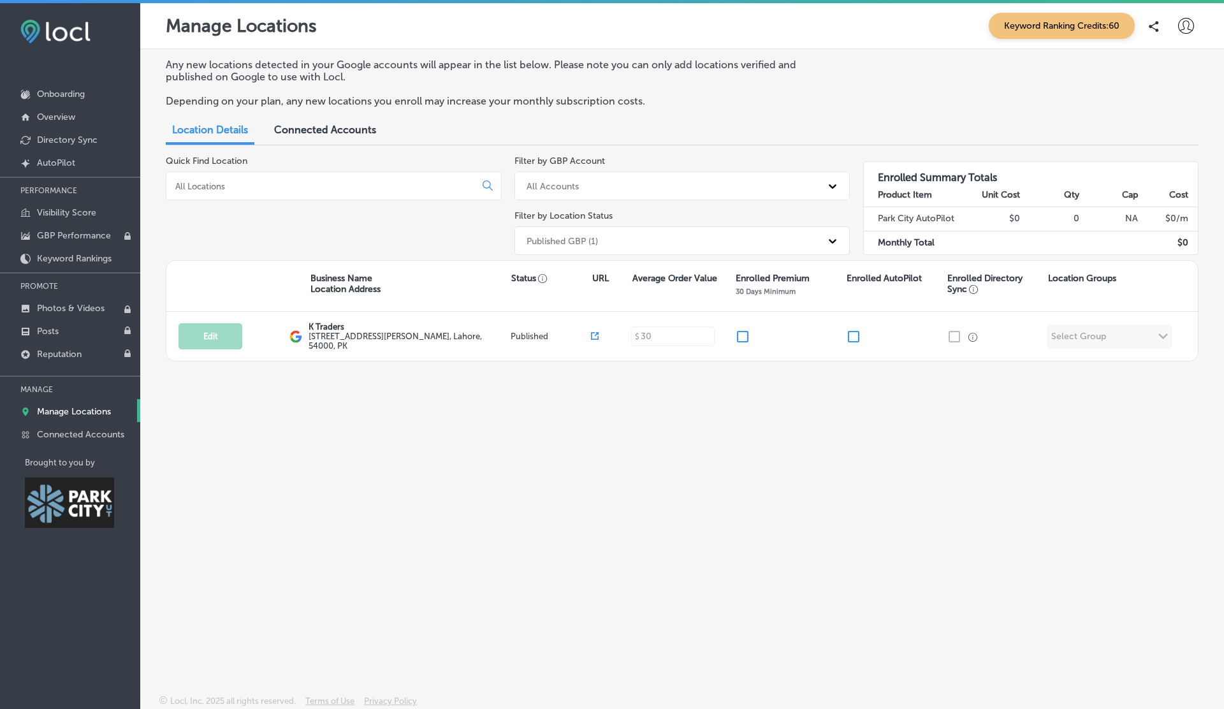
click at [1187, 33] on icon at bounding box center [1186, 26] width 16 height 16
click at [1151, 128] on li "Log Out" at bounding box center [1163, 136] width 88 height 29
